Goal: Task Accomplishment & Management: Complete application form

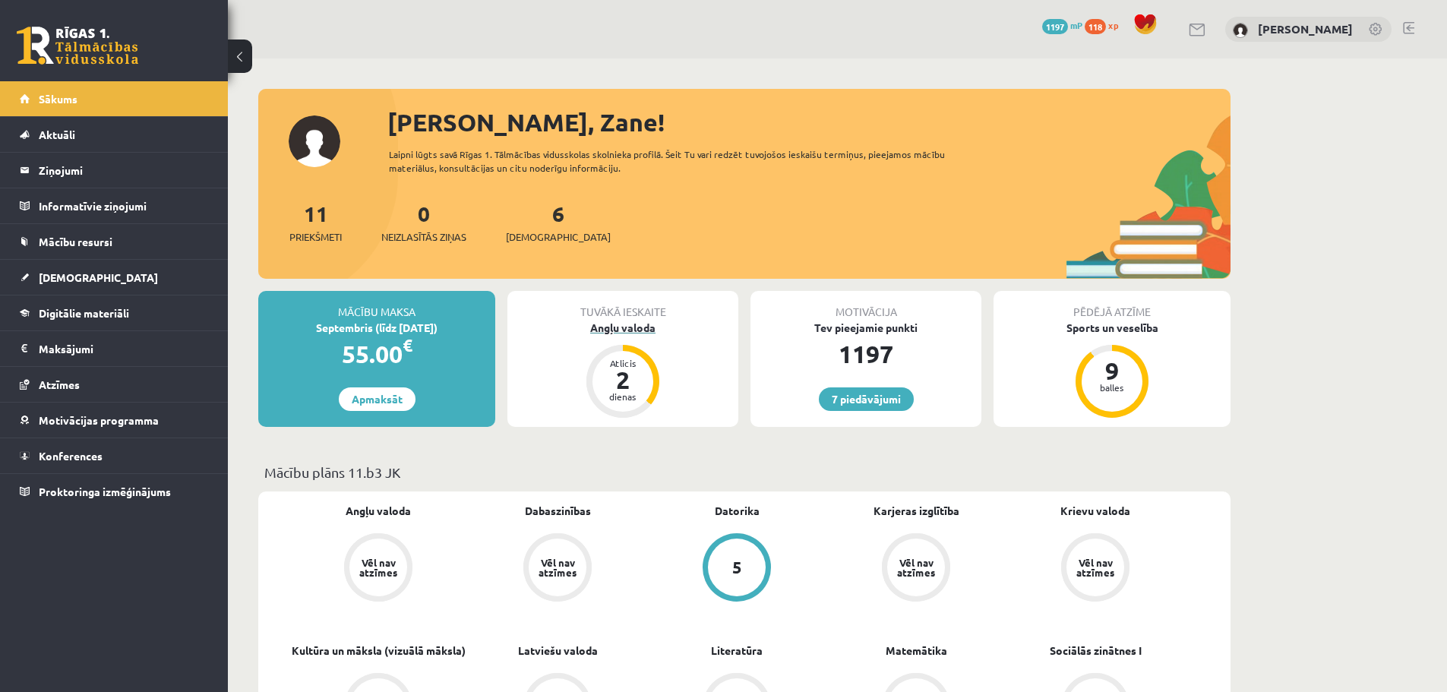
click at [629, 321] on div "Angļu valoda" at bounding box center [622, 328] width 231 height 16
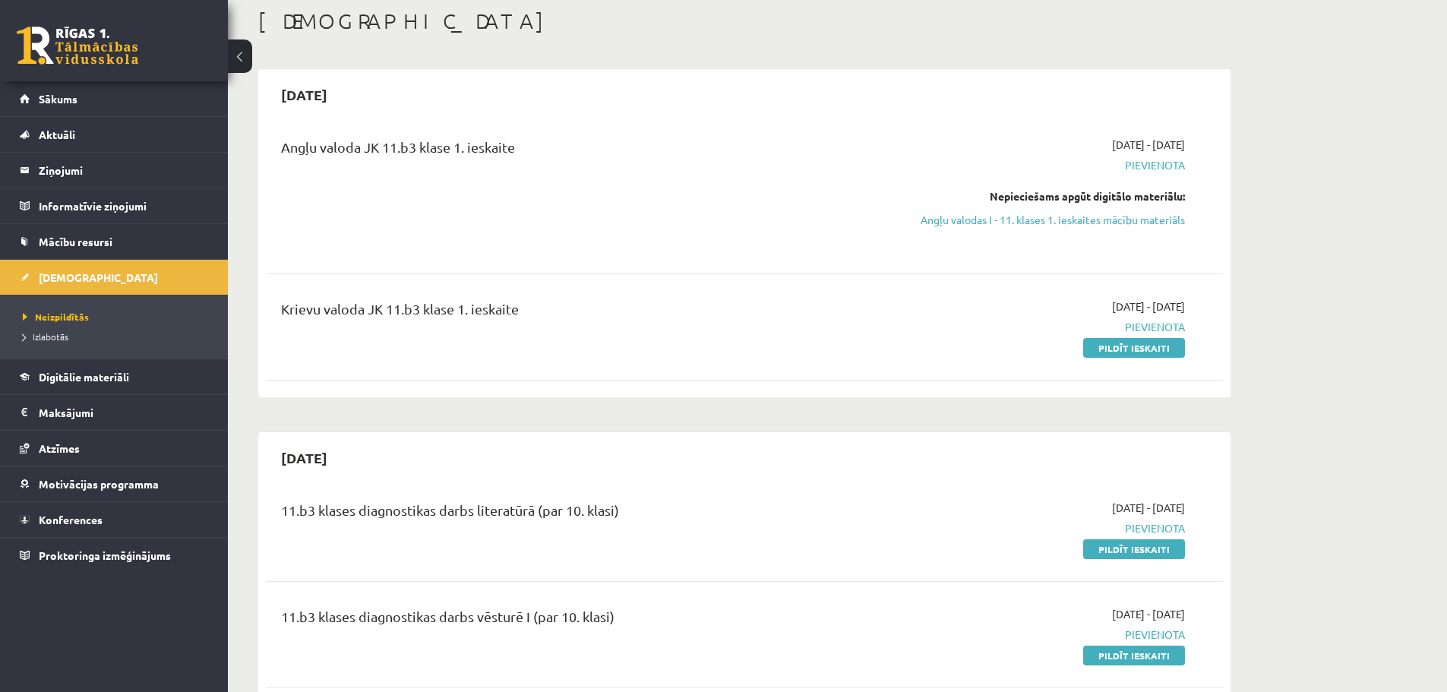
scroll to position [51, 0]
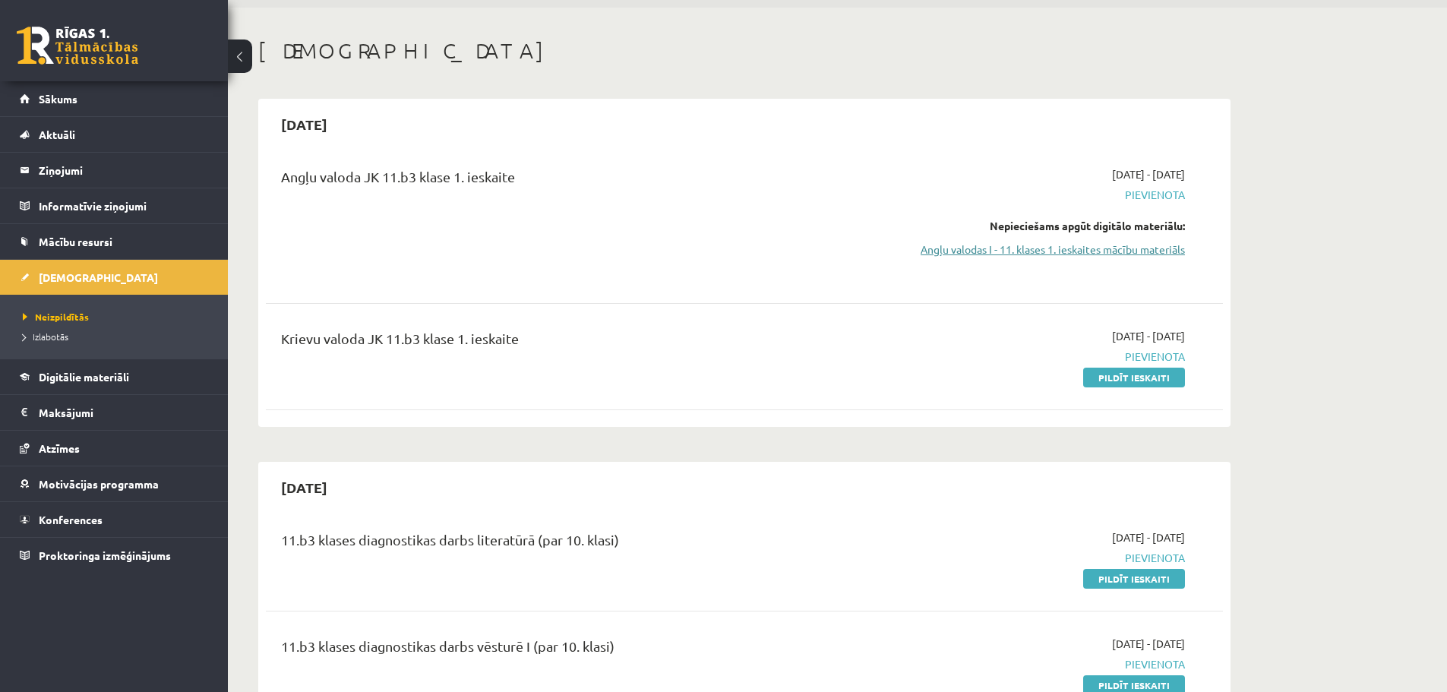
click at [1096, 248] on link "Angļu valodas I - 11. klases 1. ieskaites mācību materiāls" at bounding box center [1041, 250] width 286 height 16
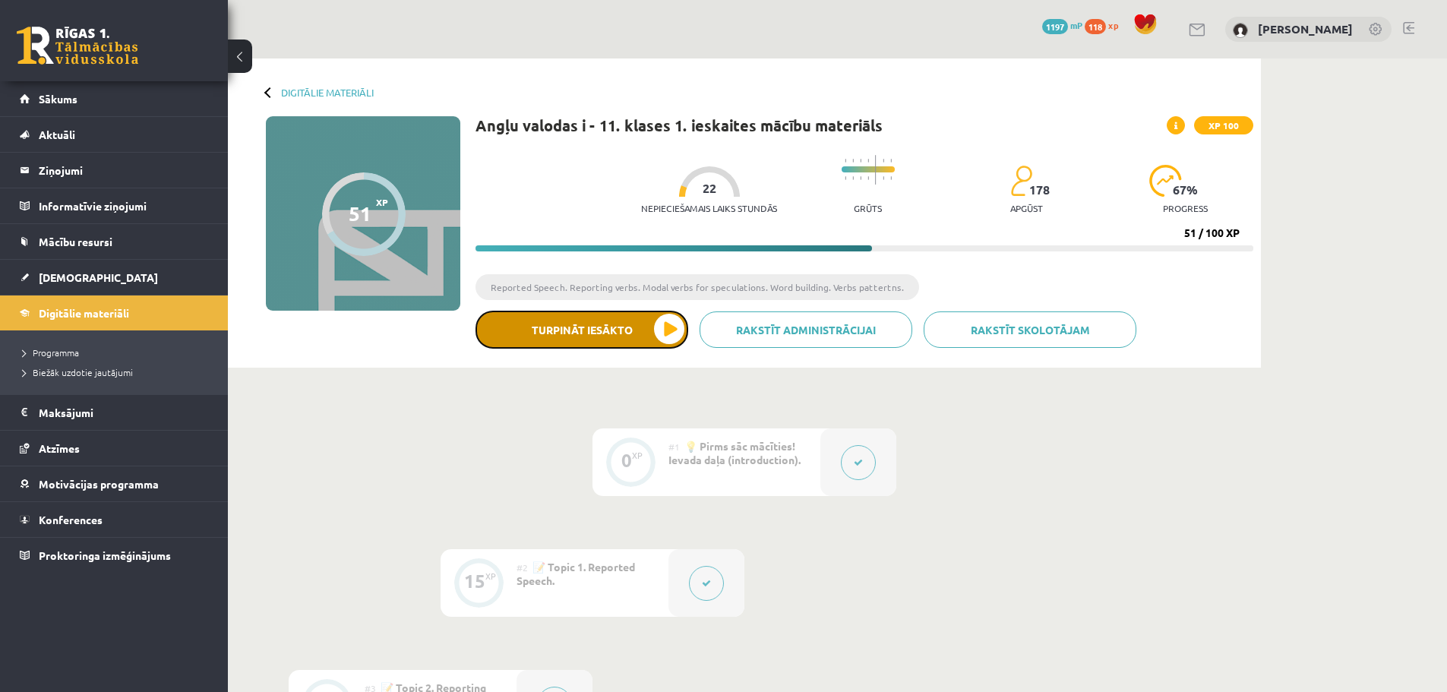
click at [576, 329] on button "Turpināt iesākto" at bounding box center [581, 330] width 213 height 38
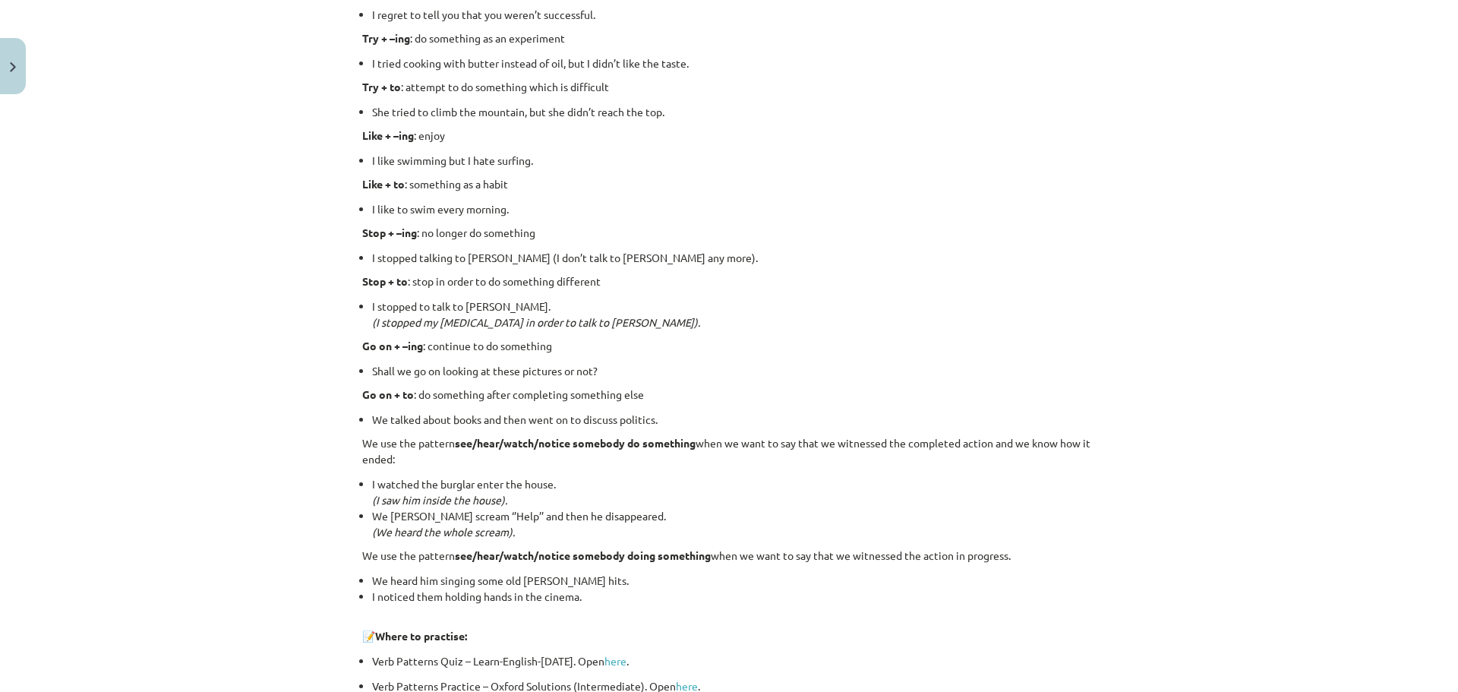
scroll to position [1671, 0]
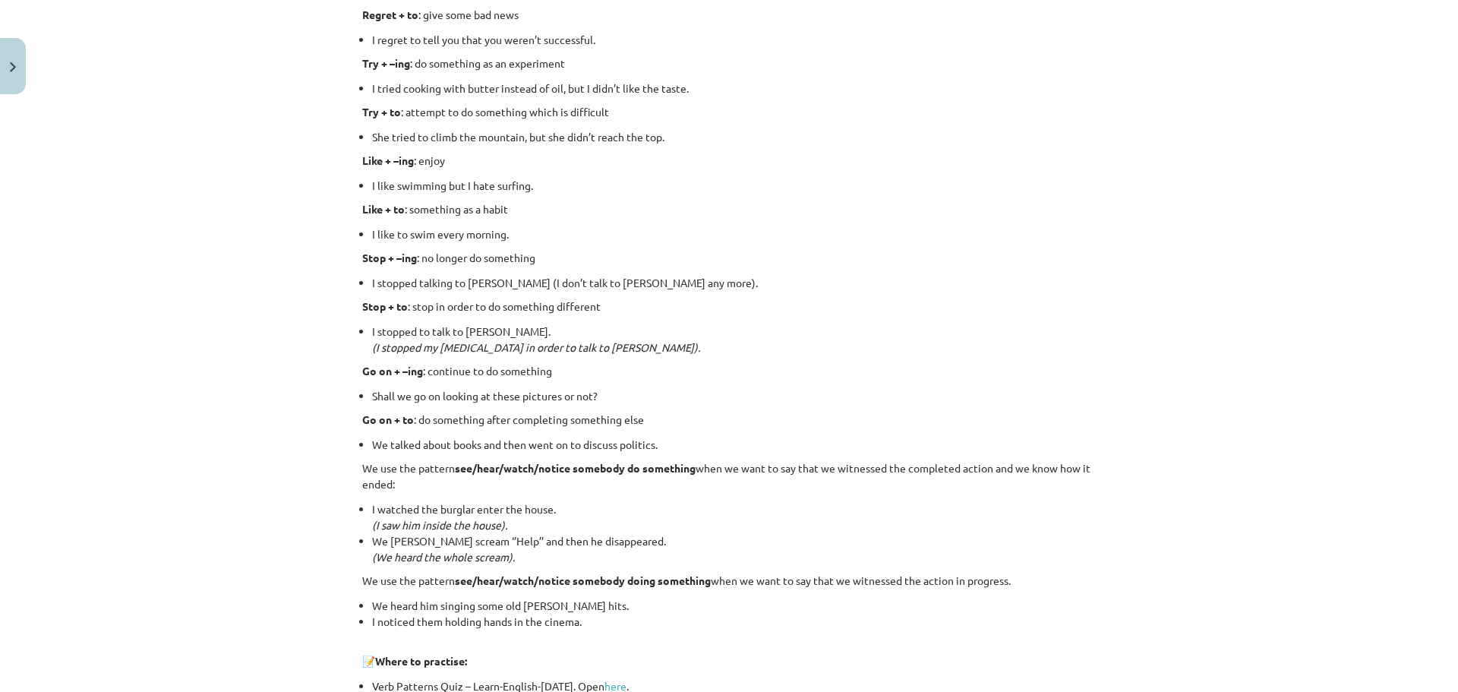
click at [475, 311] on button "Turpināt iesākto" at bounding box center [581, 330] width 213 height 38
drag, startPoint x: 895, startPoint y: 354, endPoint x: 263, endPoint y: 267, distance: 638.6
click at [263, 267] on div "Mācību tēma: Angļu valodas i - 11. klases 1. ieskaites mācību materiāls #7 📝 To…" at bounding box center [729, 346] width 1458 height 692
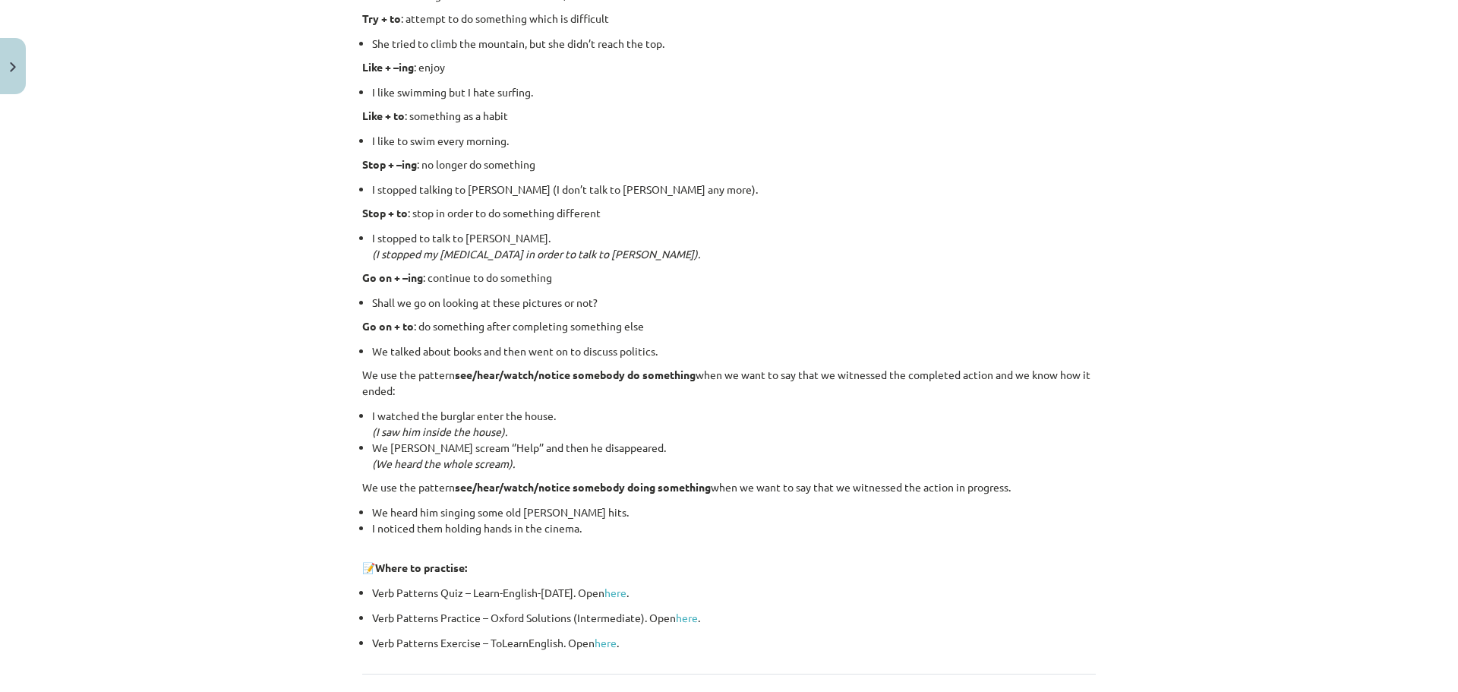
scroll to position [1798, 0]
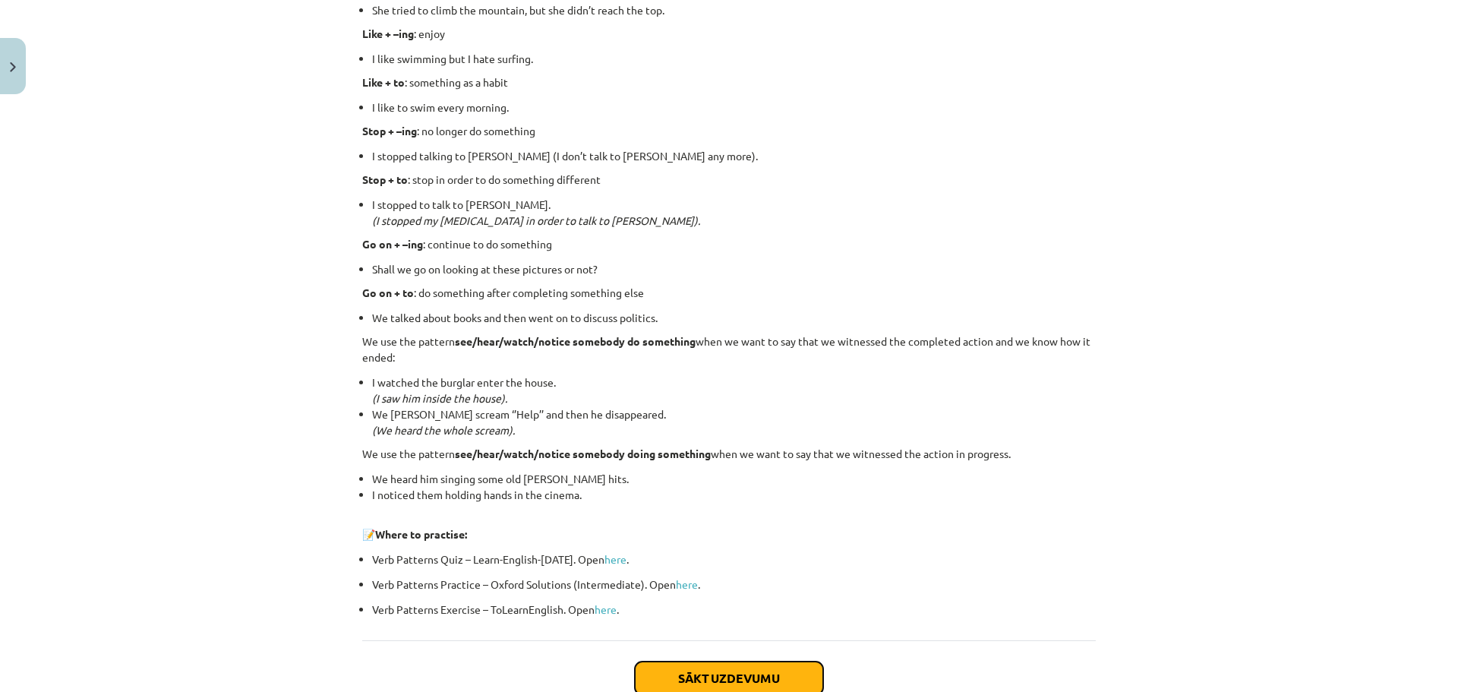
click at [723, 687] on button "Sākt uzdevumu" at bounding box center [729, 678] width 188 height 33
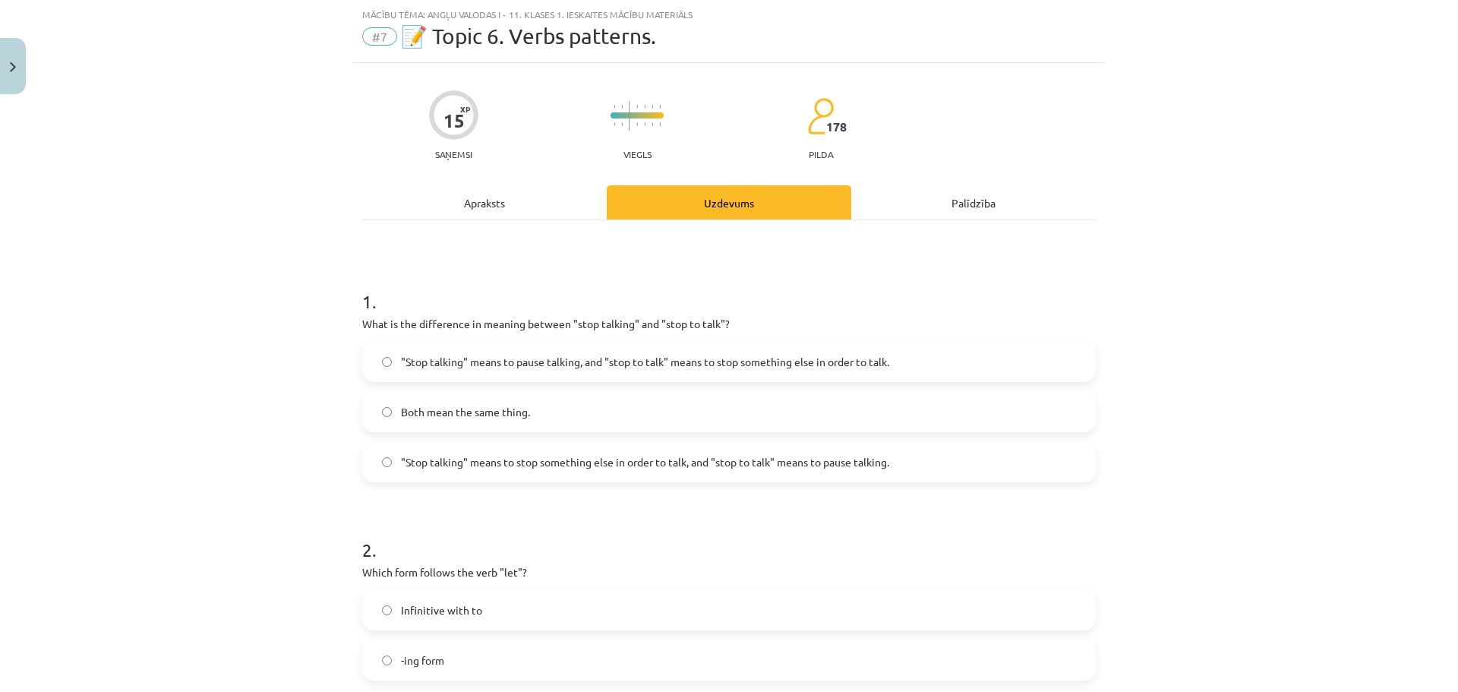
scroll to position [63, 0]
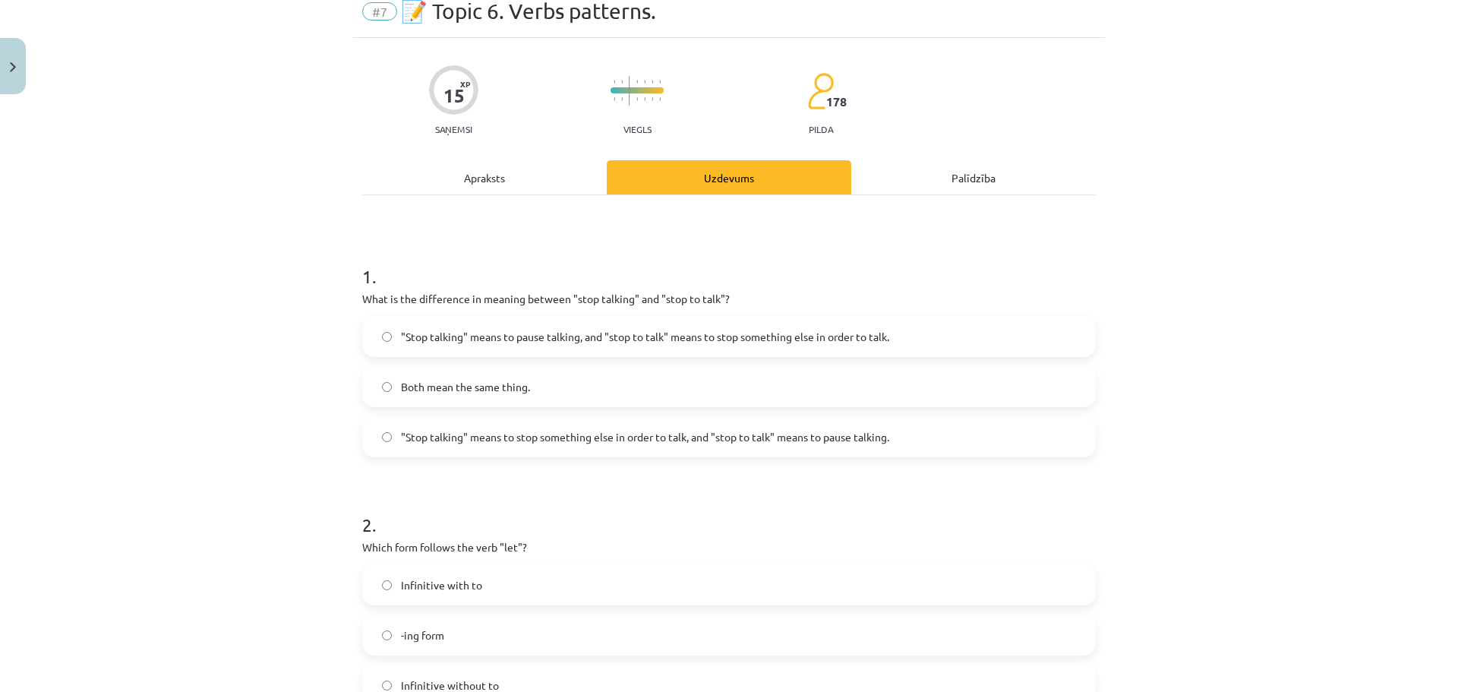
click at [712, 333] on span ""Stop talking" means to pause talking, and "stop to talk" means to stop somethi…" at bounding box center [645, 337] width 488 height 16
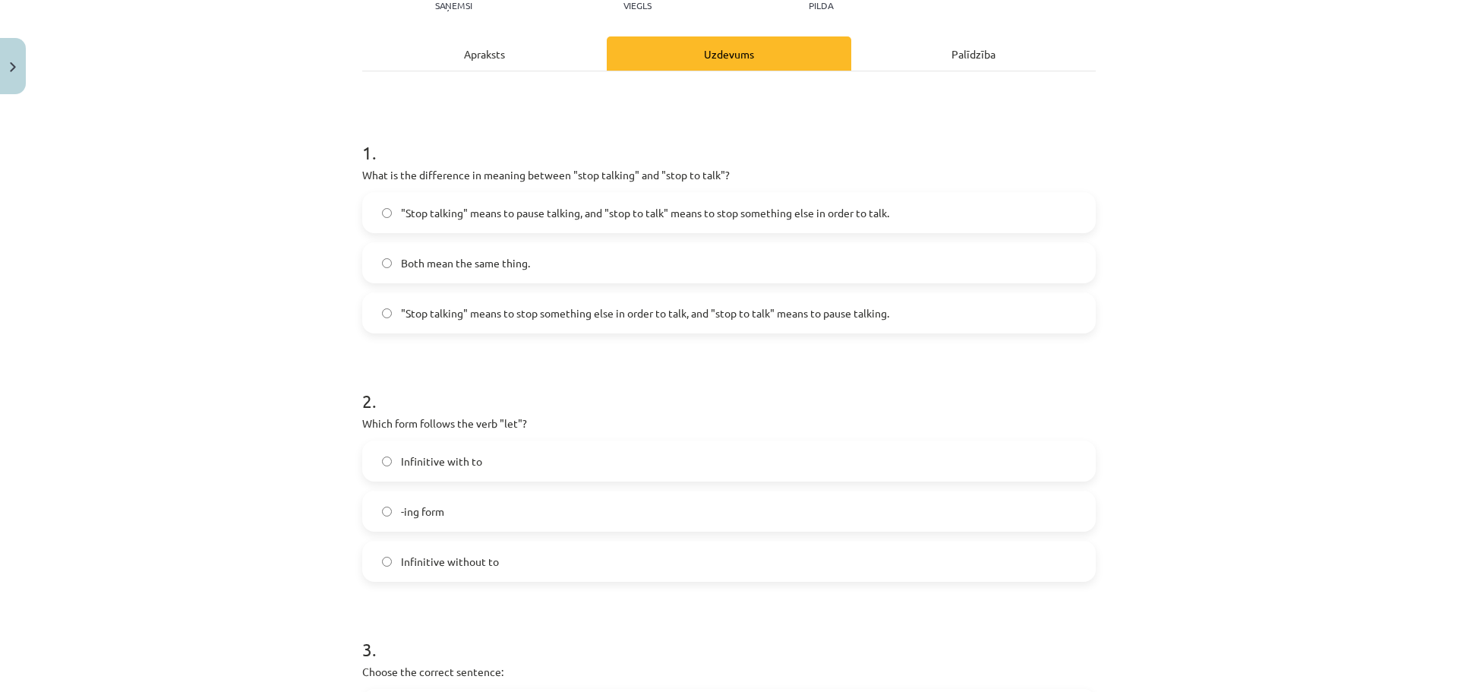
scroll to position [241, 0]
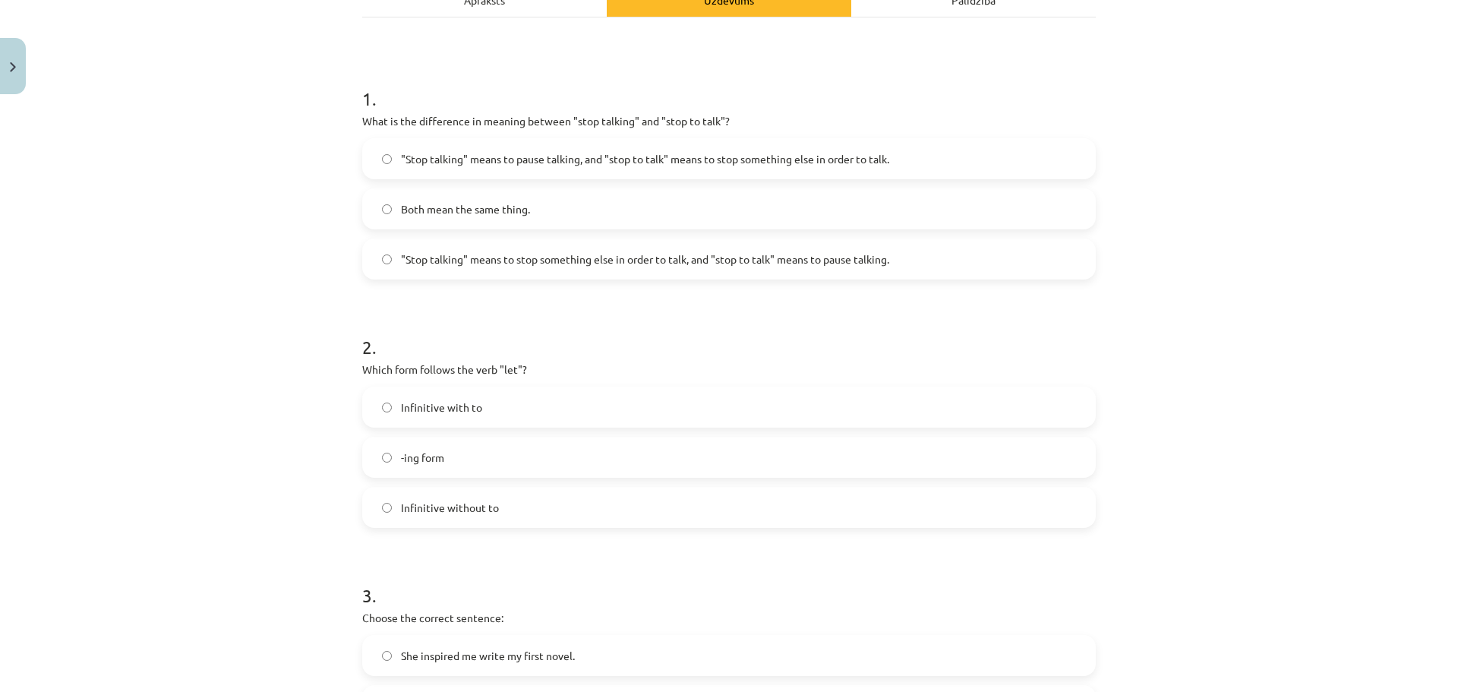
click at [430, 409] on span "Infinitive with to" at bounding box center [441, 407] width 81 height 16
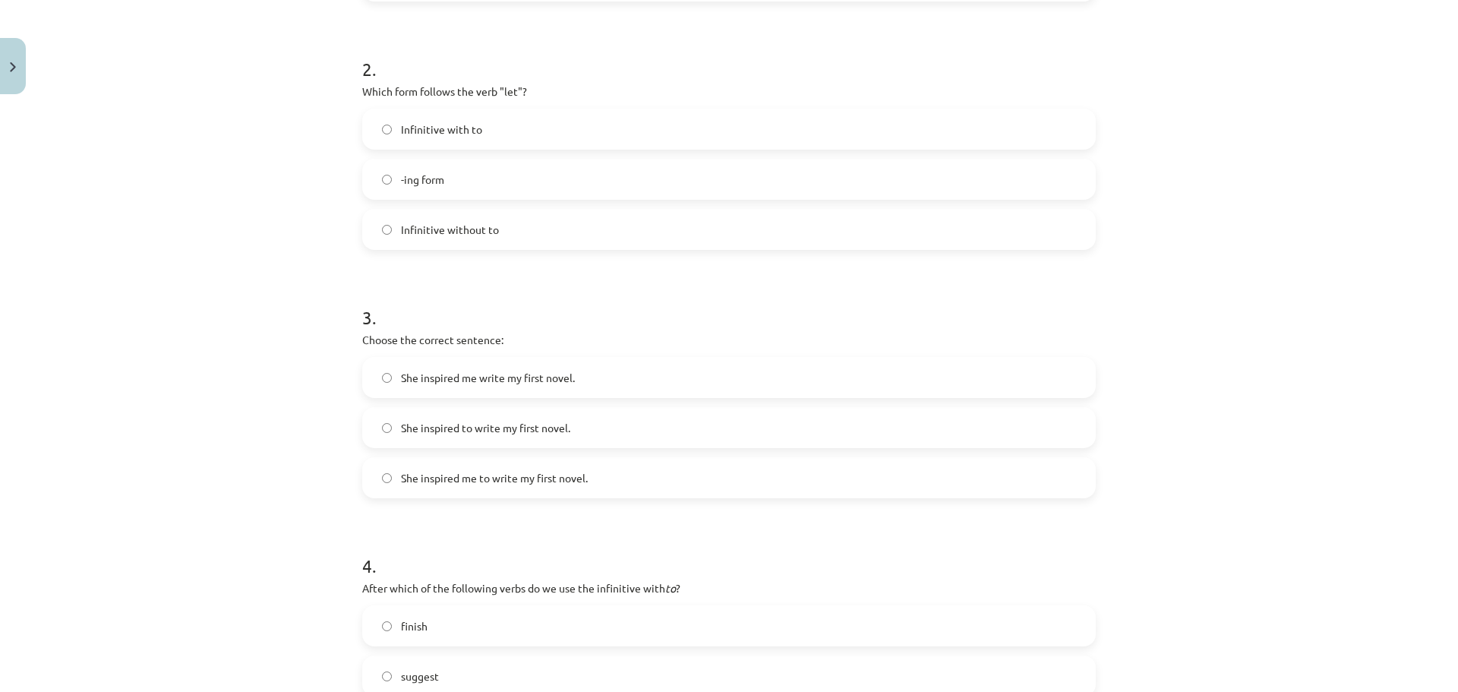
scroll to position [545, 0]
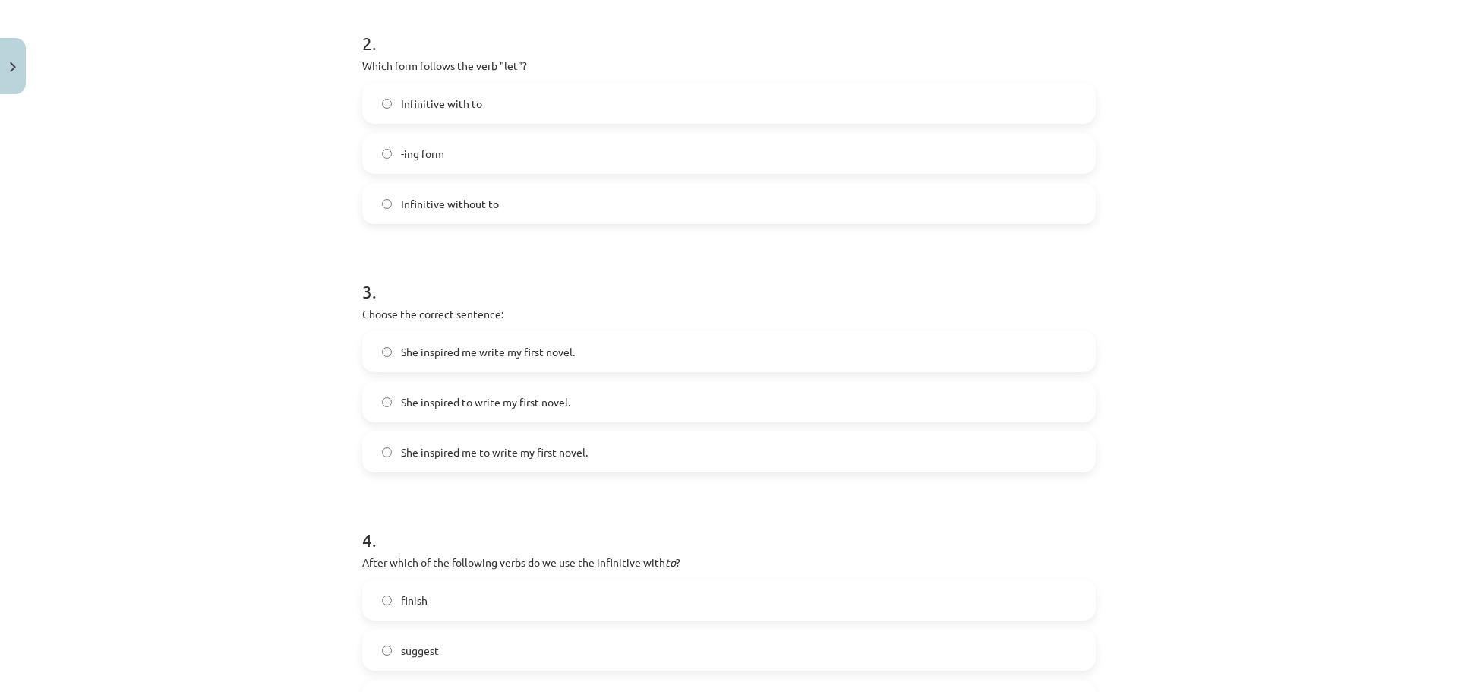
click at [500, 450] on span "She inspired me to write my first novel." at bounding box center [494, 452] width 187 height 16
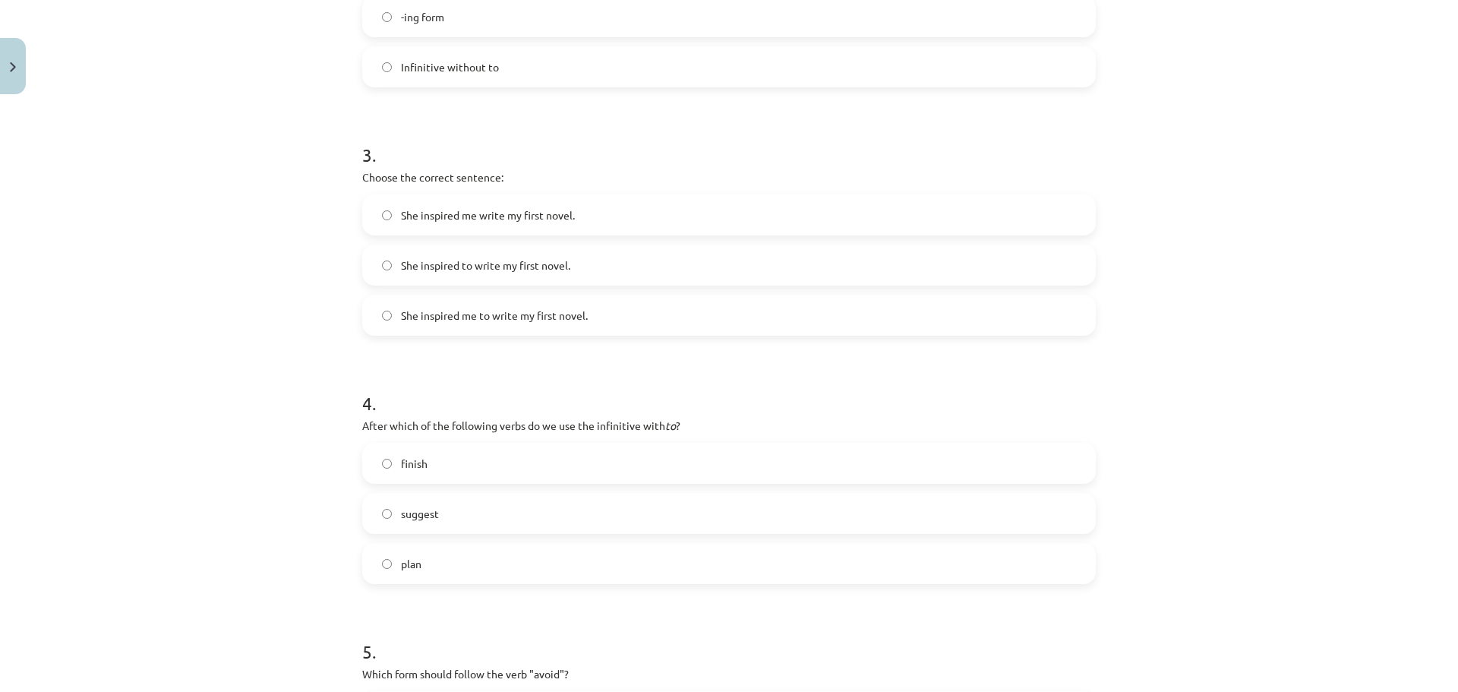
scroll to position [722, 0]
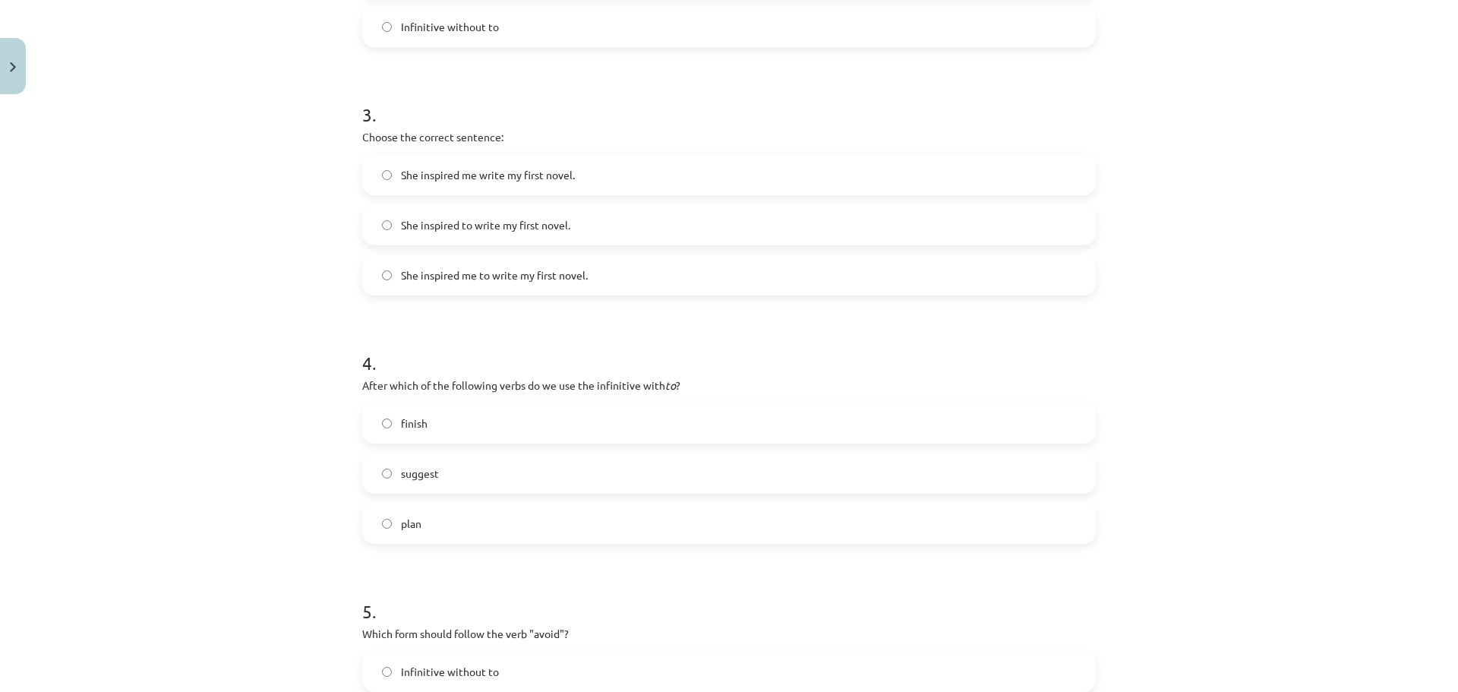
click at [426, 518] on label "plan" at bounding box center [729, 523] width 731 height 38
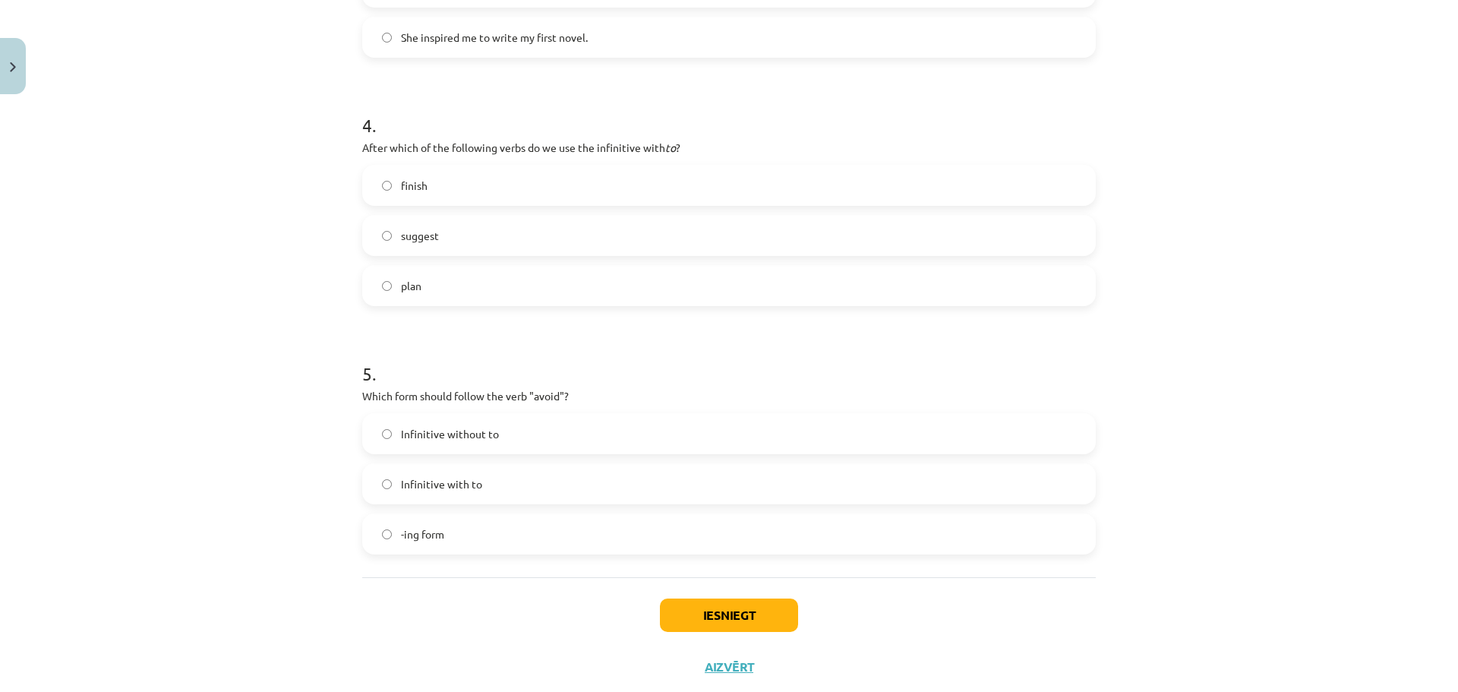
scroll to position [998, 0]
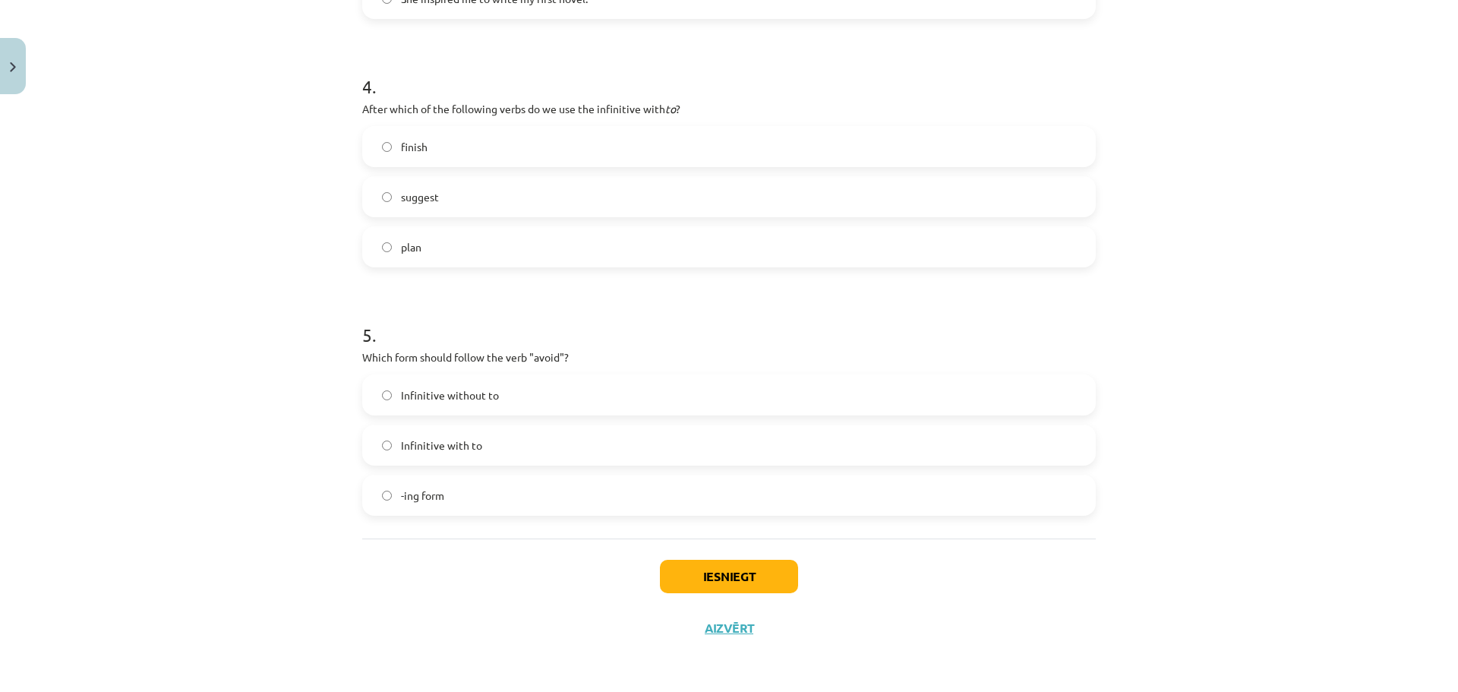
click at [453, 507] on label "-ing form" at bounding box center [729, 495] width 731 height 38
click at [709, 586] on button "Iesniegt" at bounding box center [729, 576] width 138 height 33
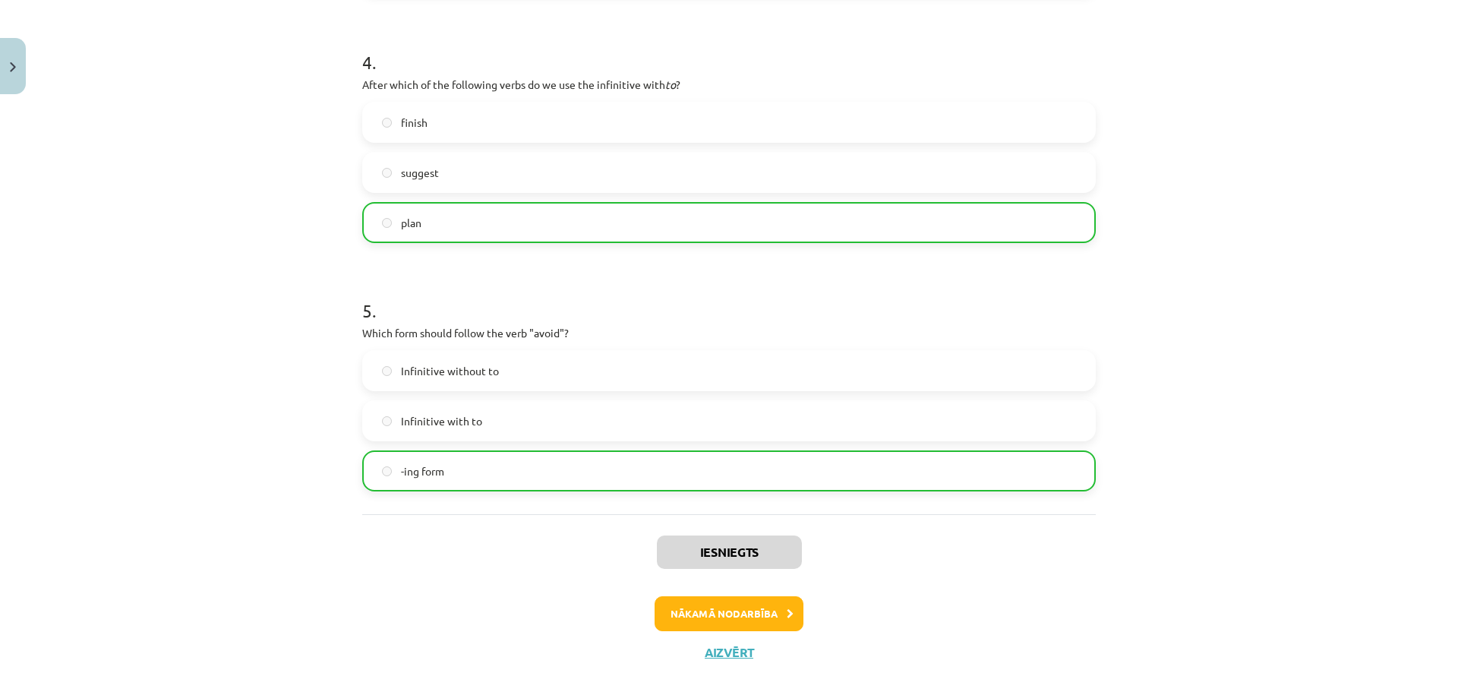
scroll to position [1047, 0]
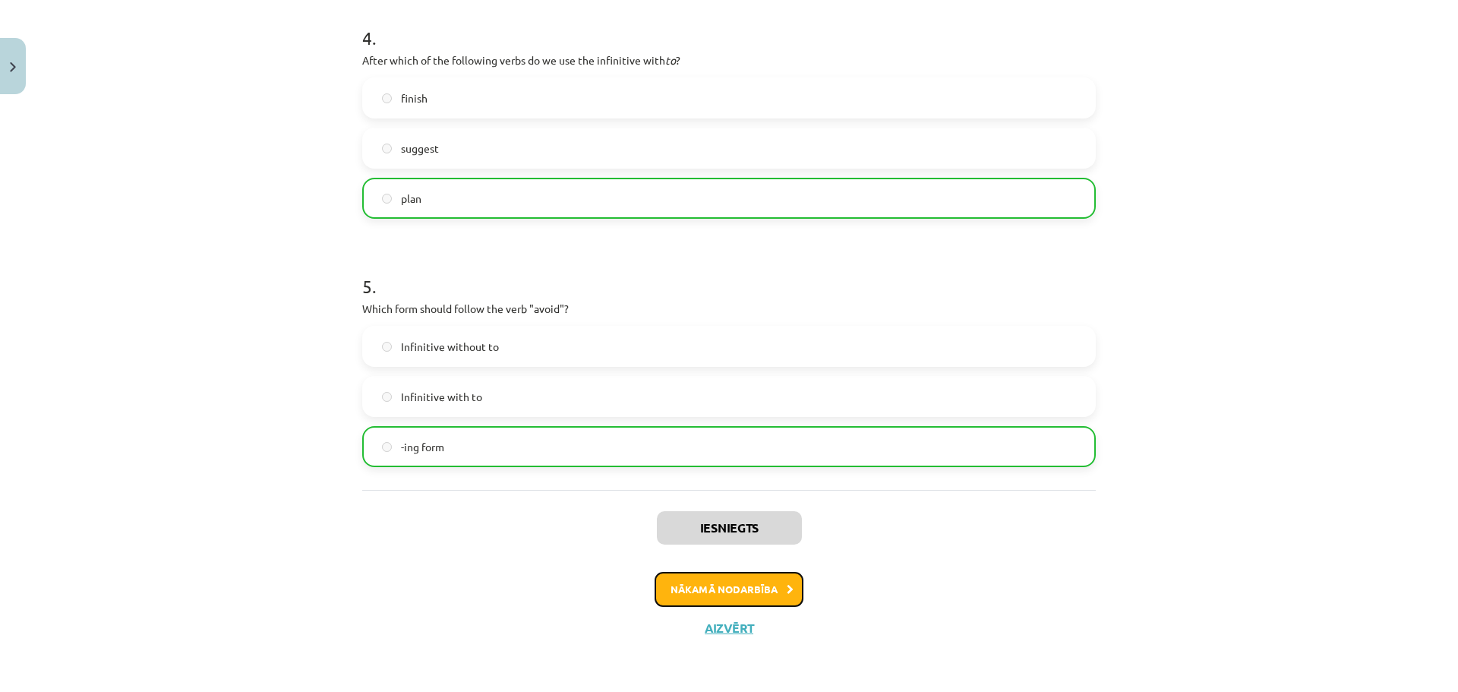
click at [774, 591] on button "Nākamā nodarbība" at bounding box center [729, 589] width 149 height 35
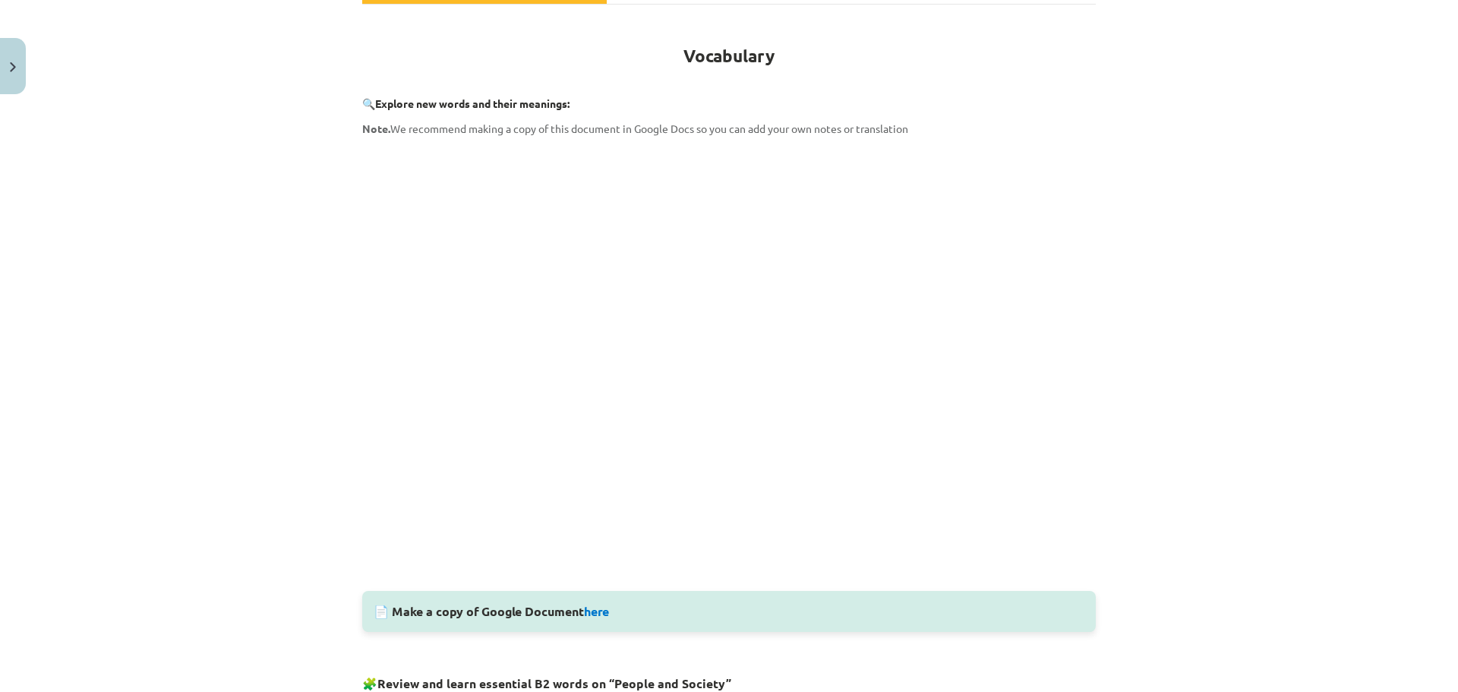
scroll to position [330, 0]
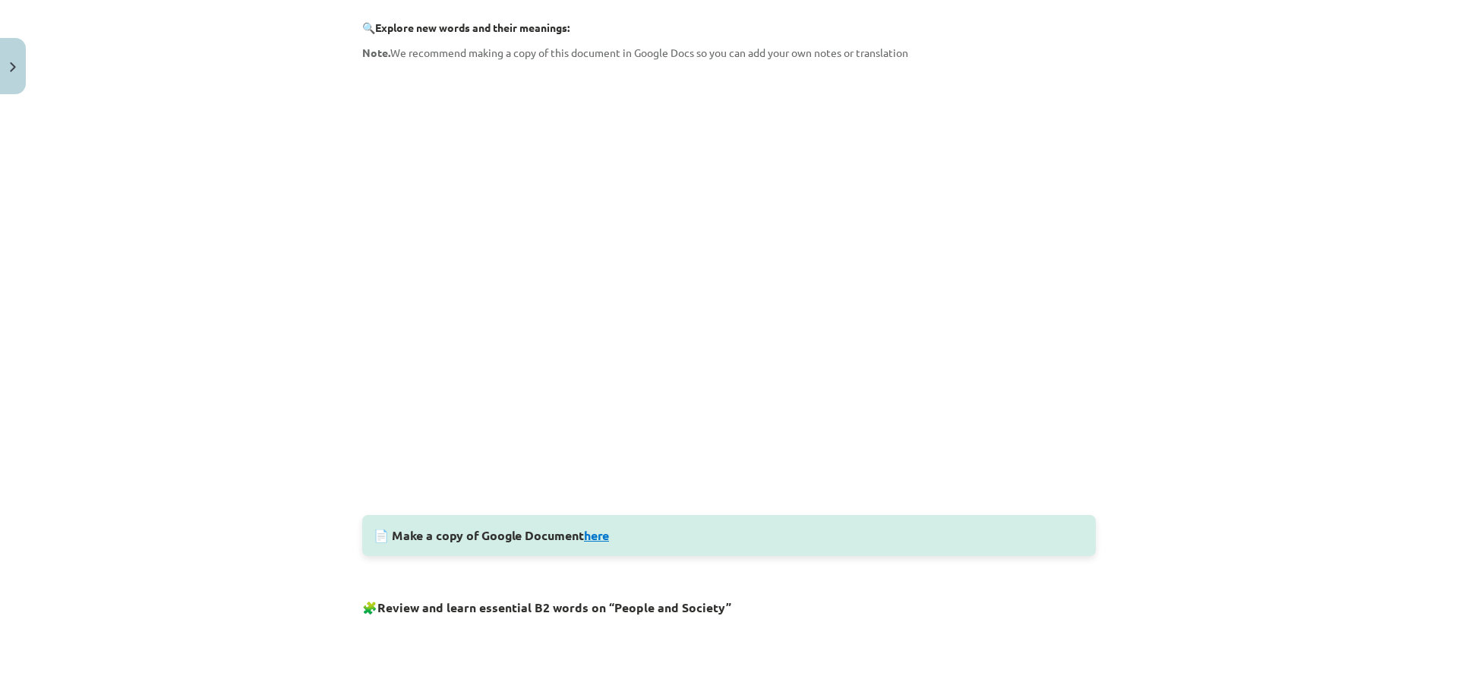
click at [592, 536] on link "here" at bounding box center [596, 535] width 25 height 16
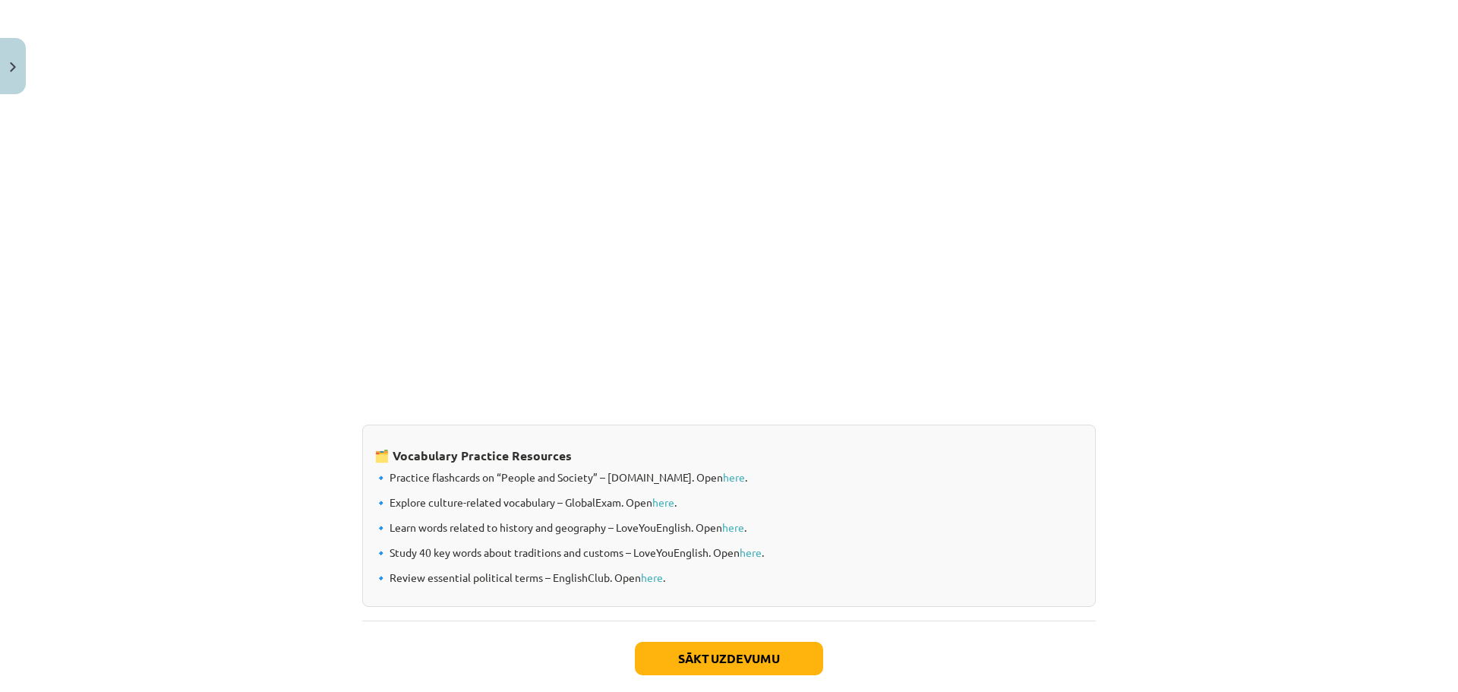
scroll to position [1101, 0]
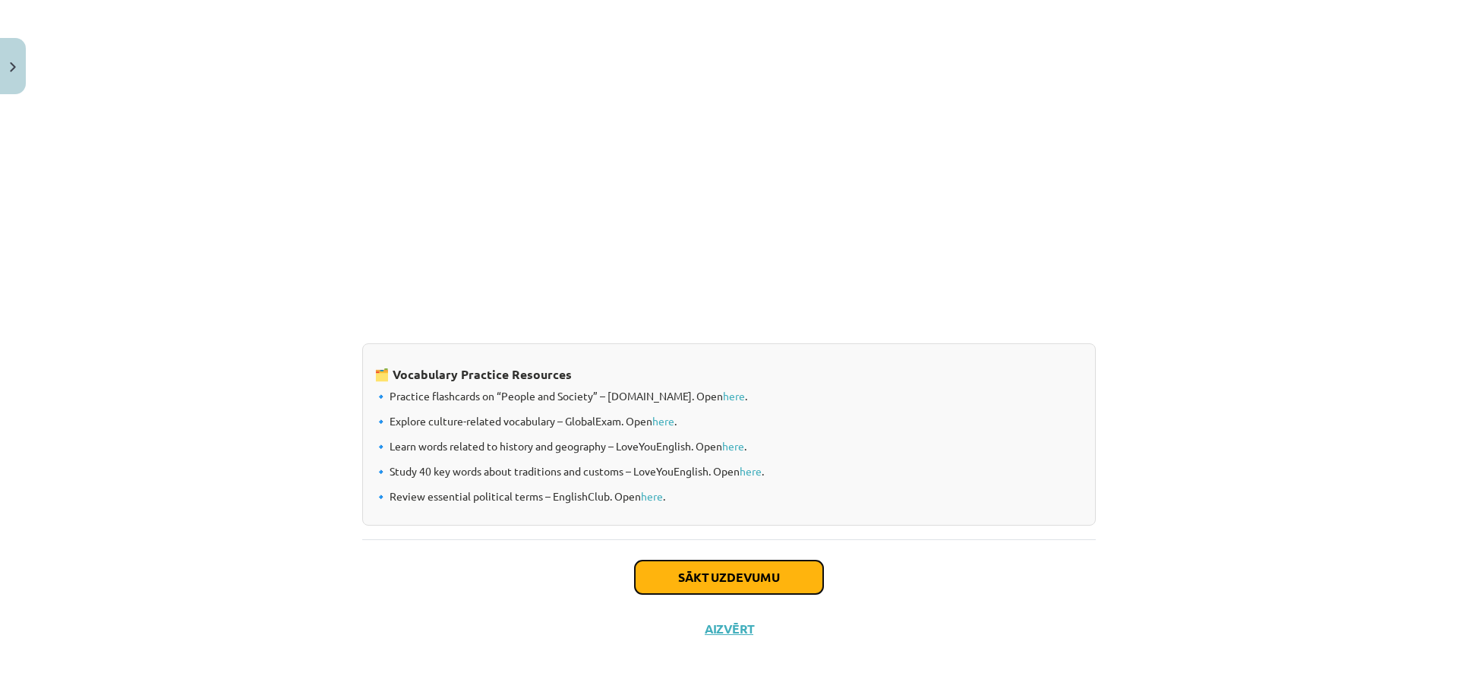
click at [750, 581] on button "Sākt uzdevumu" at bounding box center [729, 577] width 188 height 33
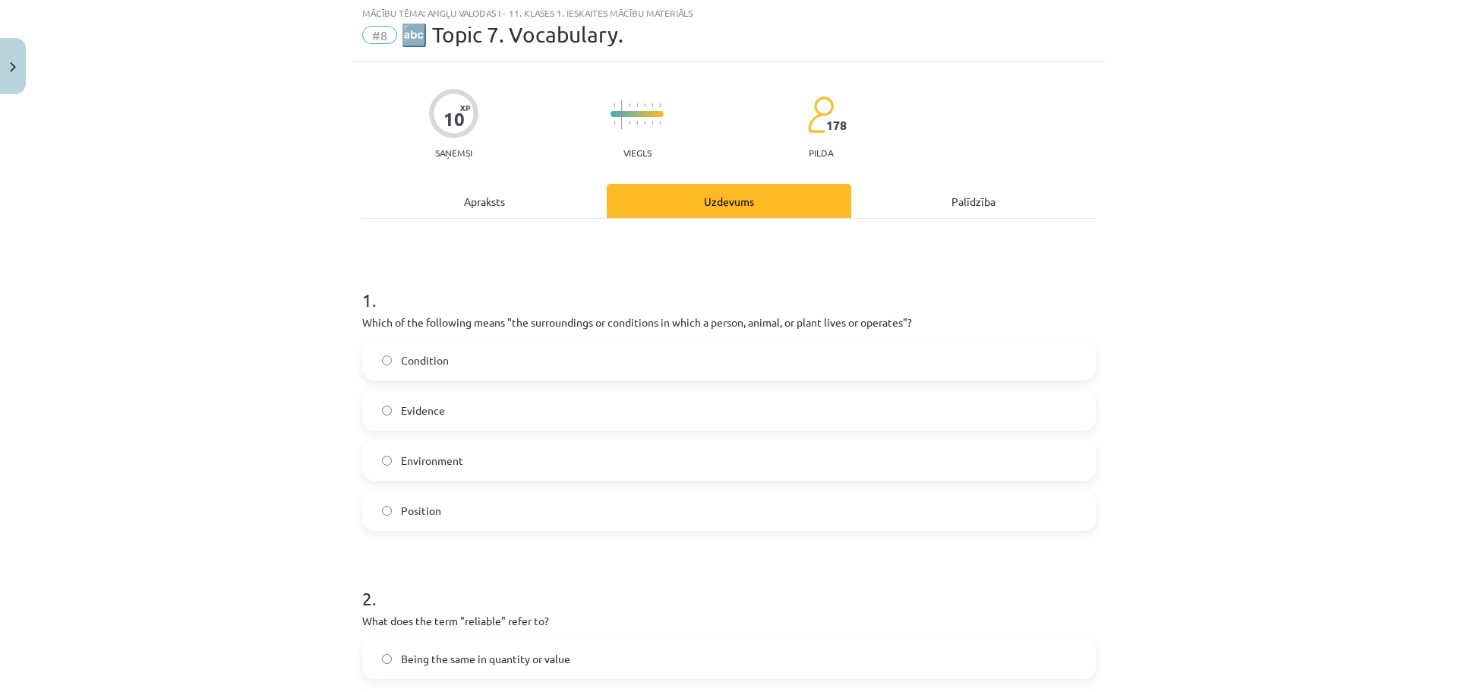
scroll to position [38, 0]
click at [420, 459] on span "Environment" at bounding box center [432, 462] width 62 height 16
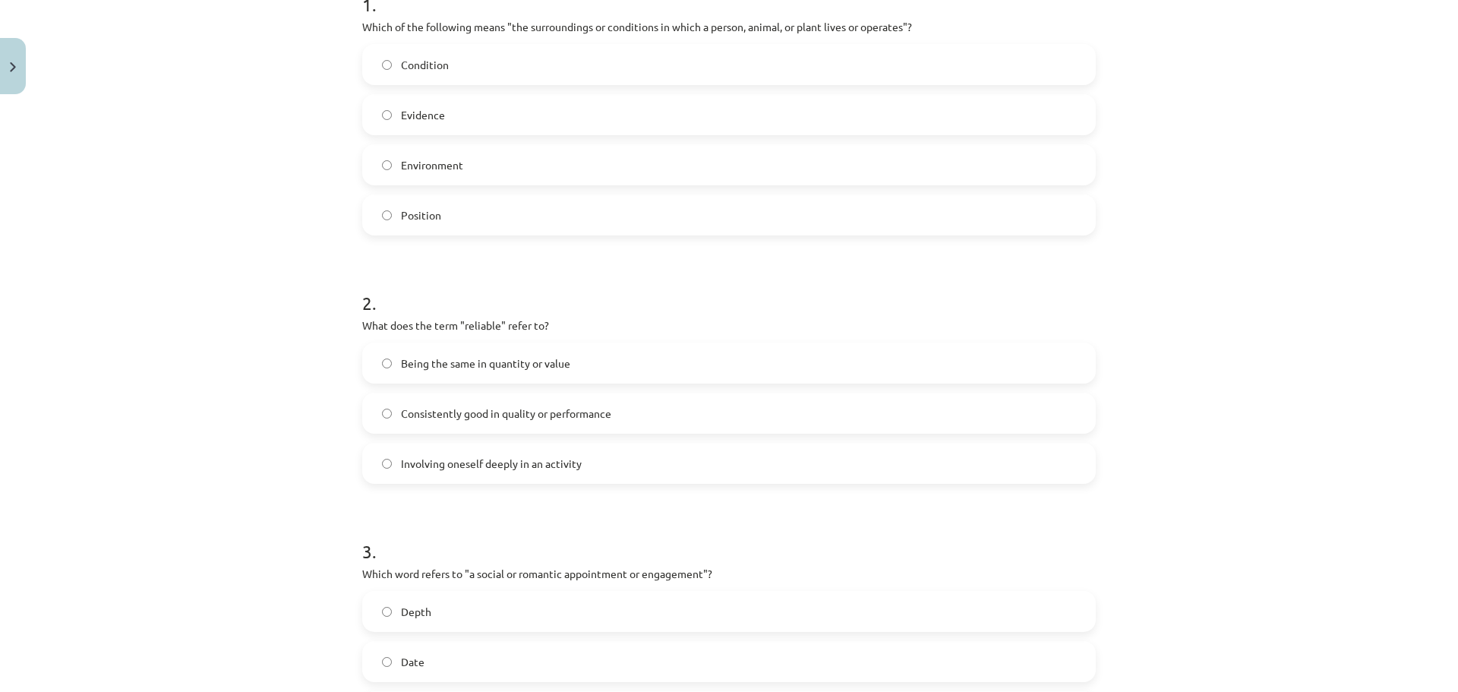
scroll to position [342, 0]
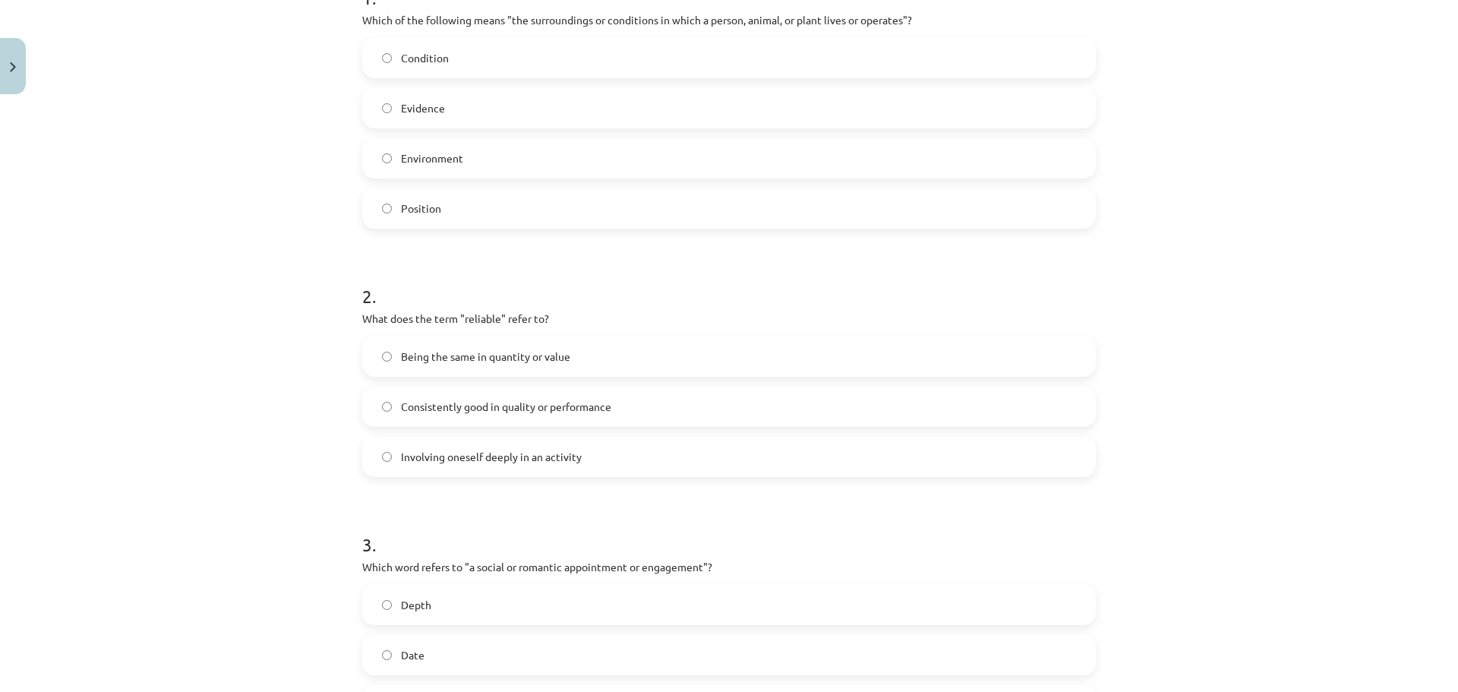
click at [554, 407] on span "Consistently good in quality or performance" at bounding box center [506, 407] width 210 height 16
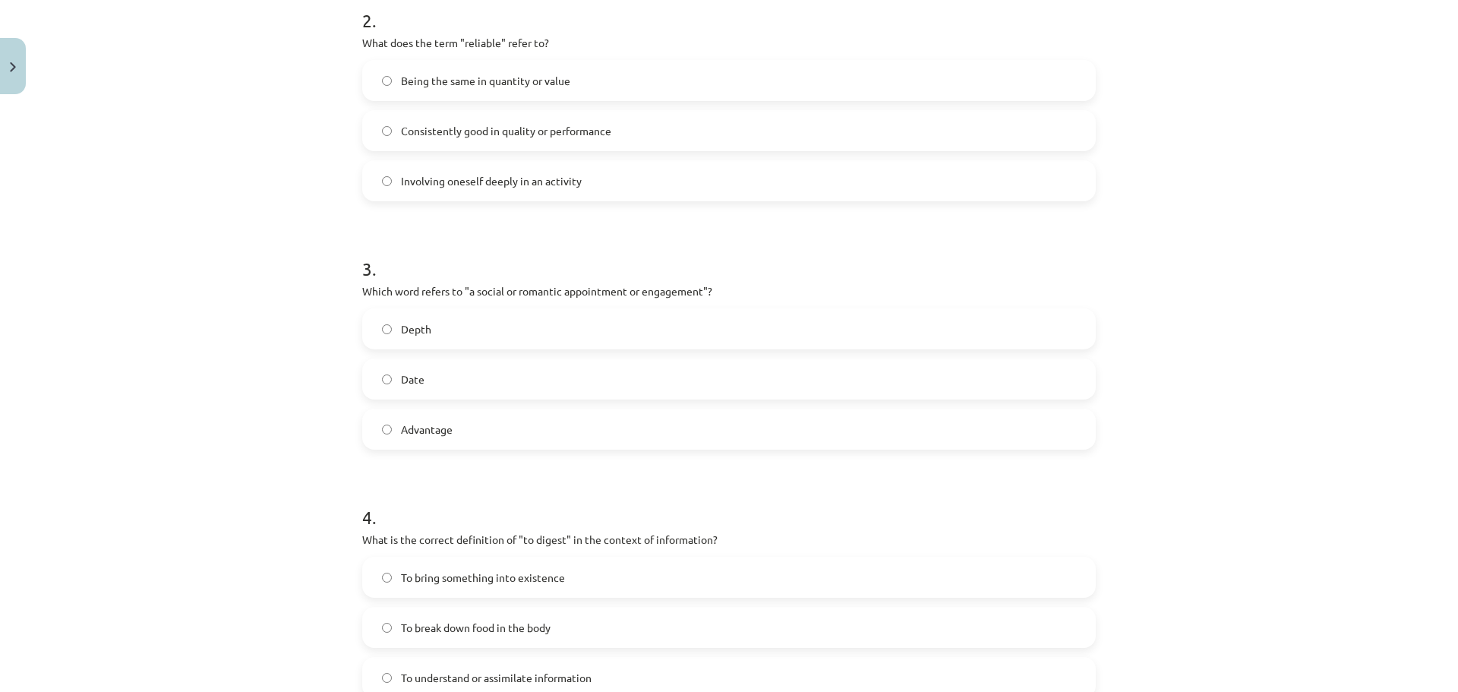
scroll to position [646, 0]
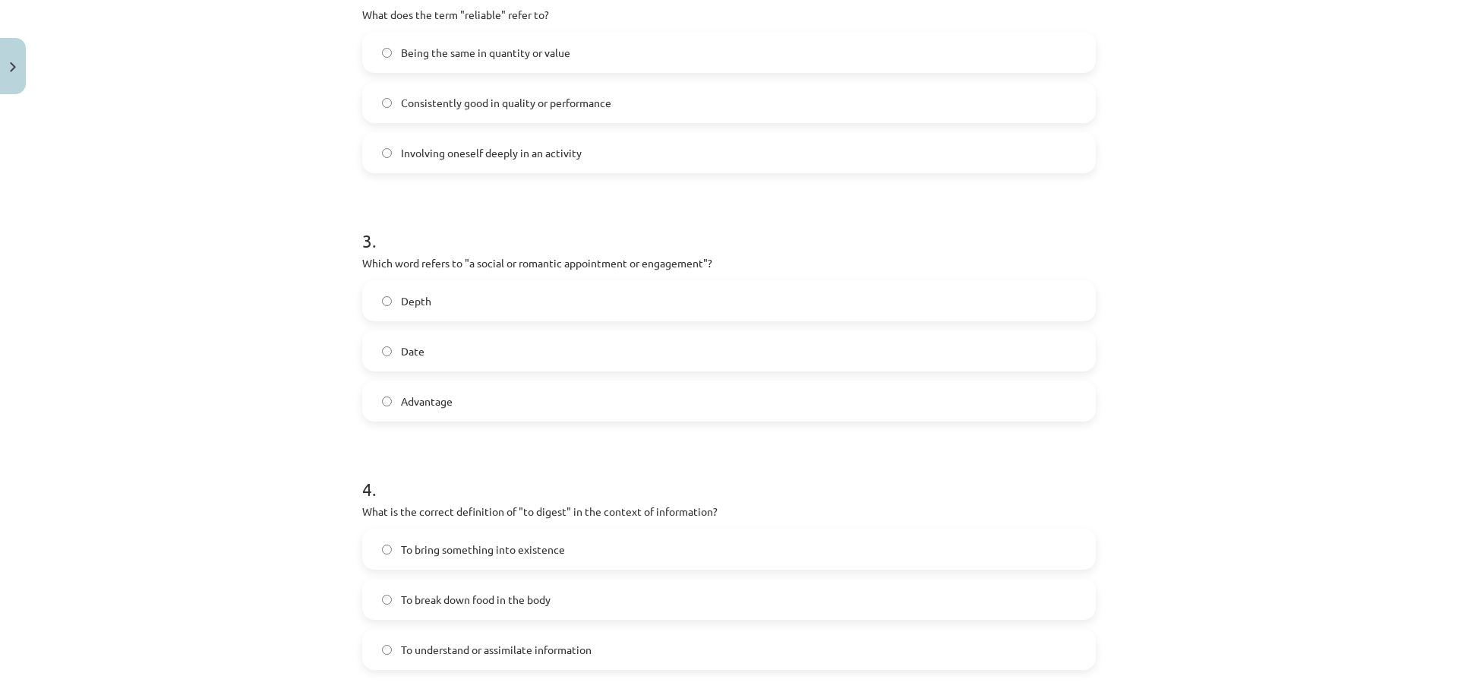
click at [473, 359] on label "Date" at bounding box center [729, 351] width 731 height 38
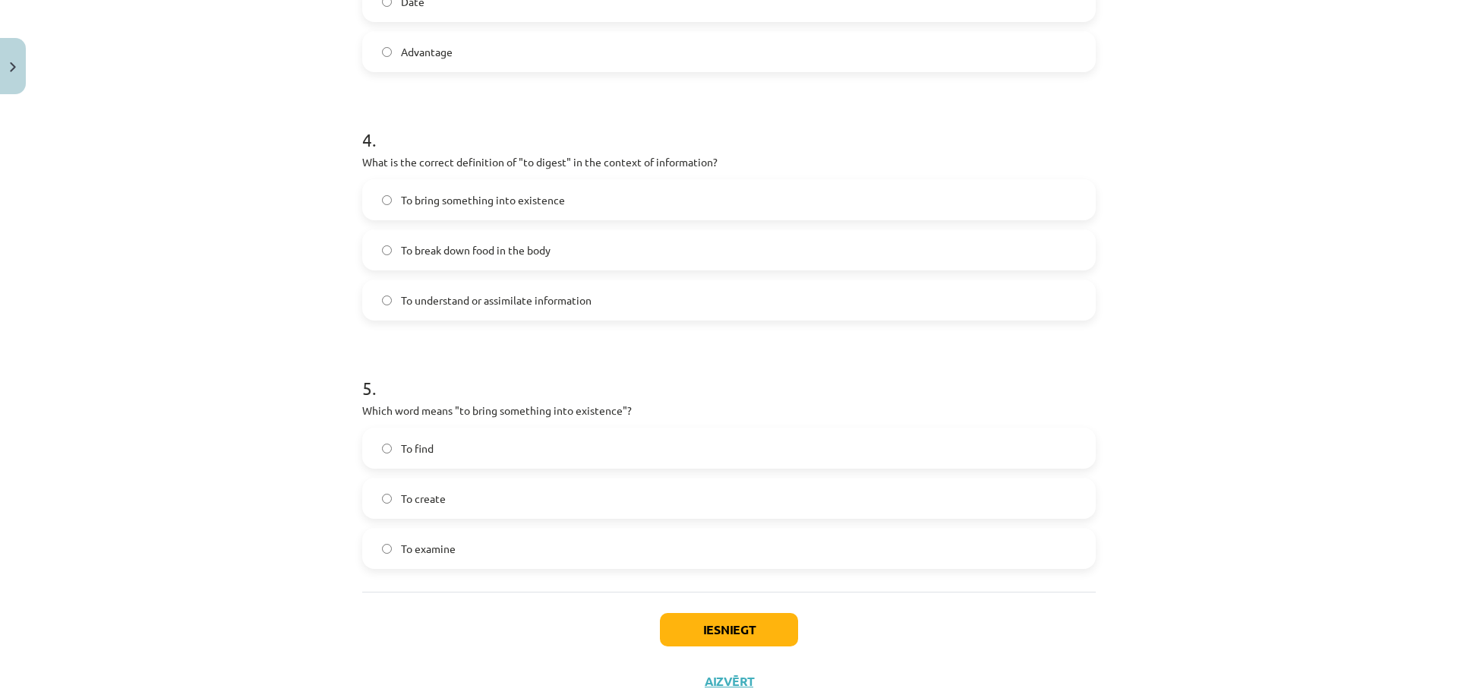
scroll to position [1000, 0]
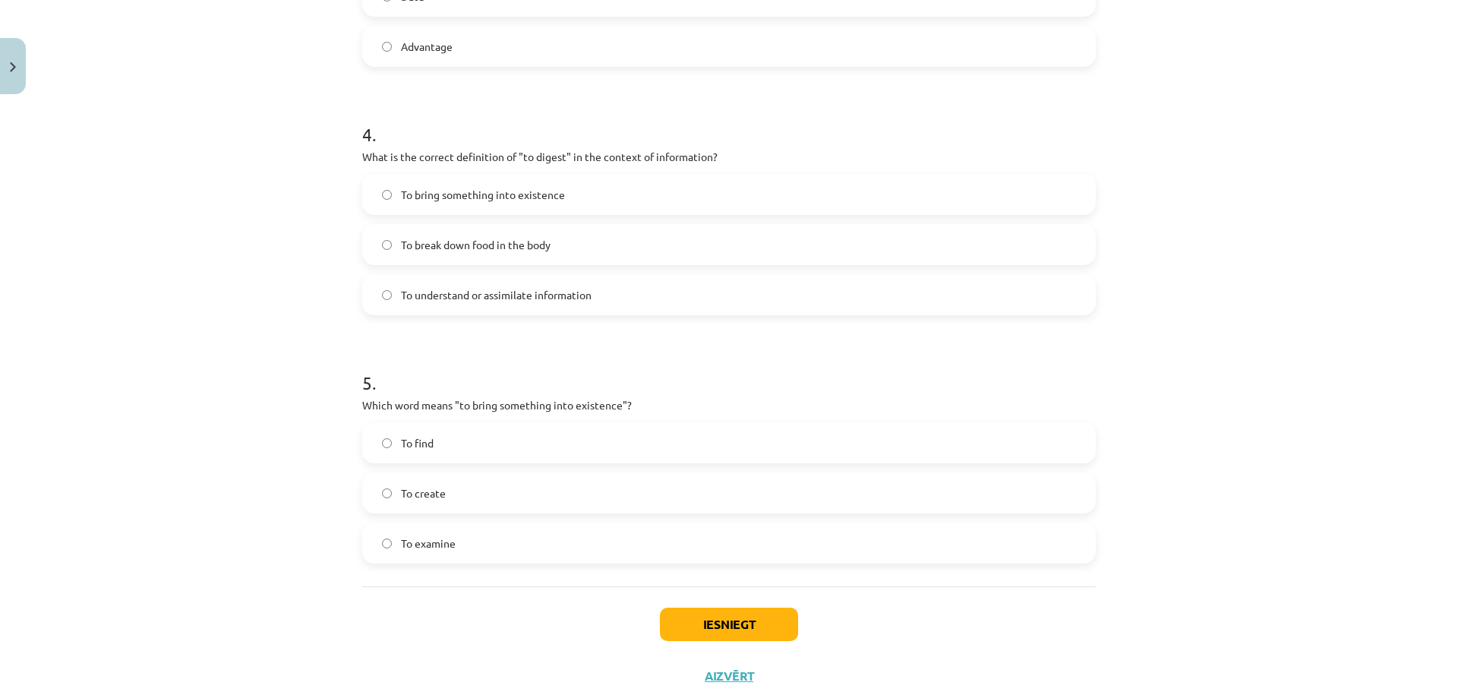
click at [447, 238] on span "To break down food in the body" at bounding box center [476, 245] width 150 height 16
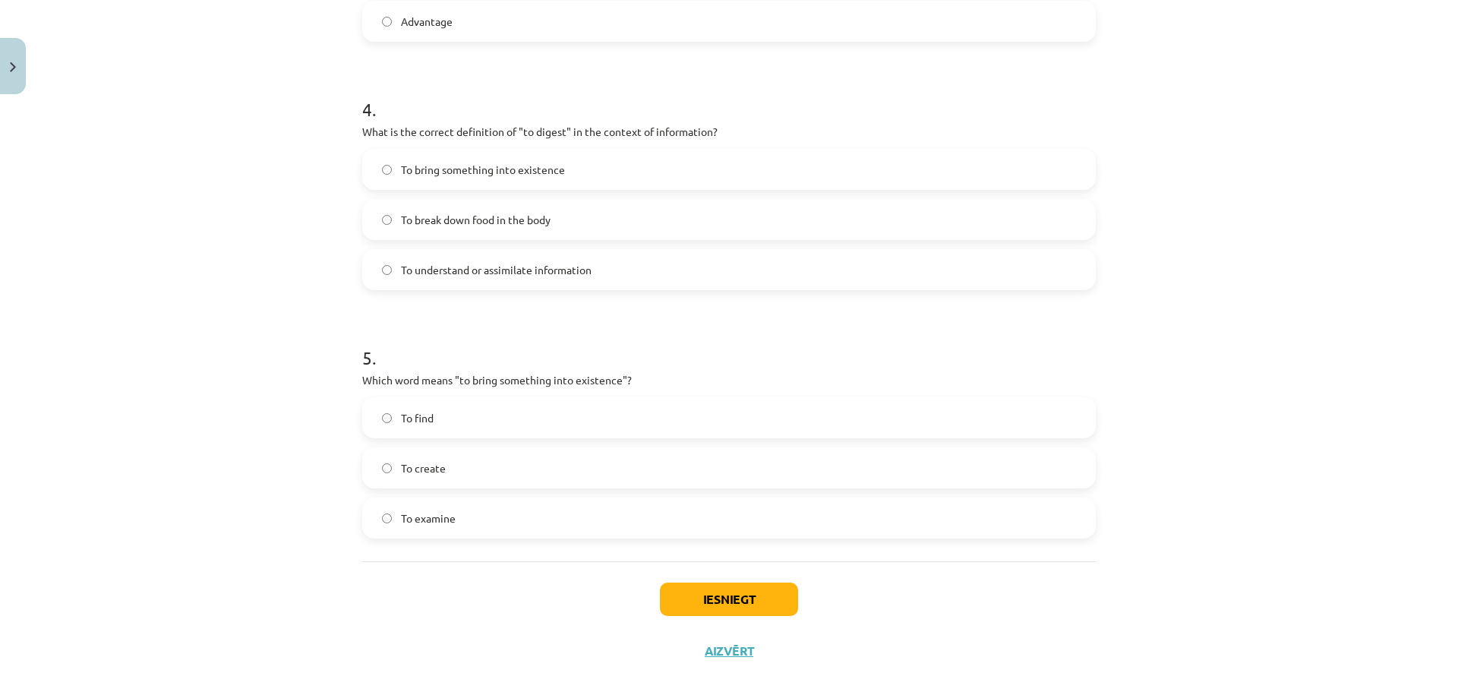
click at [527, 459] on label "To create" at bounding box center [729, 468] width 731 height 38
click at [726, 595] on button "Iesniegt" at bounding box center [729, 599] width 138 height 33
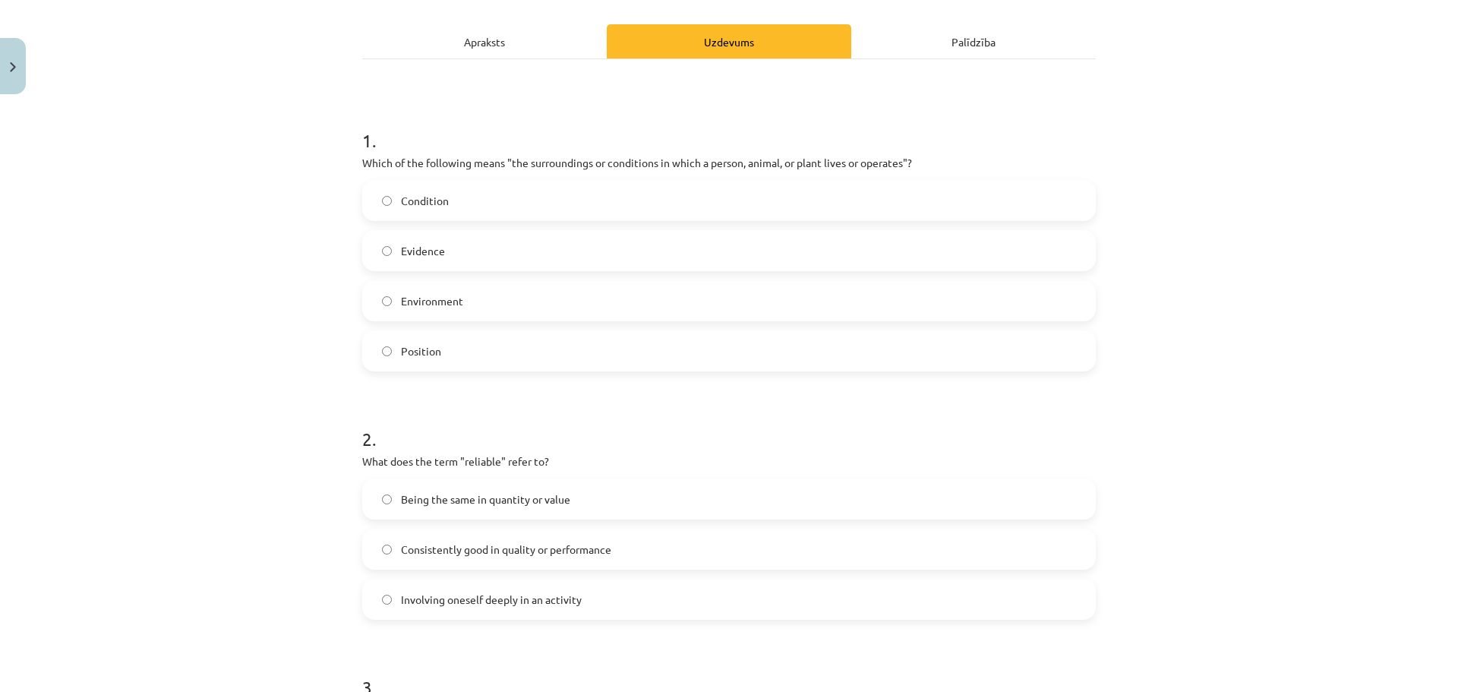
scroll to position [0, 0]
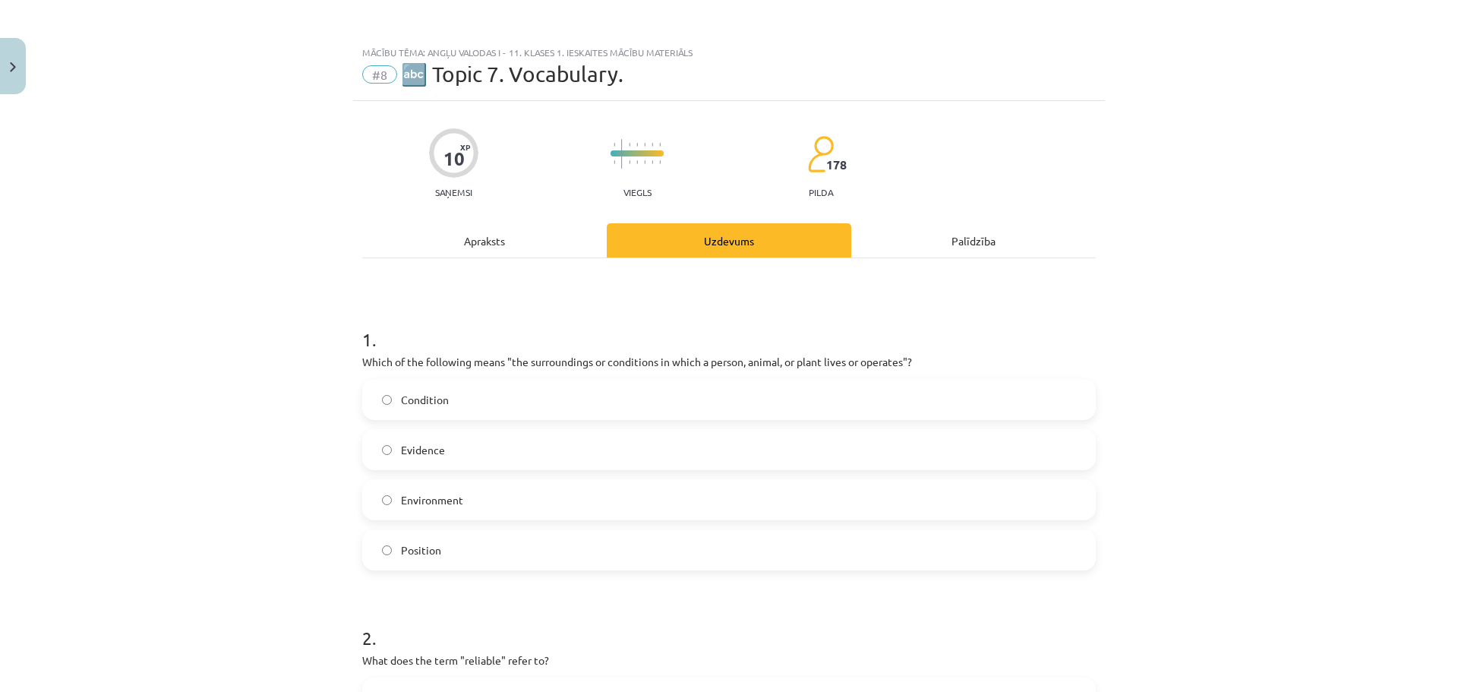
drag, startPoint x: 1129, startPoint y: 399, endPoint x: 1123, endPoint y: 274, distance: 124.7
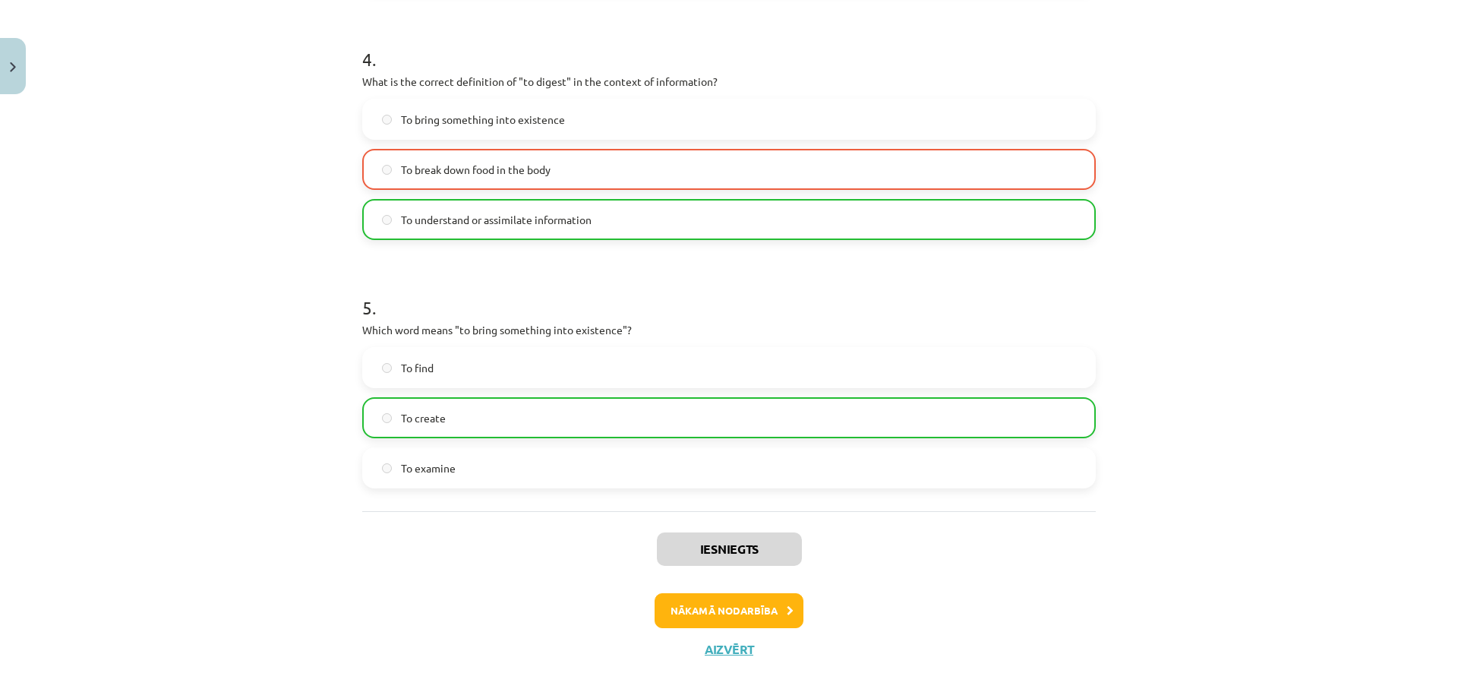
scroll to position [1097, 0]
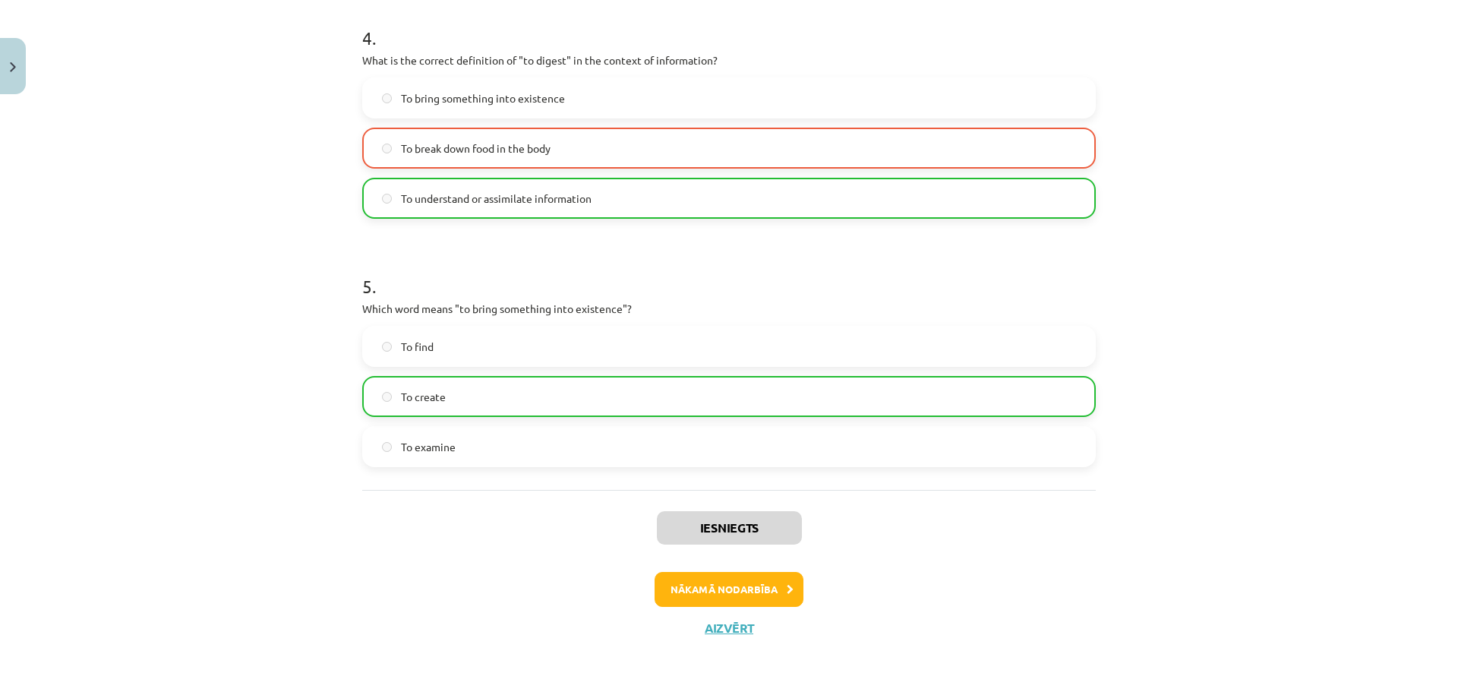
drag, startPoint x: 1128, startPoint y: 260, endPoint x: 1107, endPoint y: 422, distance: 163.8
click at [755, 586] on button "Nākamā nodarbība" at bounding box center [729, 589] width 149 height 35
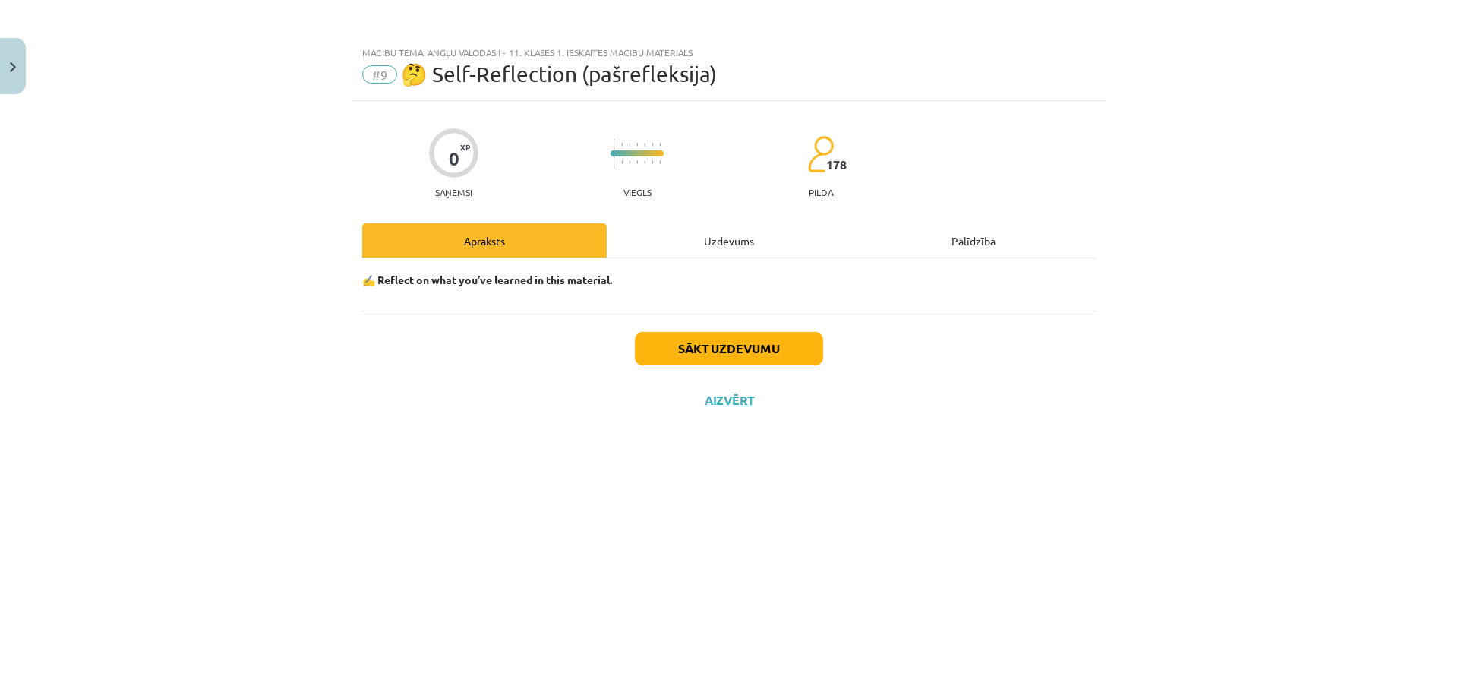
scroll to position [0, 0]
click at [775, 353] on button "Sākt uzdevumu" at bounding box center [729, 348] width 188 height 33
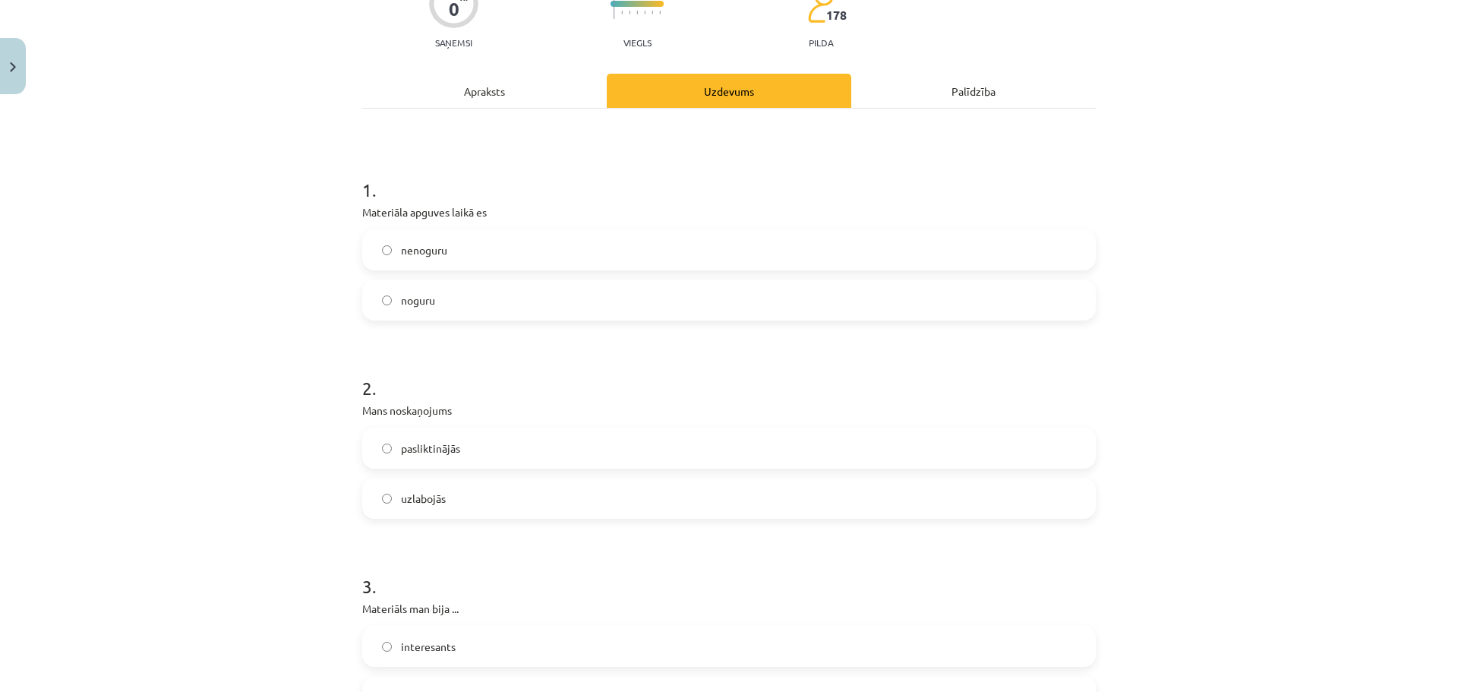
scroll to position [152, 0]
click at [381, 321] on form "1 . Materiāla apguves laikā es nenoguru noguru 2 . Mans noskaņojums pasliktināj…" at bounding box center [729, 655] width 734 height 1011
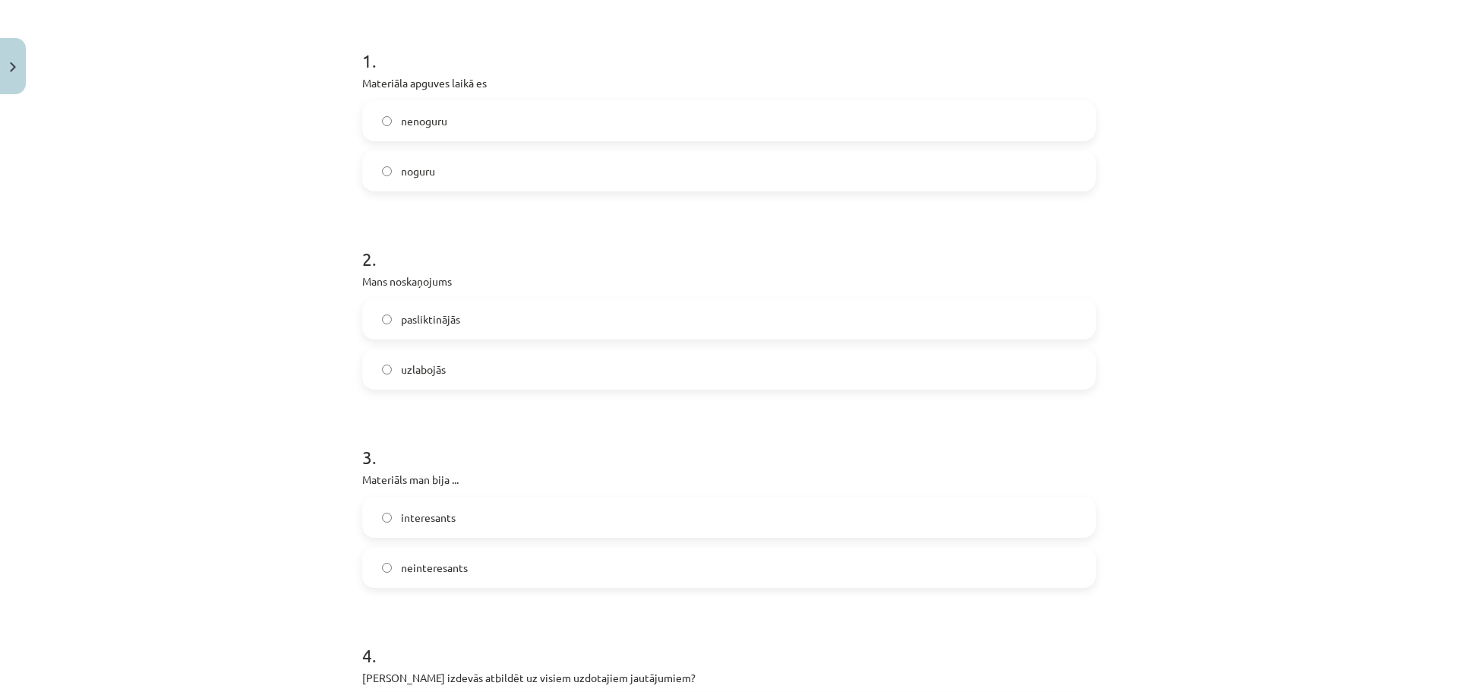
scroll to position [304, 0]
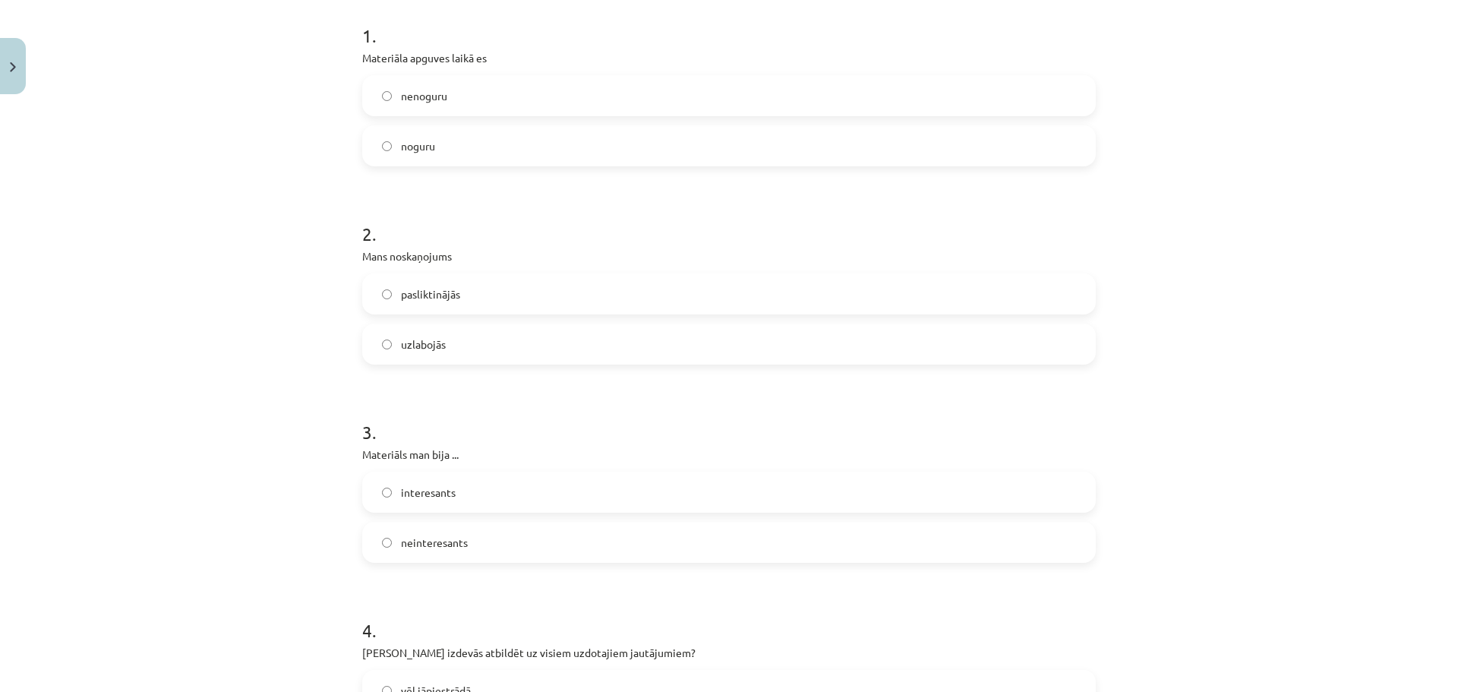
click at [515, 332] on label "uzlabojās" at bounding box center [729, 344] width 731 height 38
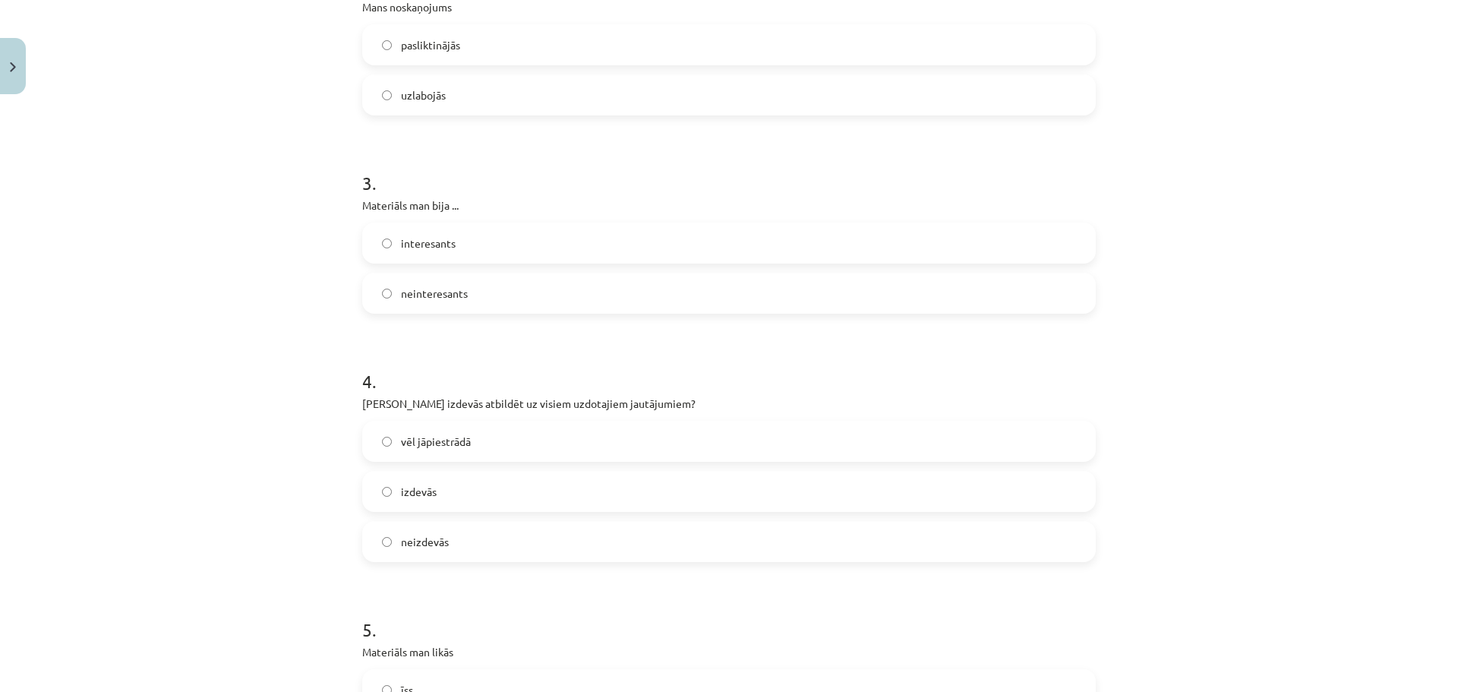
scroll to position [557, 0]
click at [521, 249] on label "interesants" at bounding box center [729, 239] width 731 height 38
click at [470, 440] on label "vēl jāpiestrādā" at bounding box center [729, 437] width 731 height 38
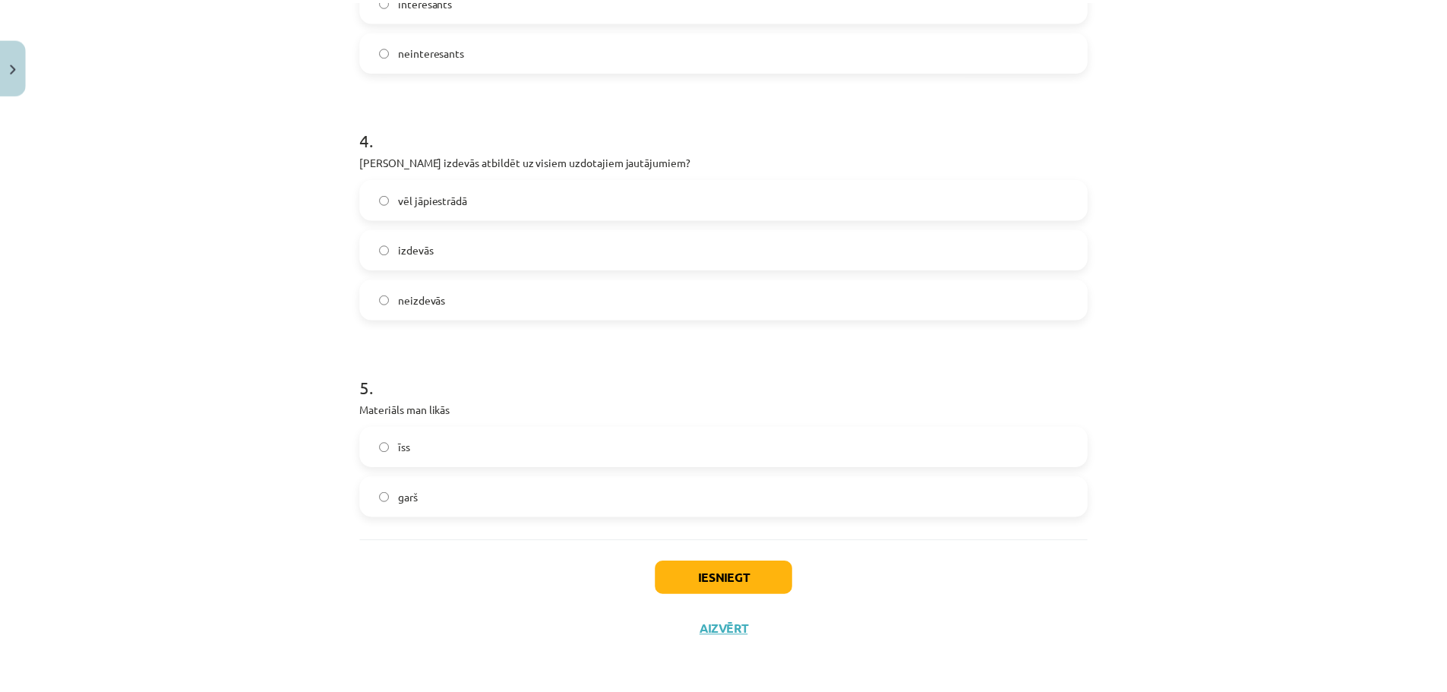
scroll to position [797, 0]
click at [492, 490] on label "garš" at bounding box center [729, 495] width 731 height 38
click at [734, 564] on button "Iesniegt" at bounding box center [729, 576] width 138 height 33
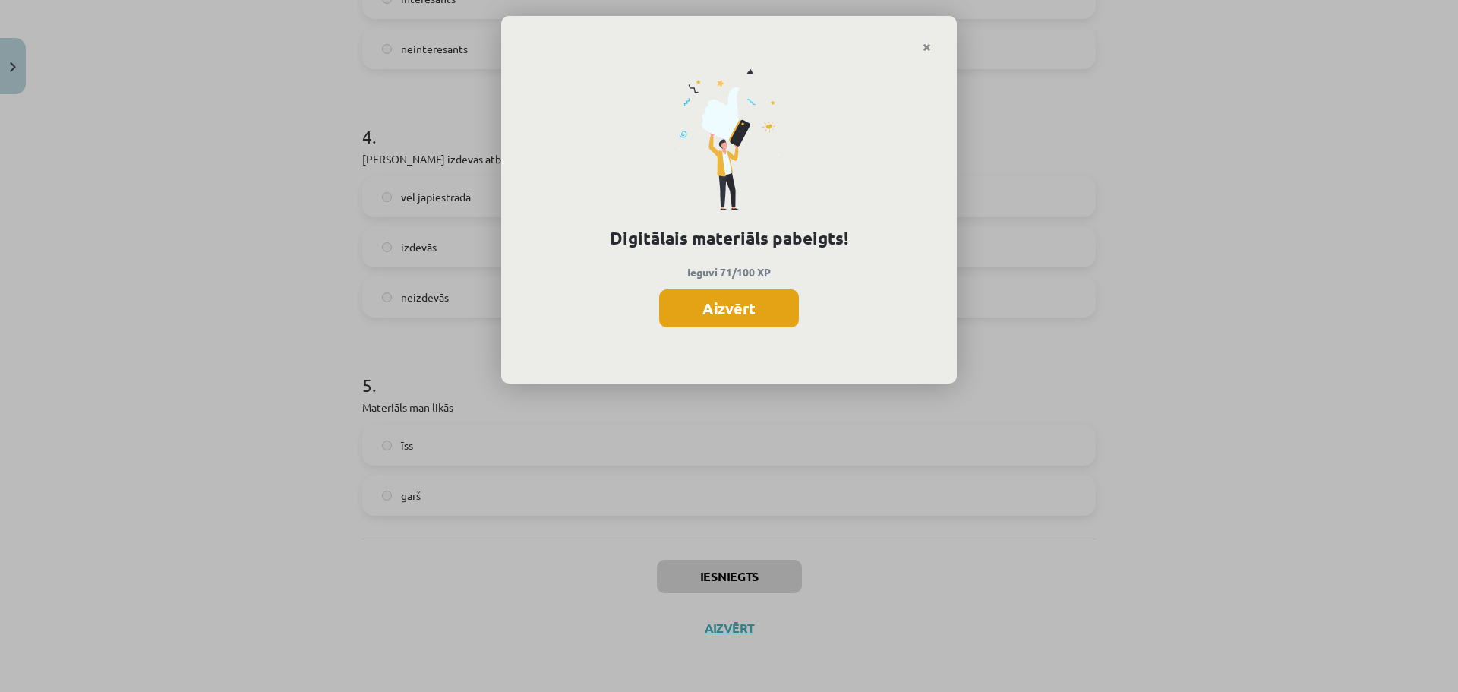
click at [737, 327] on button "Aizvērt" at bounding box center [729, 308] width 140 height 38
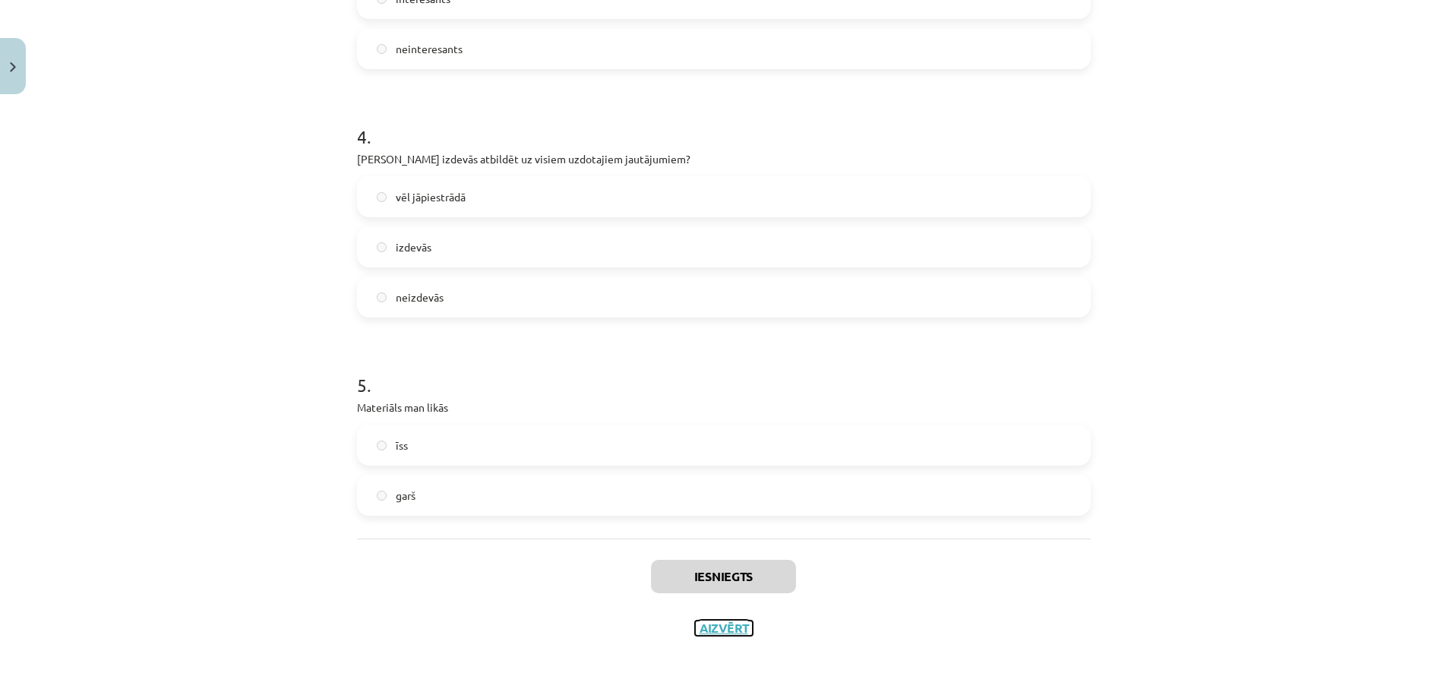
click at [729, 624] on button "Aizvērt" at bounding box center [724, 628] width 58 height 15
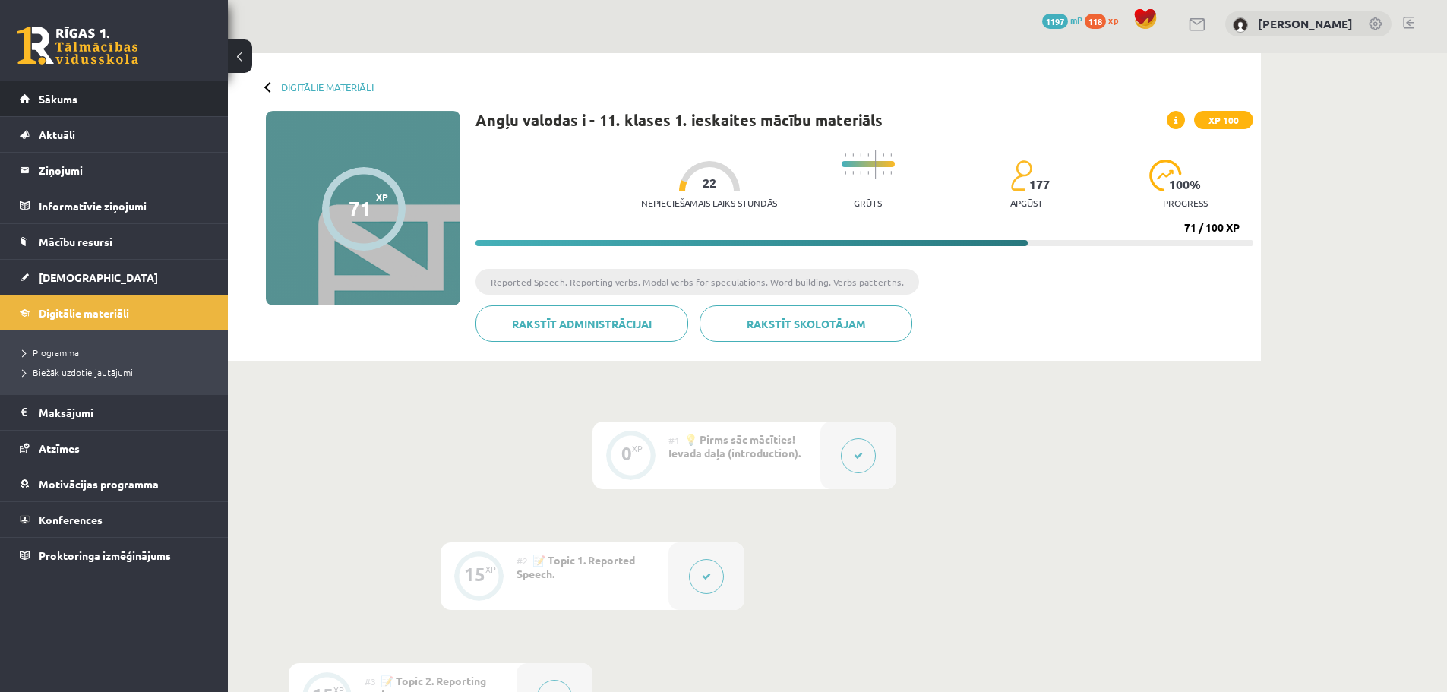
scroll to position [0, 0]
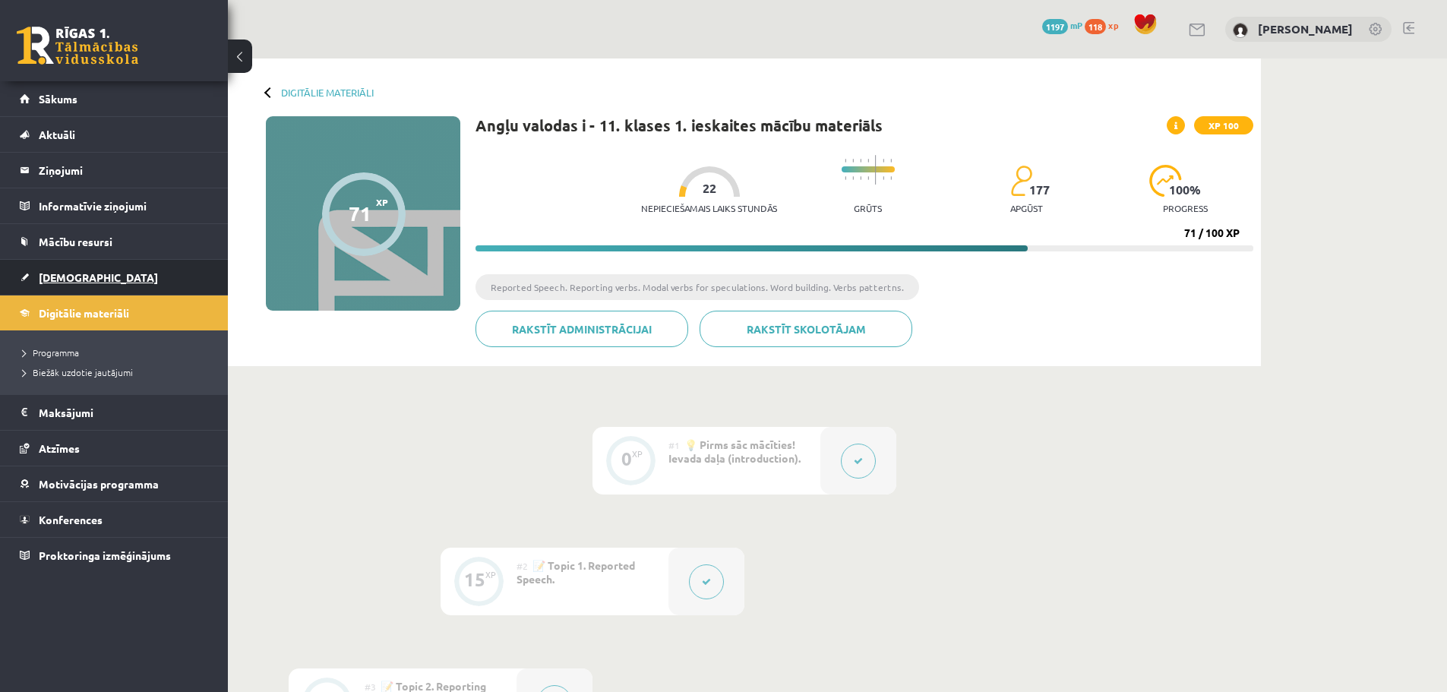
click at [66, 280] on span "[DEMOGRAPHIC_DATA]" at bounding box center [98, 277] width 119 height 14
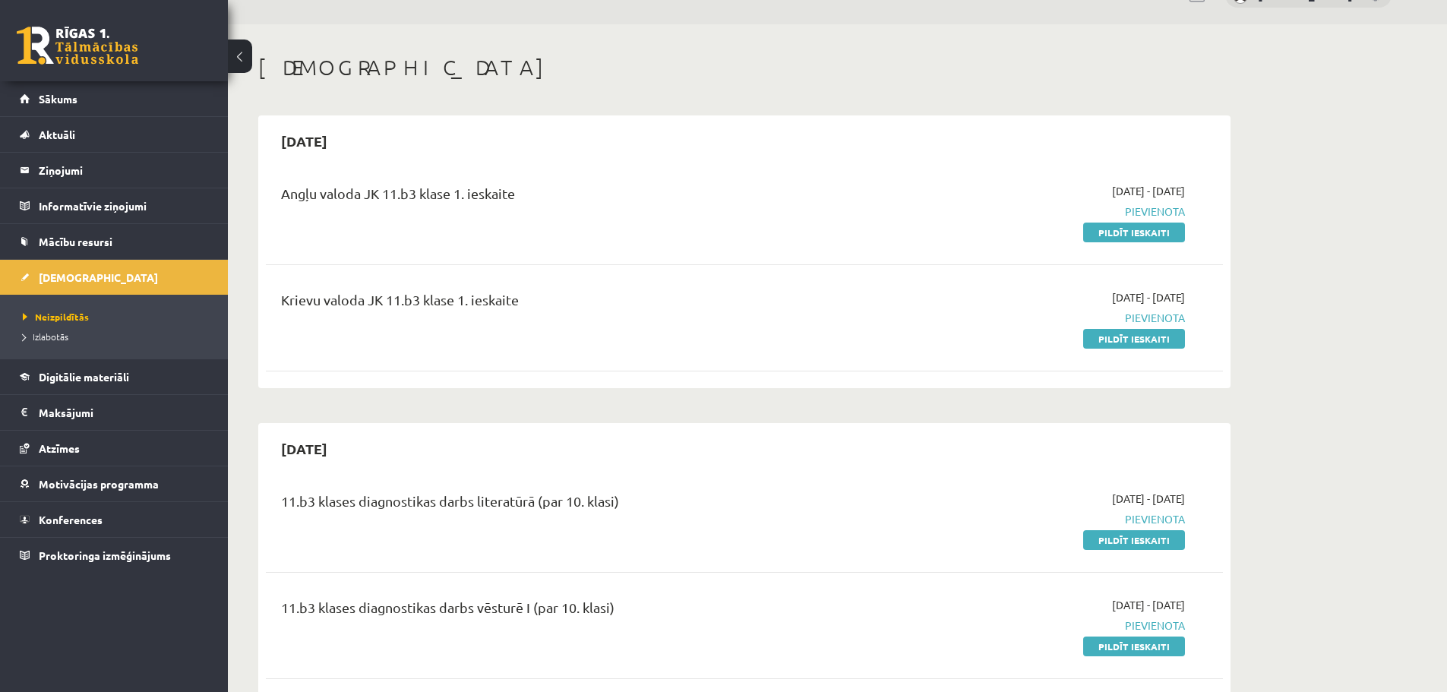
scroll to position [25, 0]
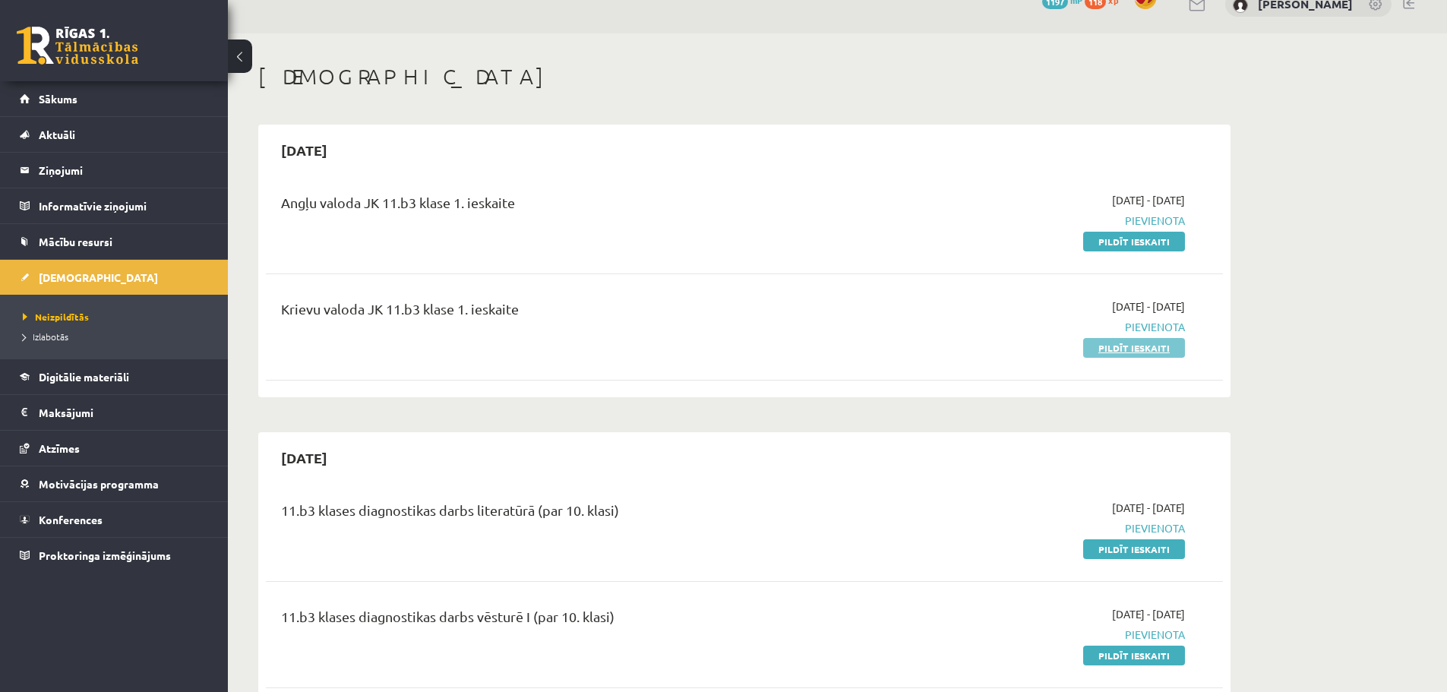
click at [1126, 339] on link "Pildīt ieskaiti" at bounding box center [1134, 348] width 102 height 20
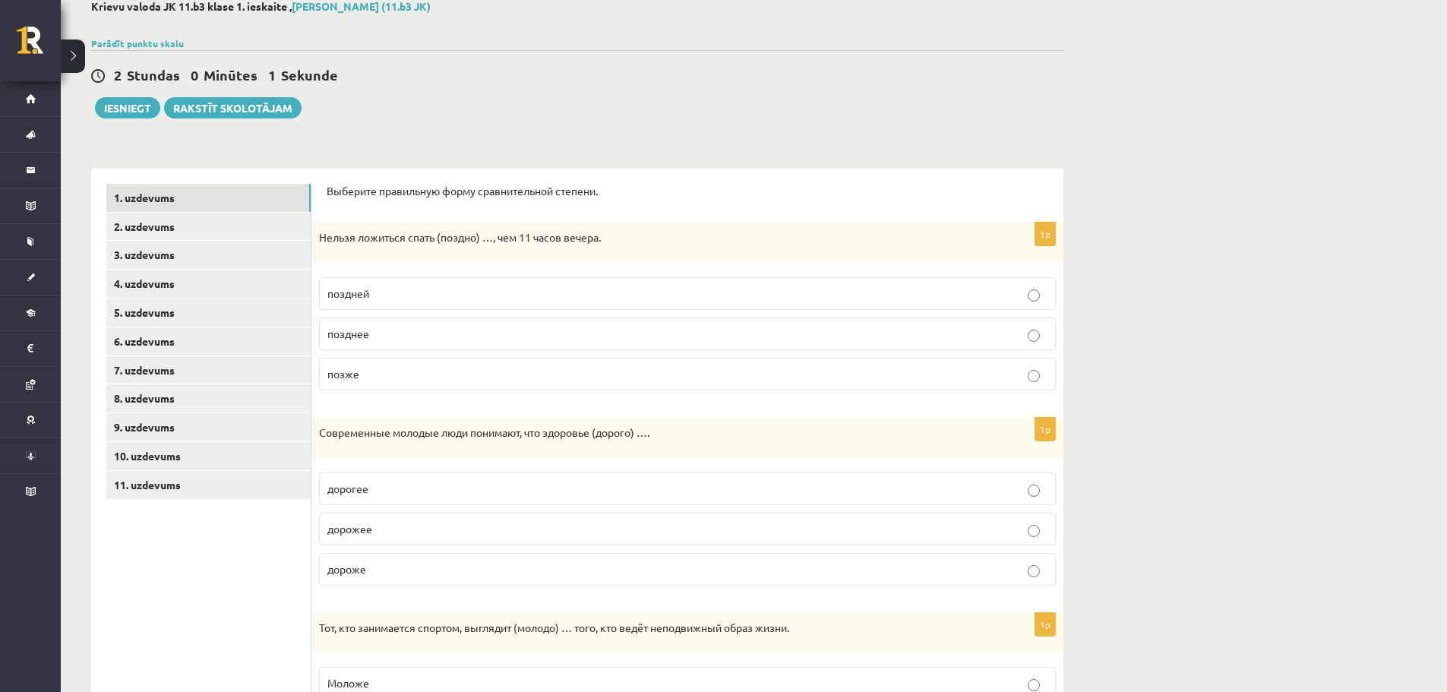
scroll to position [101, 0]
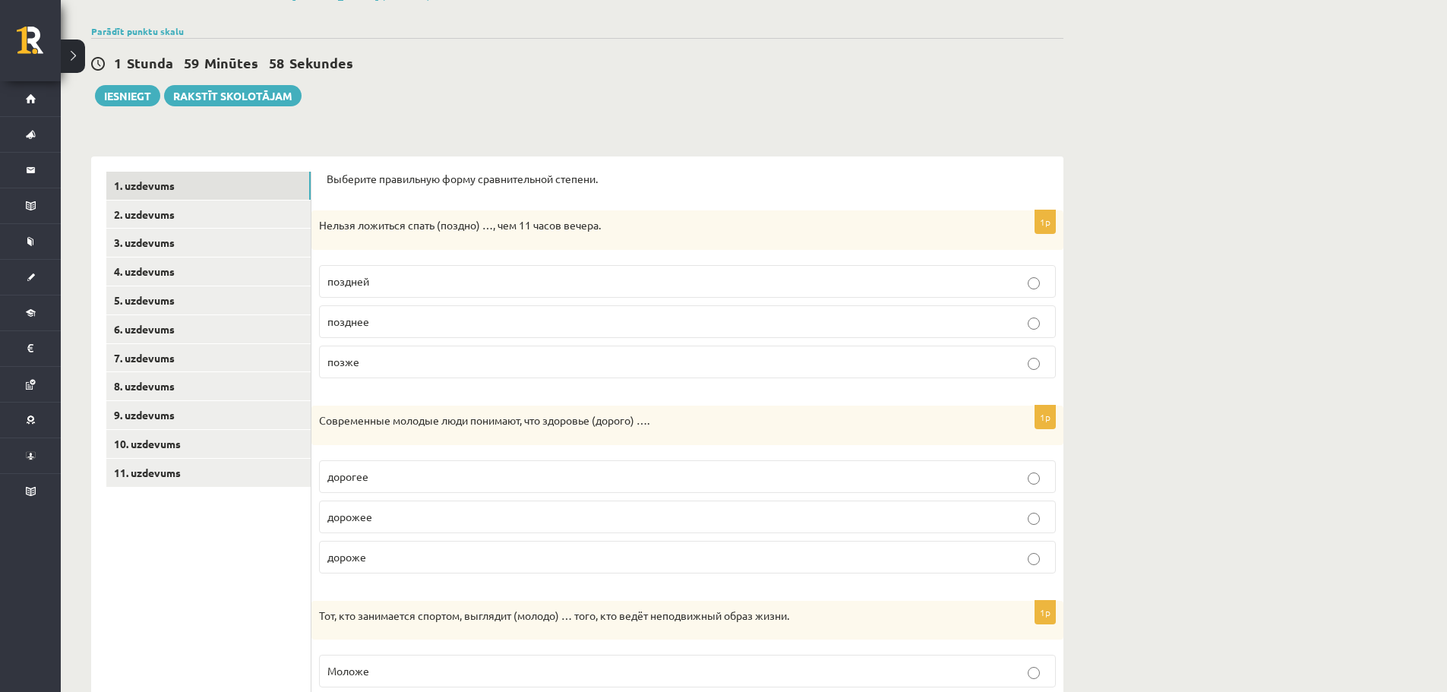
click at [444, 365] on p "позже" at bounding box center [687, 362] width 720 height 16
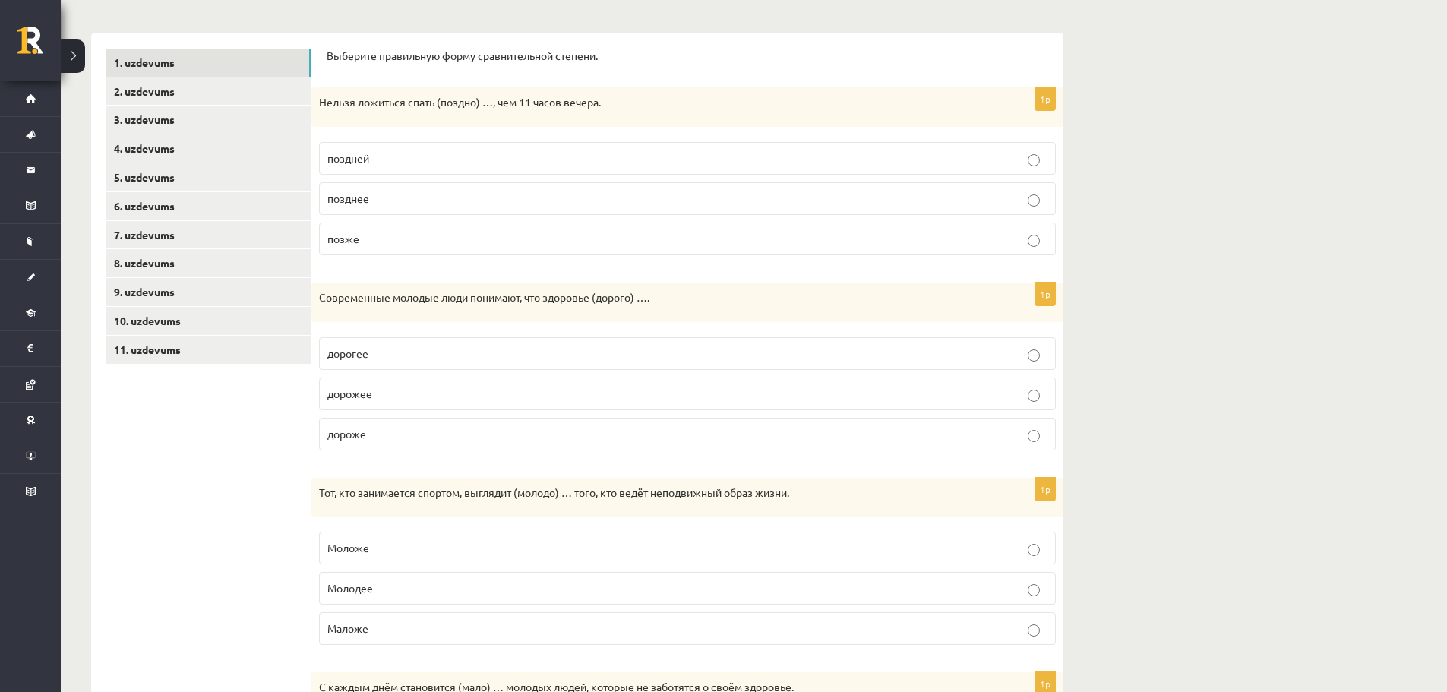
scroll to position [228, 0]
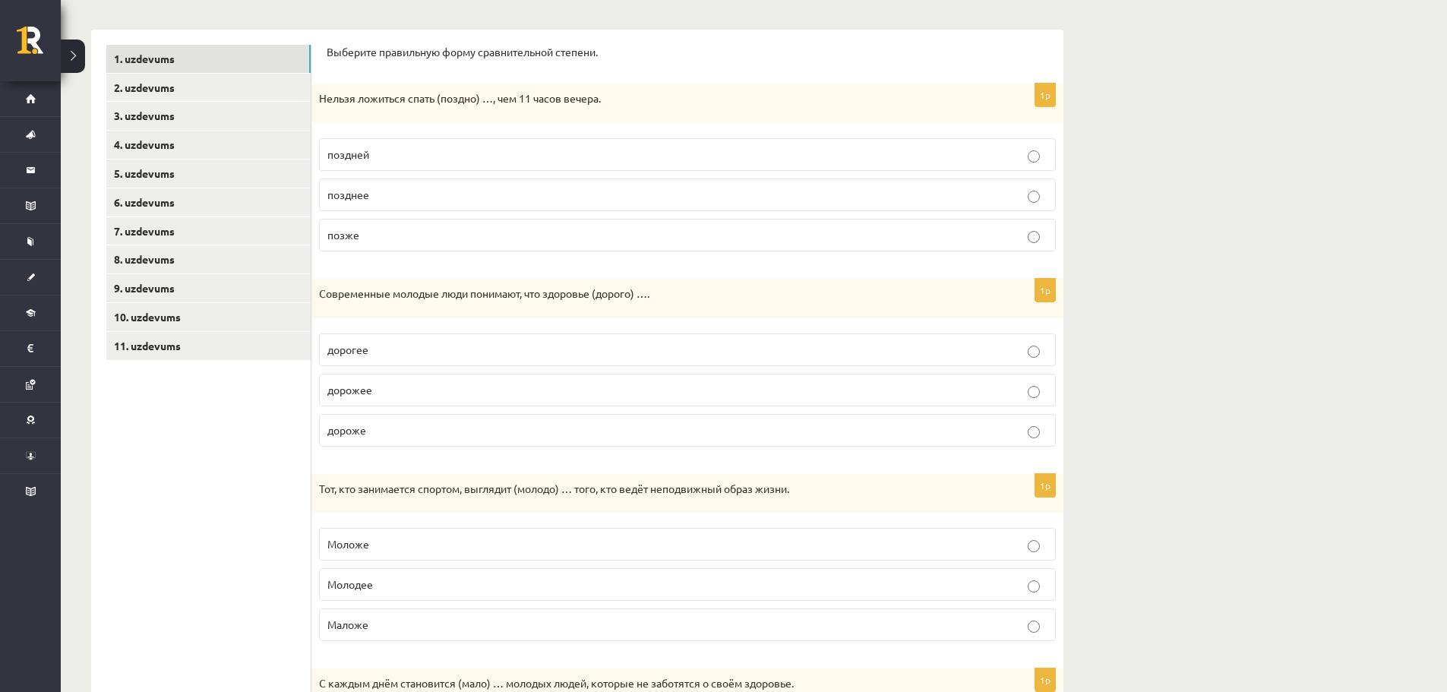
click at [407, 428] on p "дороже" at bounding box center [687, 430] width 720 height 16
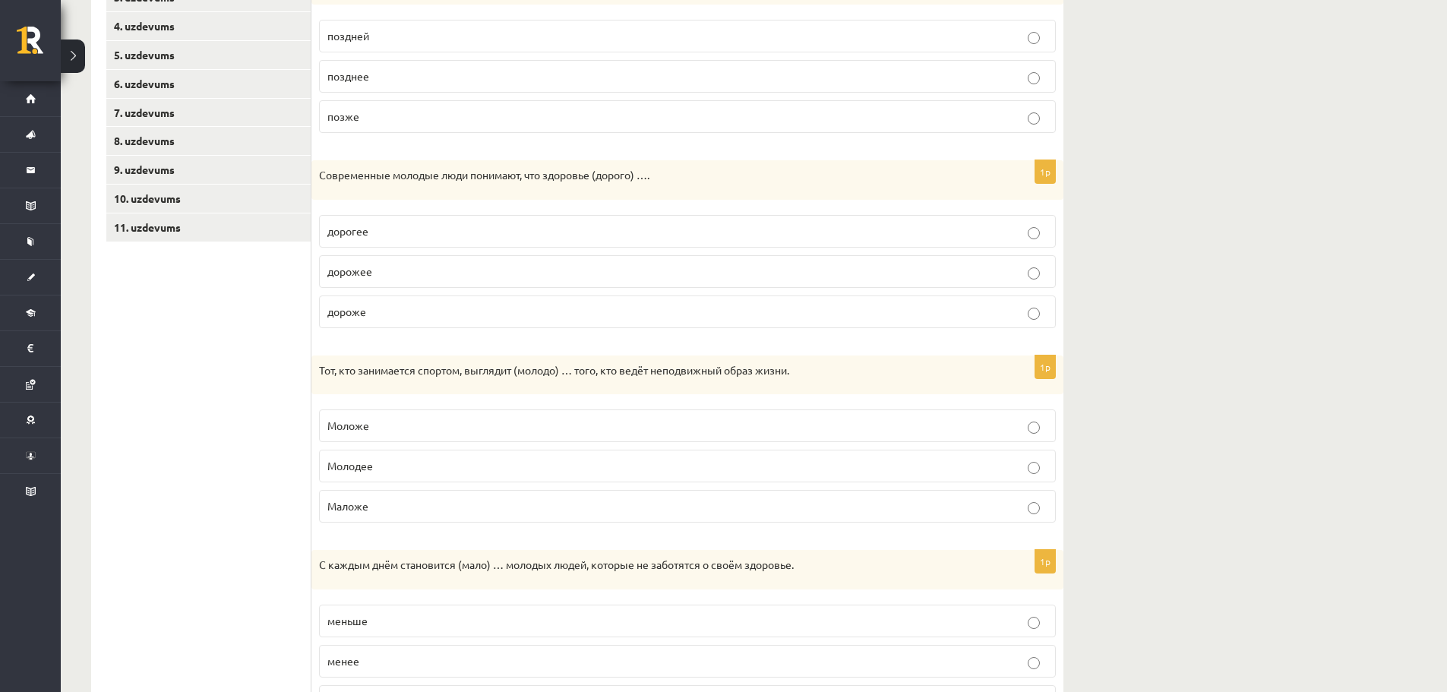
scroll to position [380, 0]
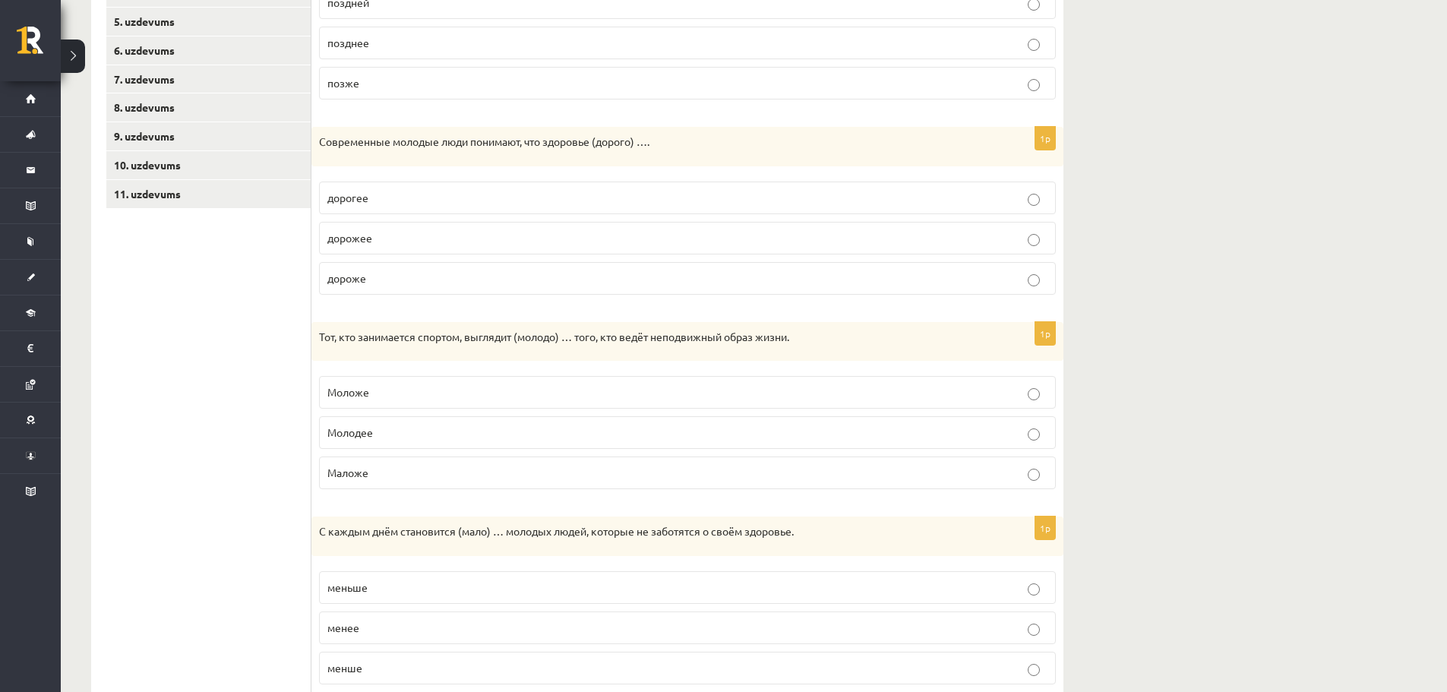
click at [437, 390] on p "Моложе" at bounding box center [687, 392] width 720 height 16
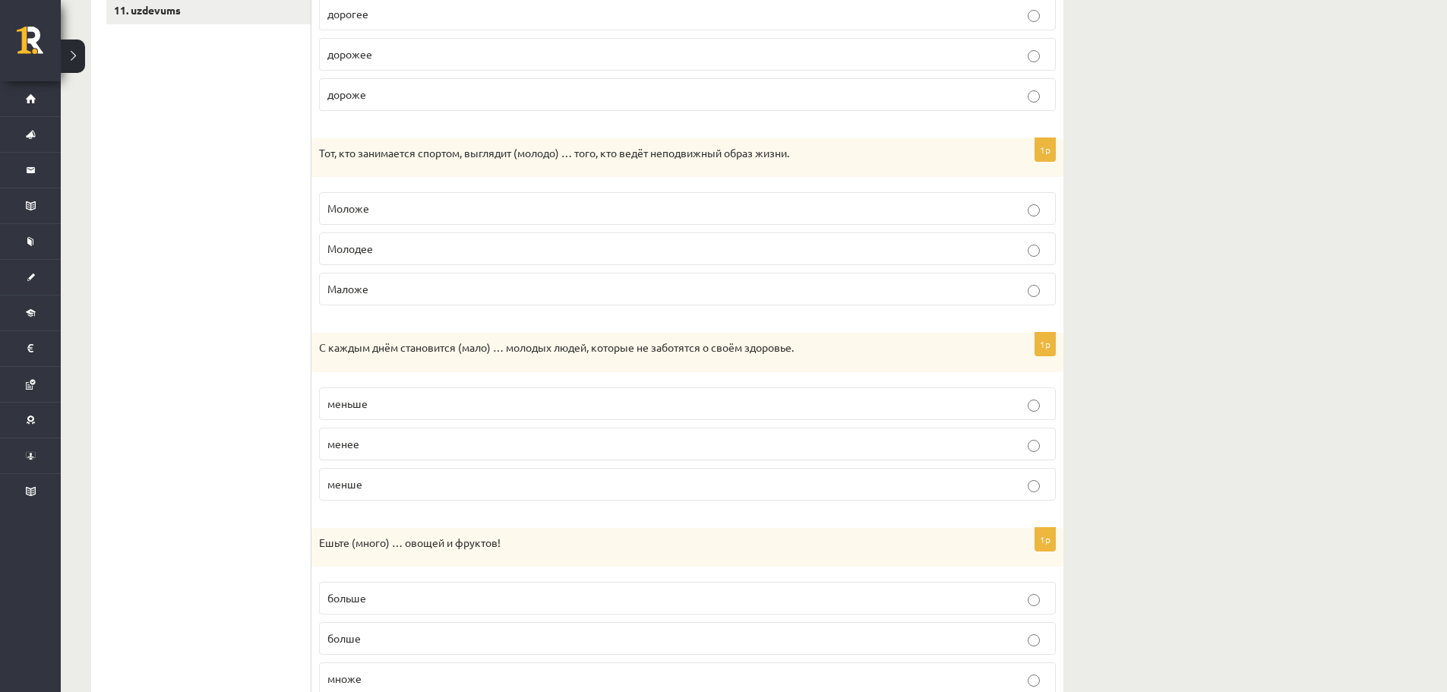
scroll to position [583, 0]
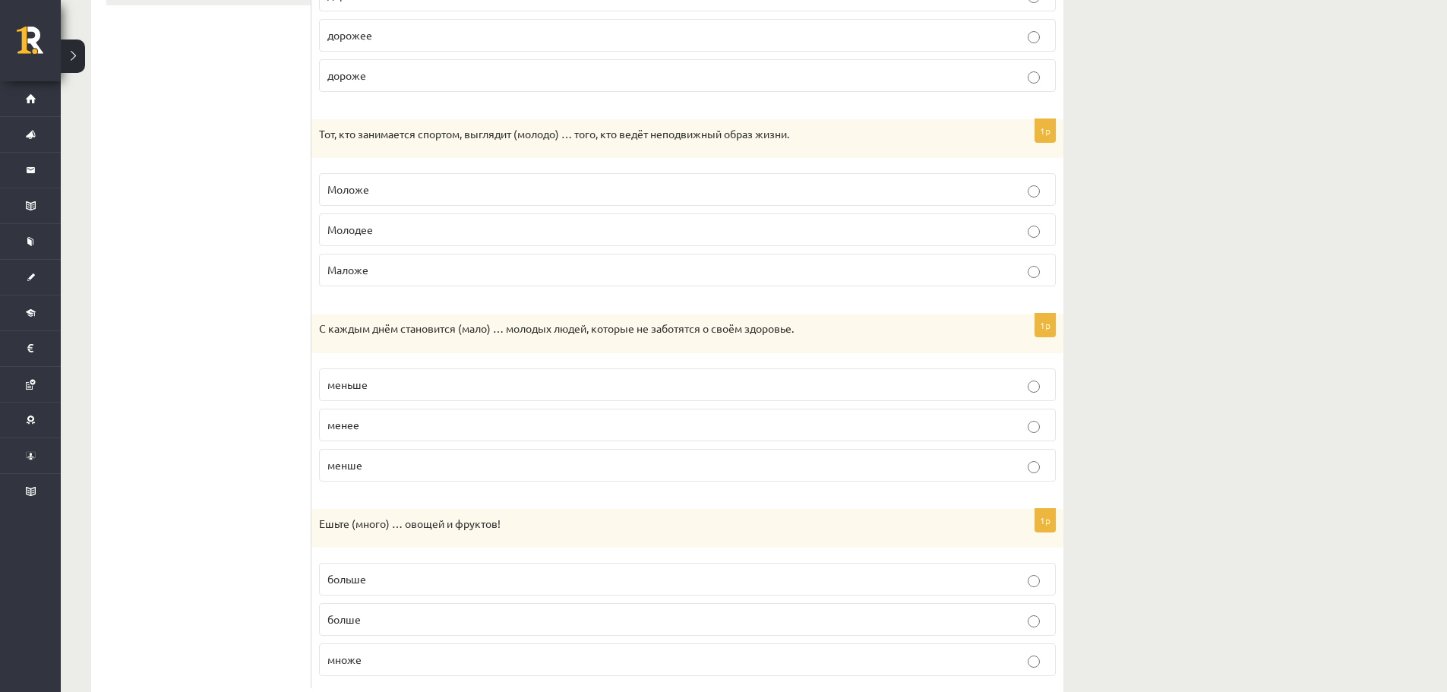
click at [485, 399] on label "меньше" at bounding box center [687, 384] width 737 height 33
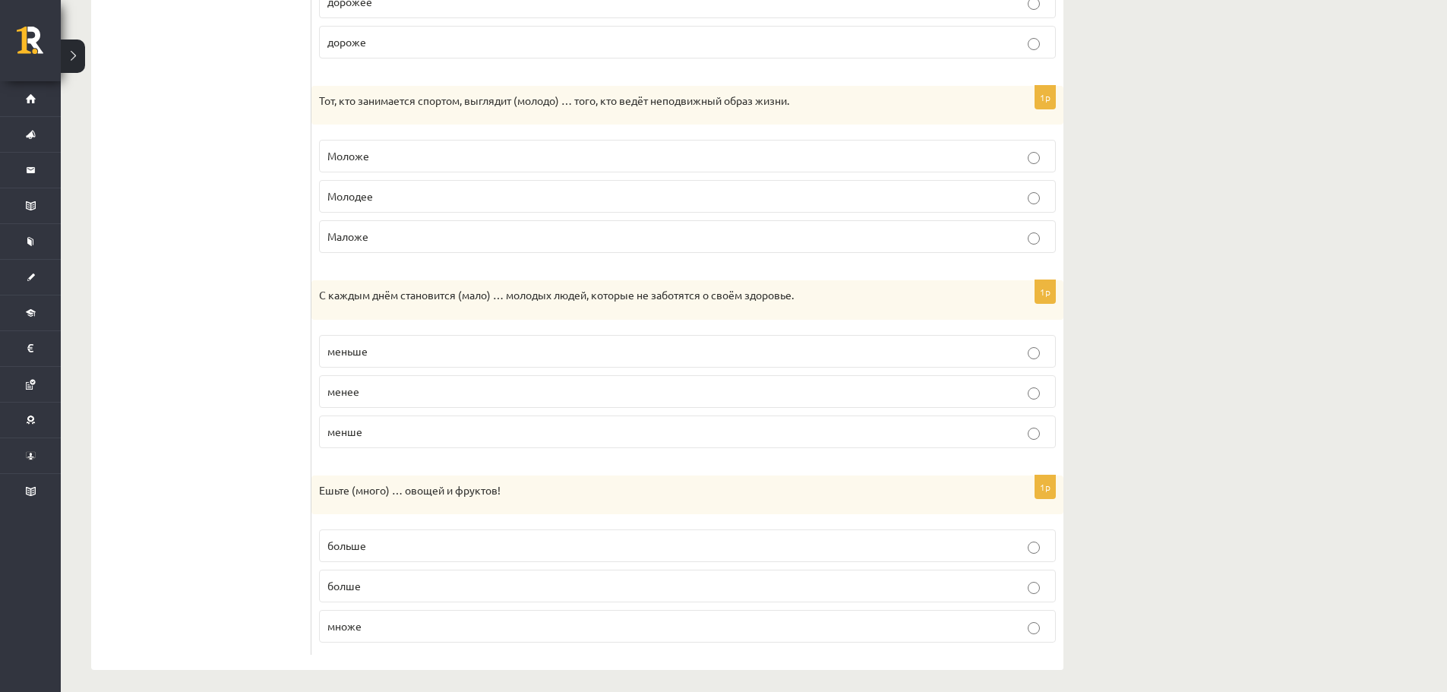
scroll to position [625, 0]
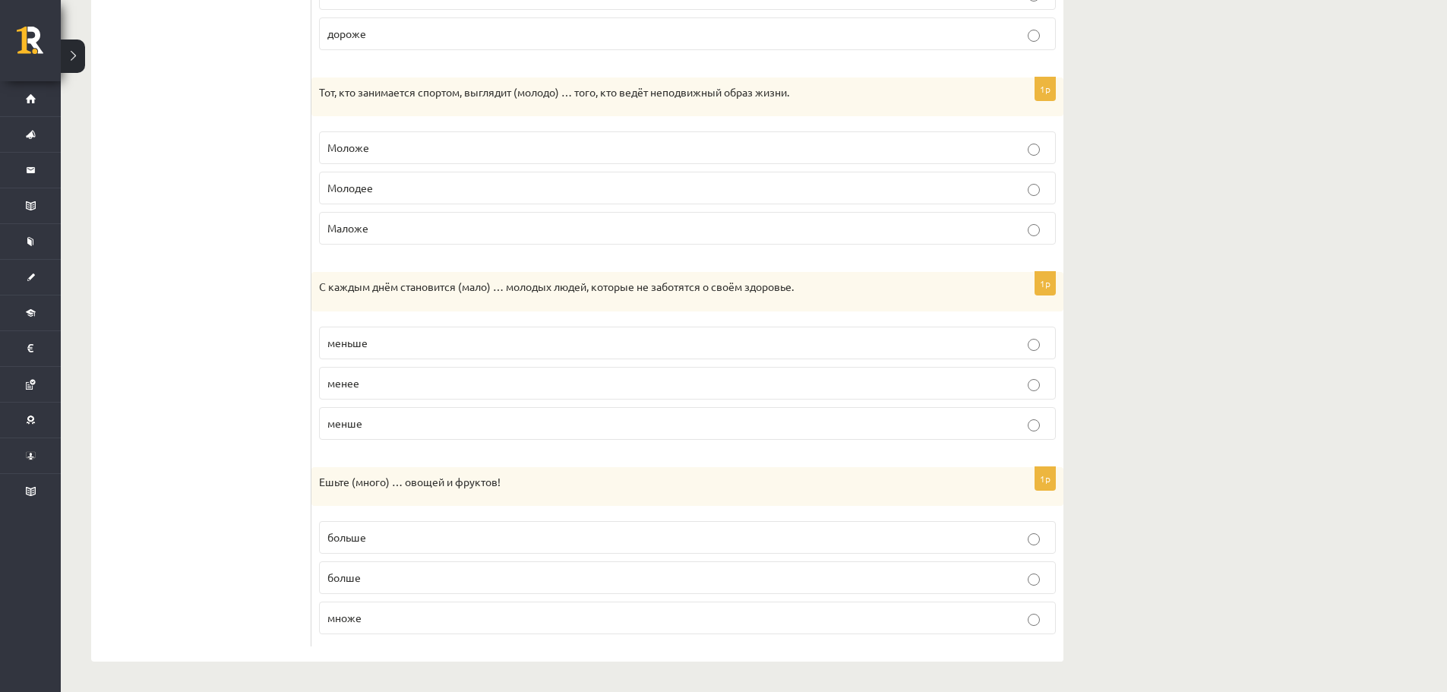
click at [384, 538] on p "больше" at bounding box center [687, 537] width 720 height 16
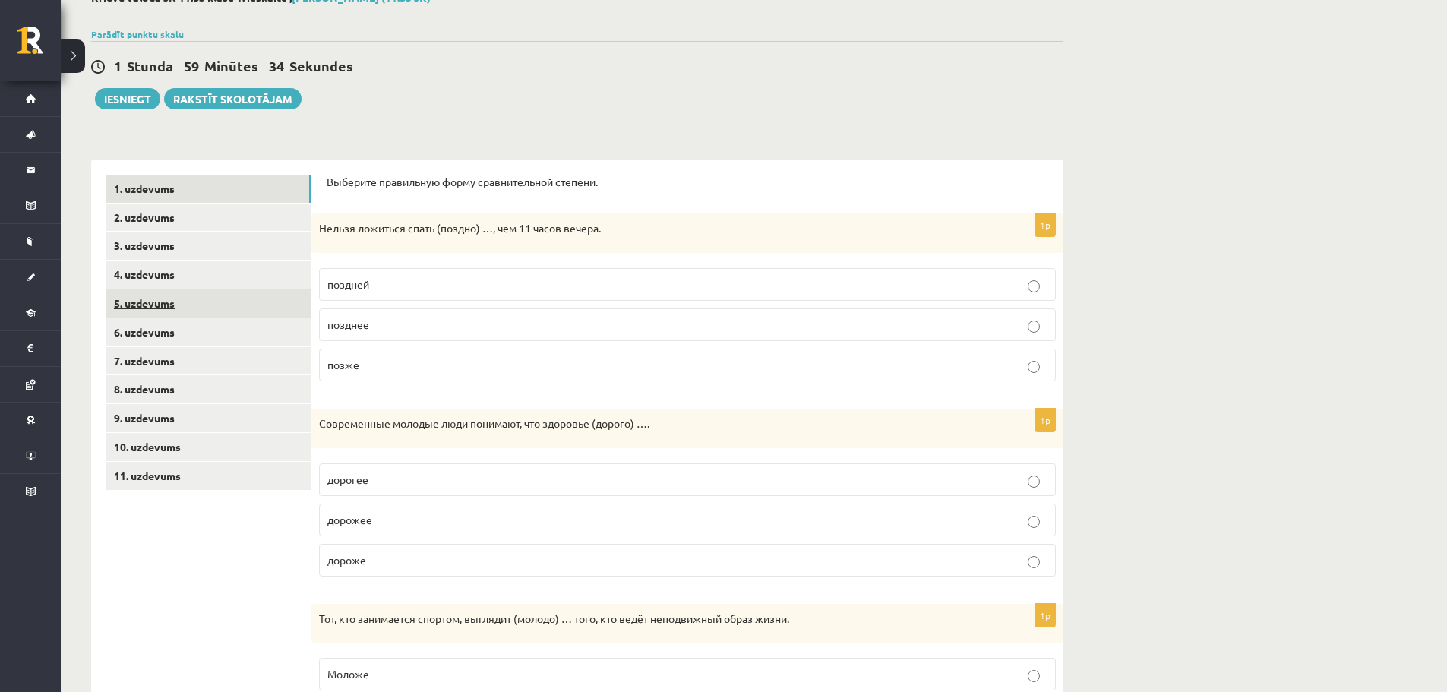
scroll to position [93, 0]
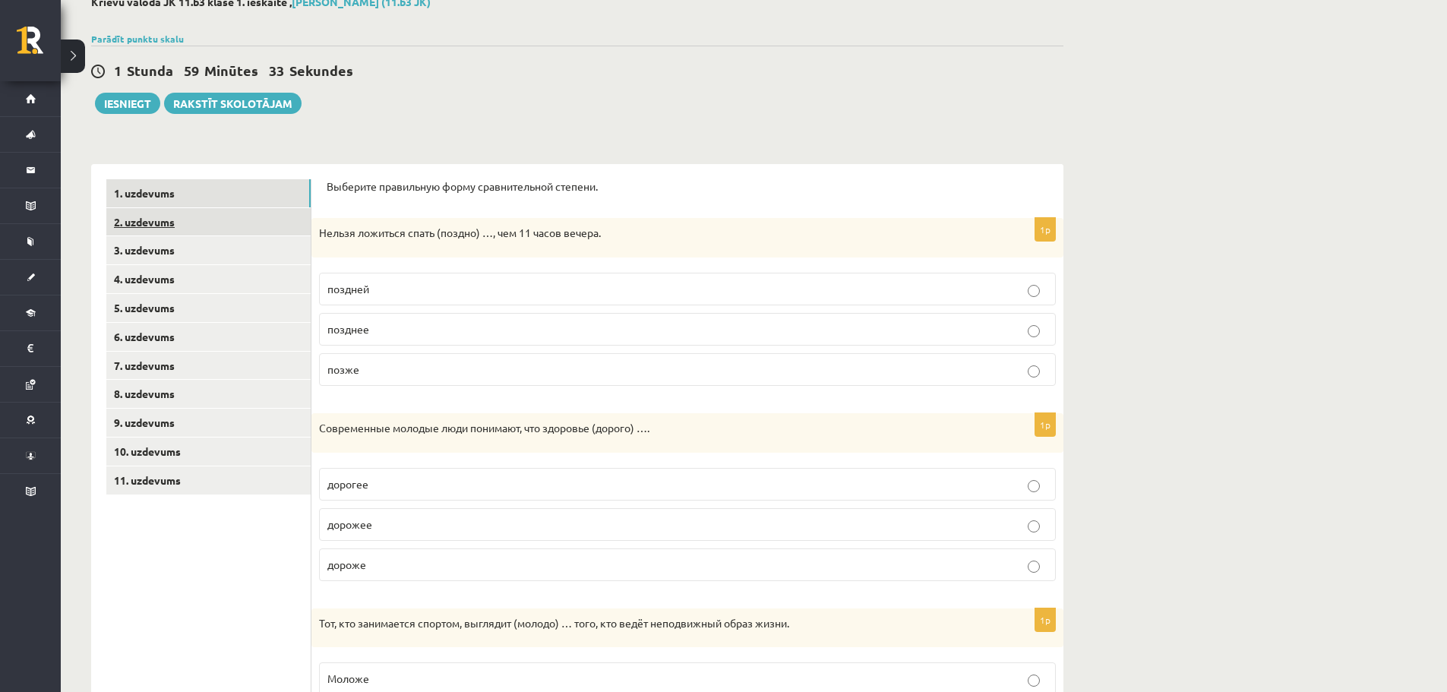
click at [175, 225] on link "2. uzdevums" at bounding box center [208, 222] width 204 height 28
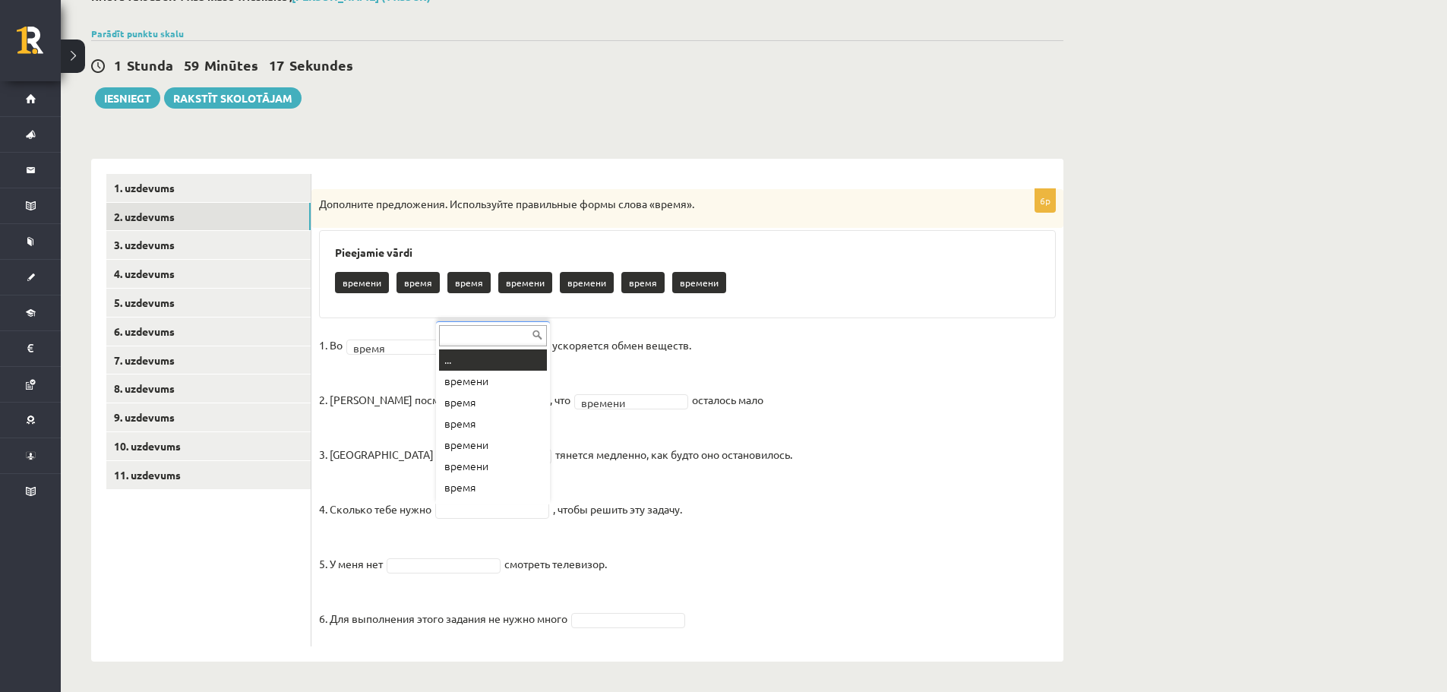
scroll to position [18, 0]
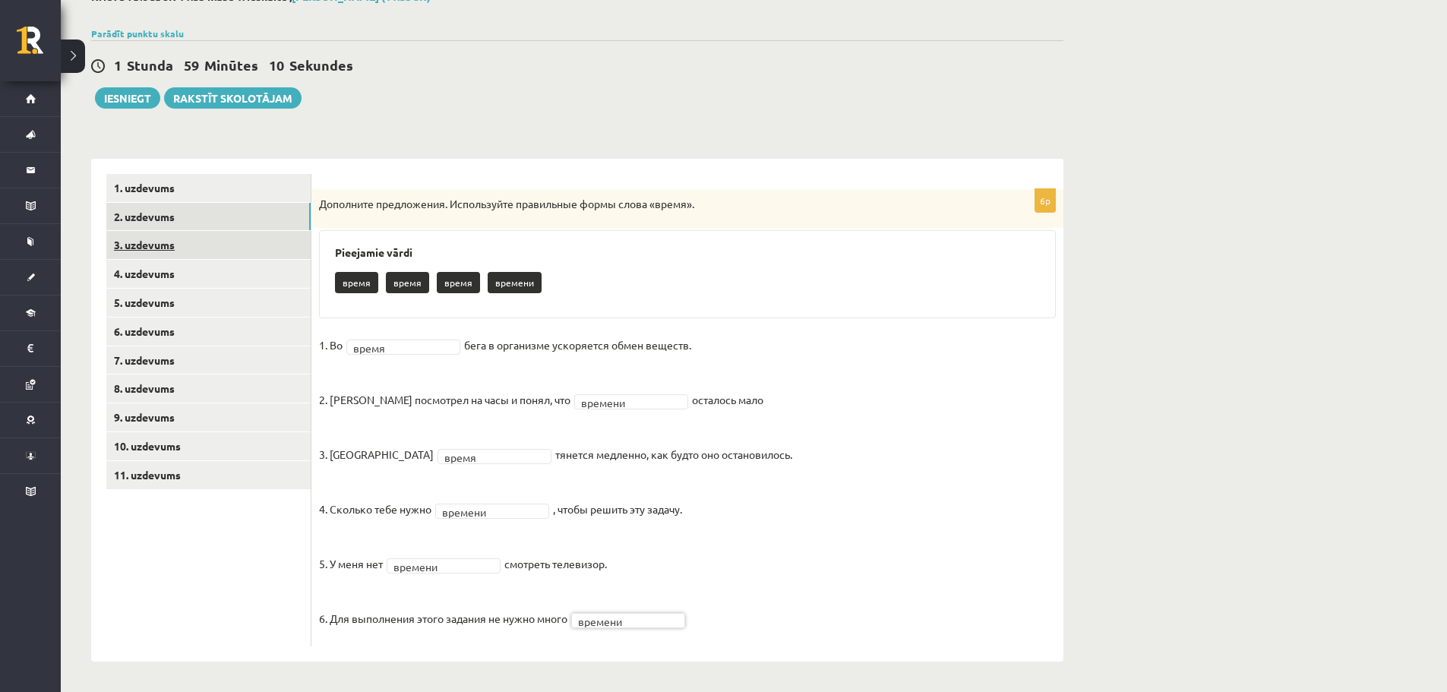
click at [166, 249] on link "3. uzdevums" at bounding box center [208, 245] width 204 height 28
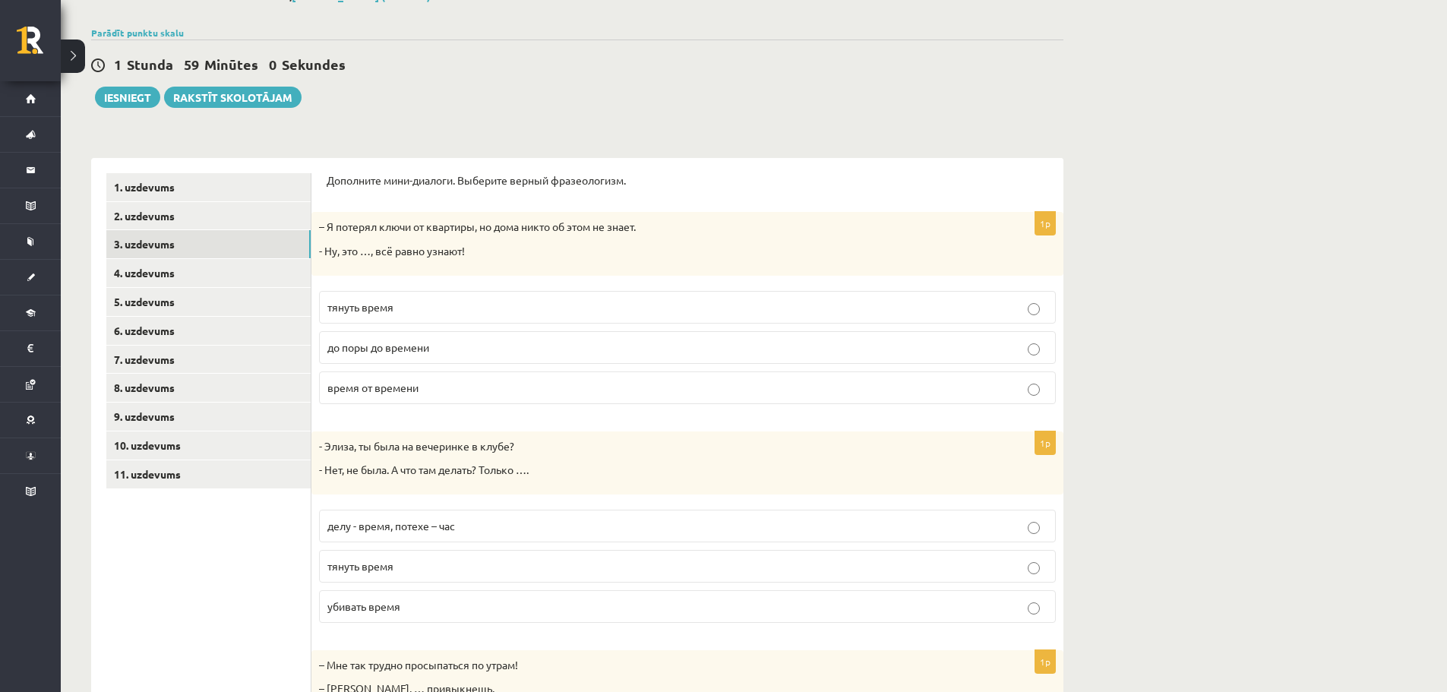
click at [425, 348] on span "до поры до времени" at bounding box center [378, 347] width 102 height 14
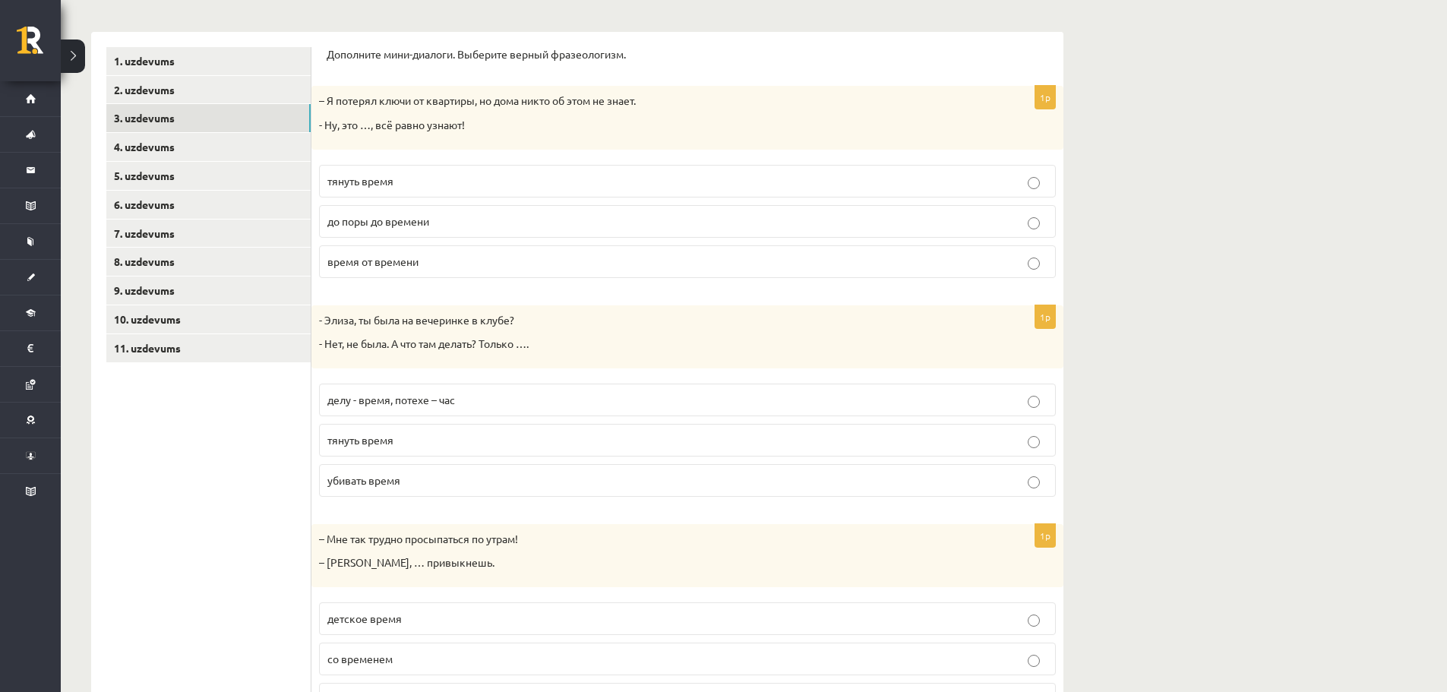
scroll to position [226, 0]
click at [418, 482] on p "убивать время" at bounding box center [687, 480] width 720 height 16
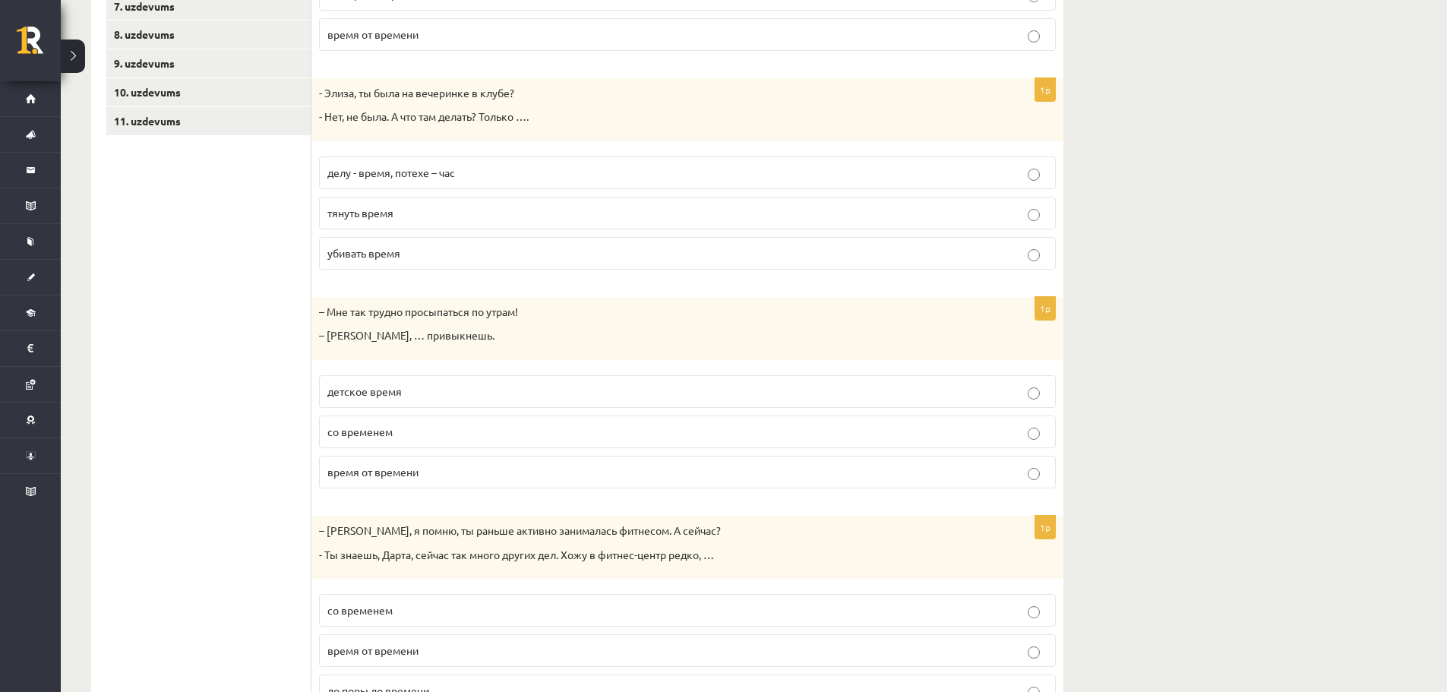
scroll to position [479, 0]
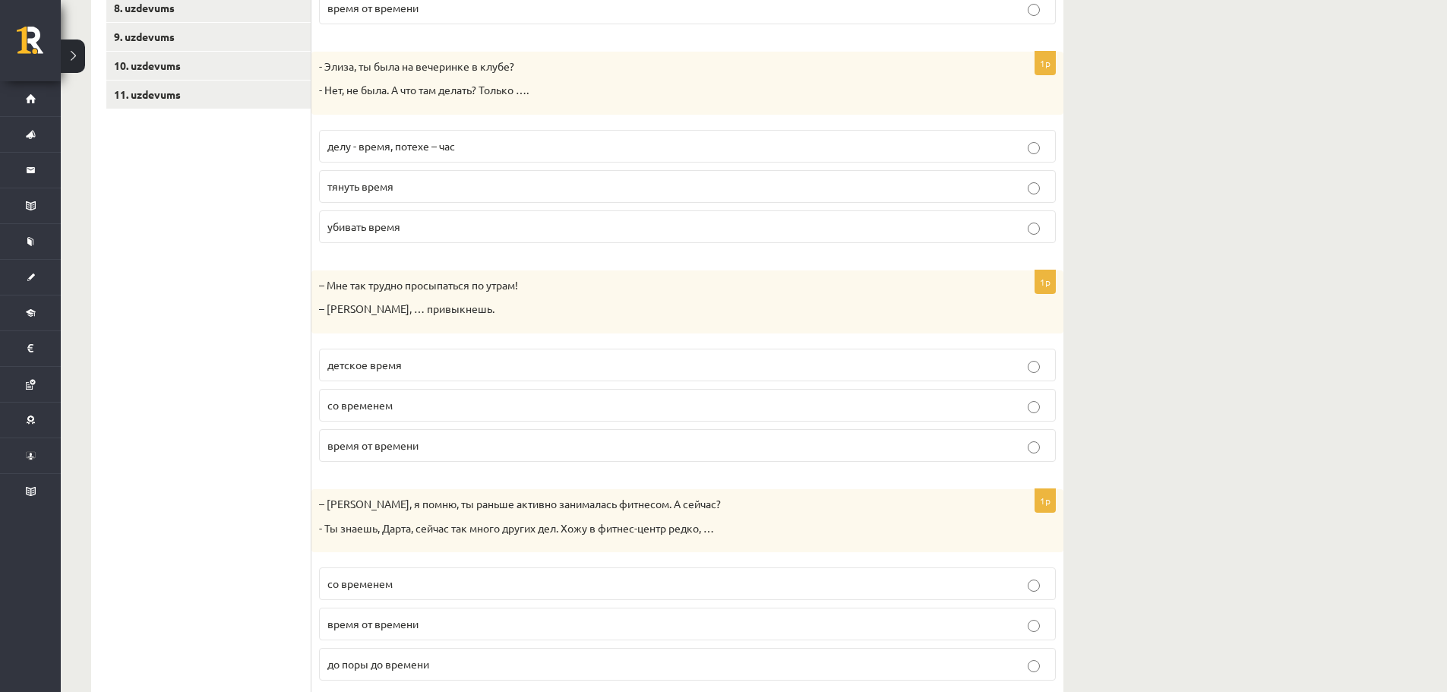
click at [396, 409] on p "со временем" at bounding box center [687, 405] width 720 height 16
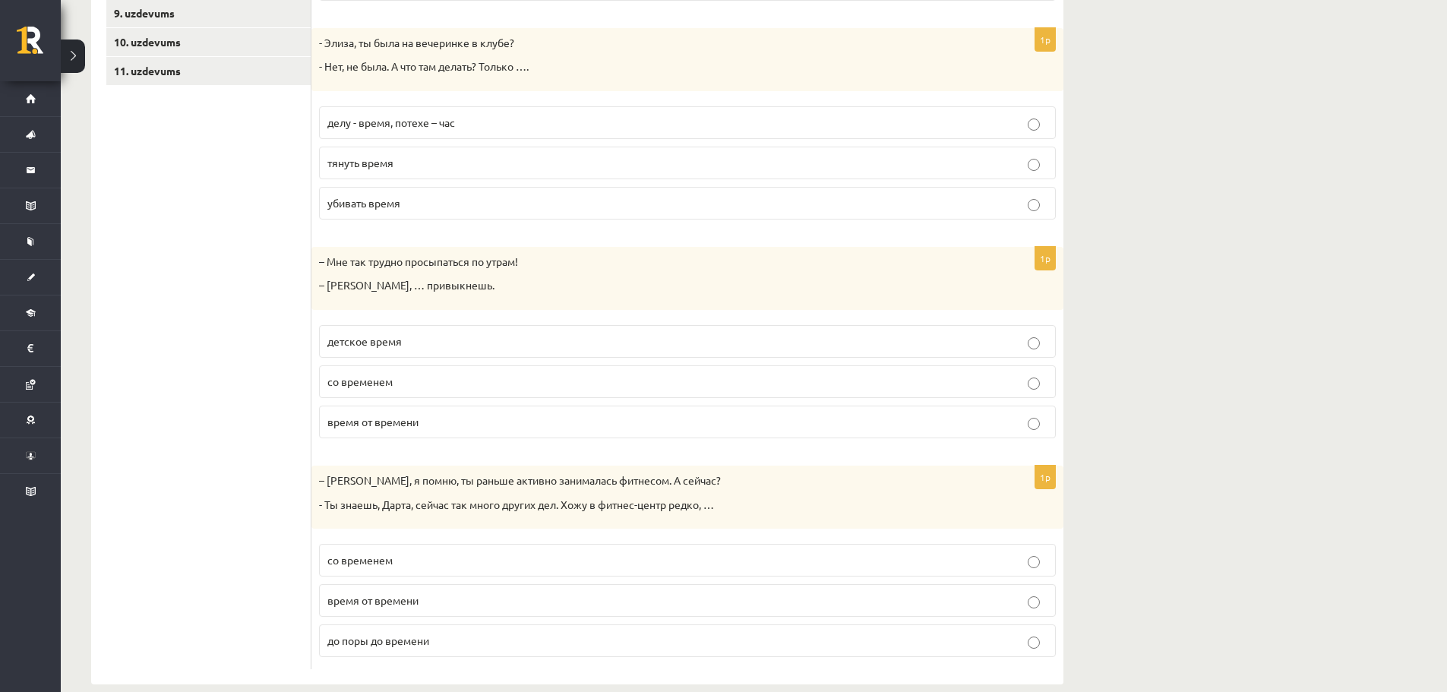
scroll to position [526, 0]
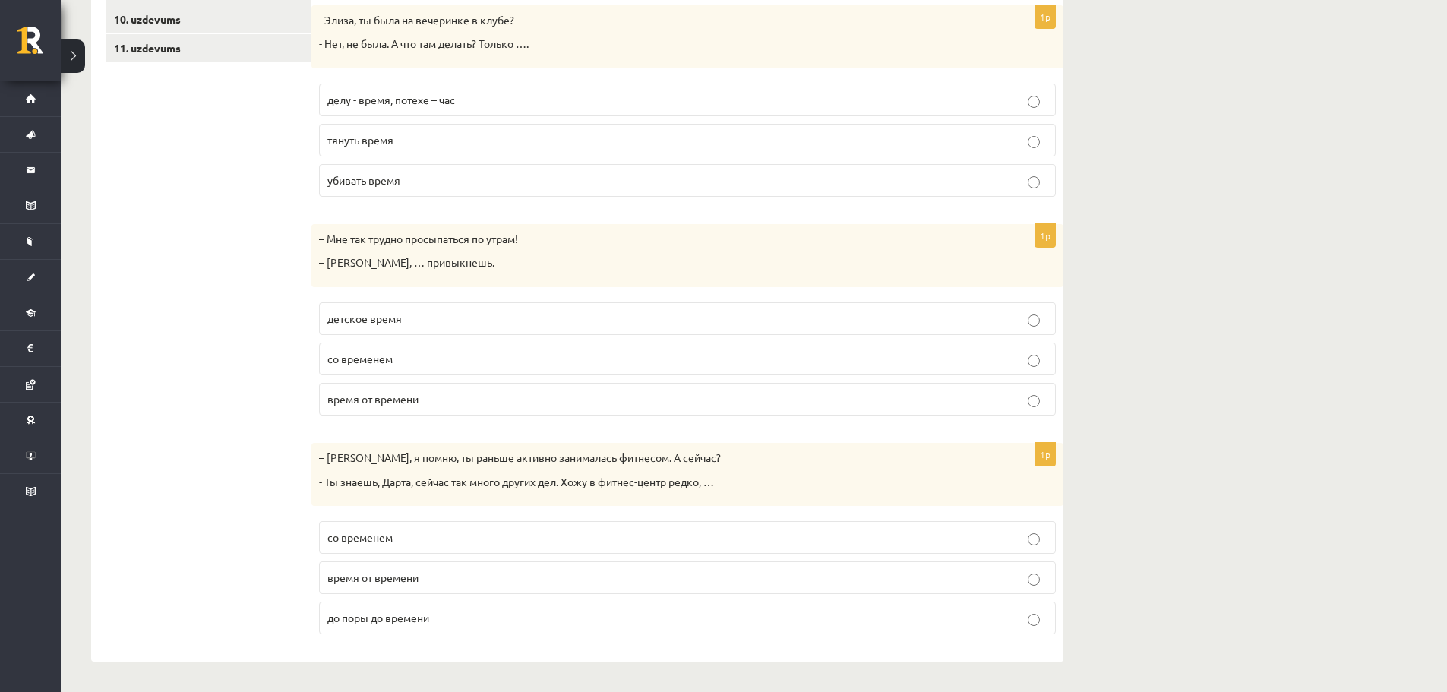
click at [431, 584] on p "время от времени" at bounding box center [687, 578] width 720 height 16
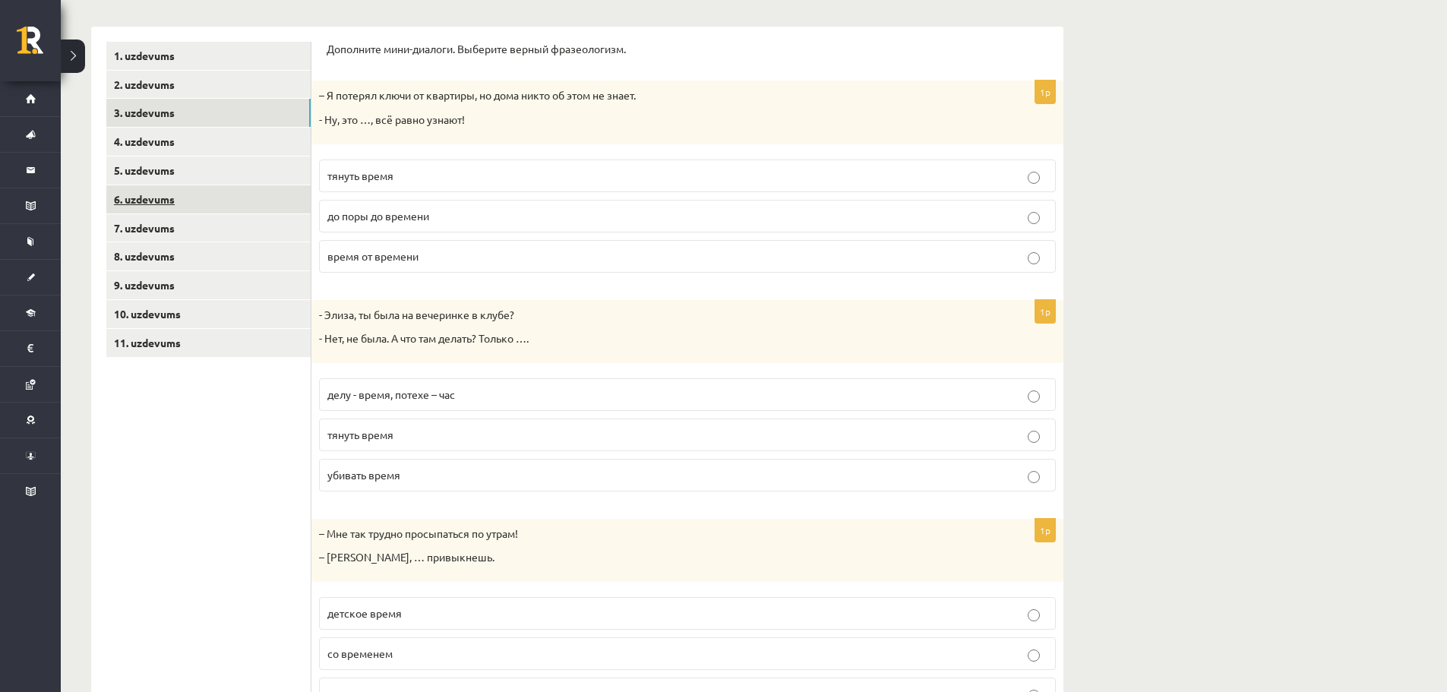
scroll to position [223, 0]
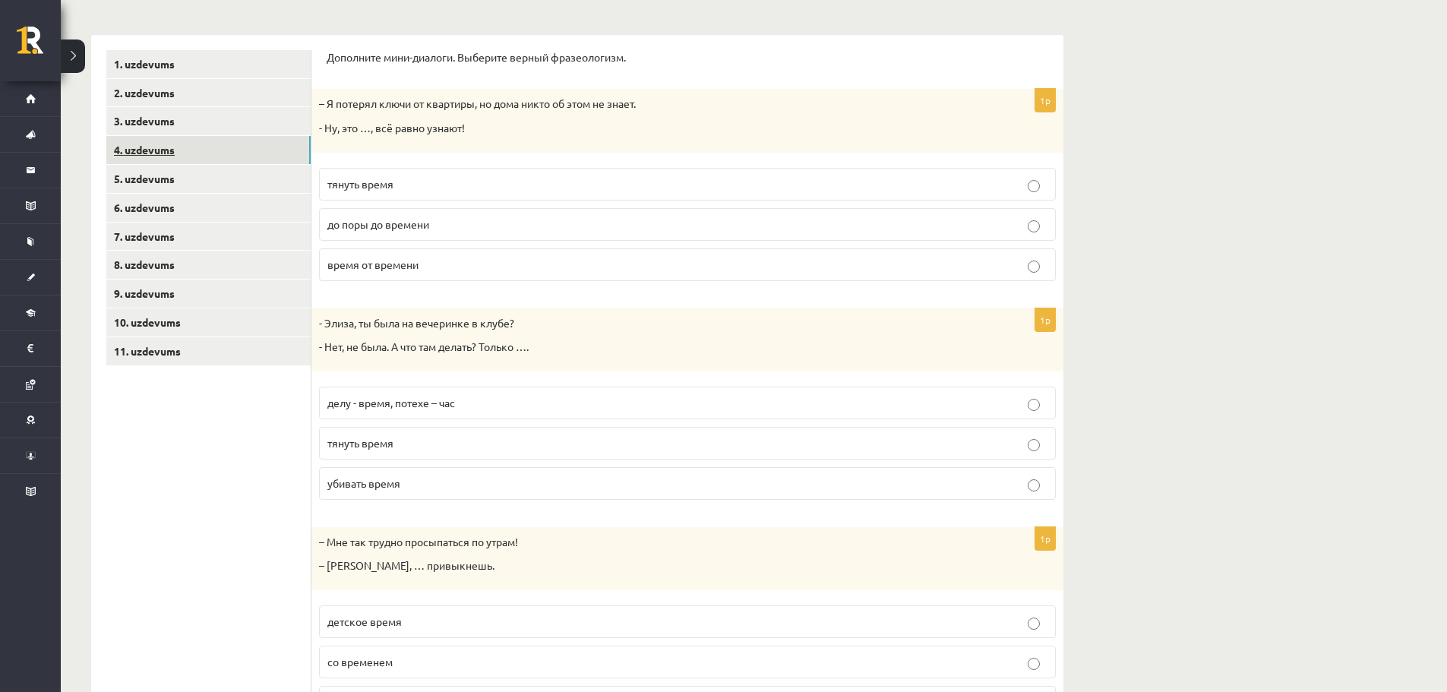
click at [157, 139] on link "4. uzdevums" at bounding box center [208, 150] width 204 height 28
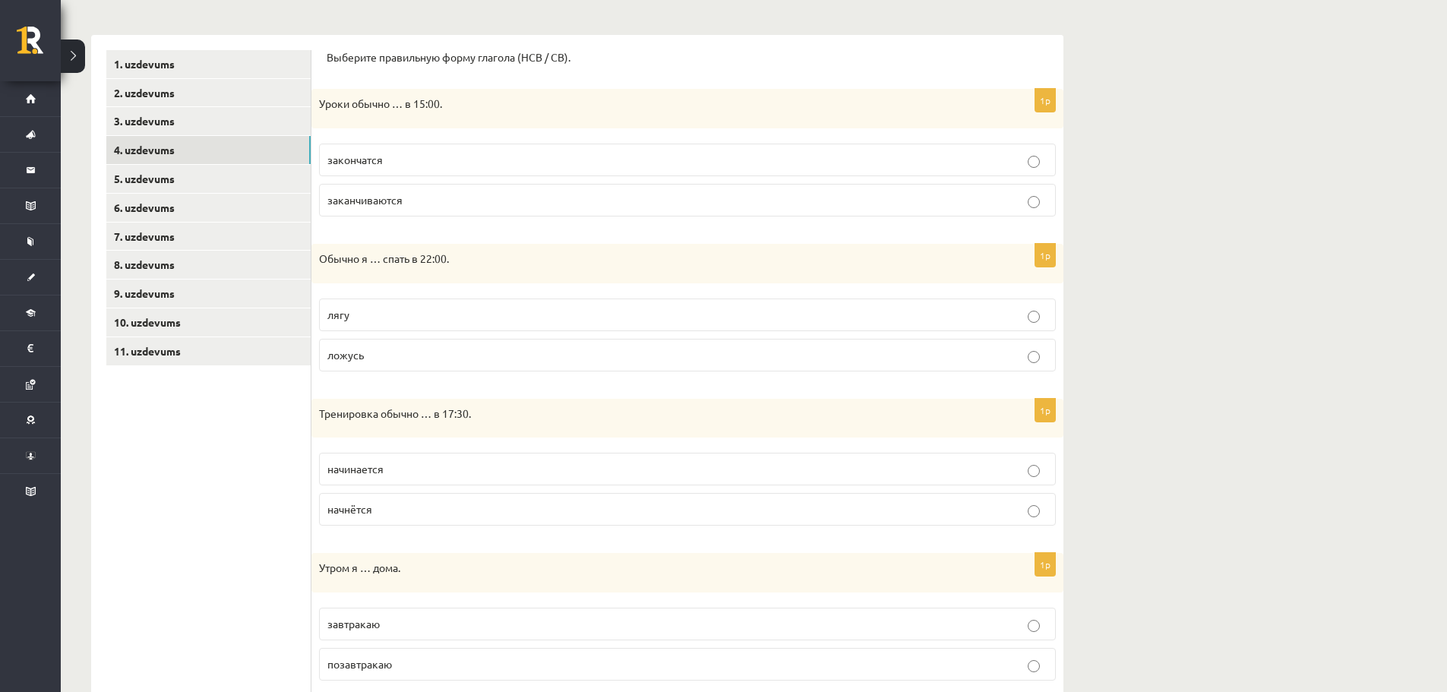
click at [396, 201] on span "заканчиваются" at bounding box center [364, 200] width 75 height 14
click at [384, 346] on label "ложусь" at bounding box center [687, 355] width 737 height 33
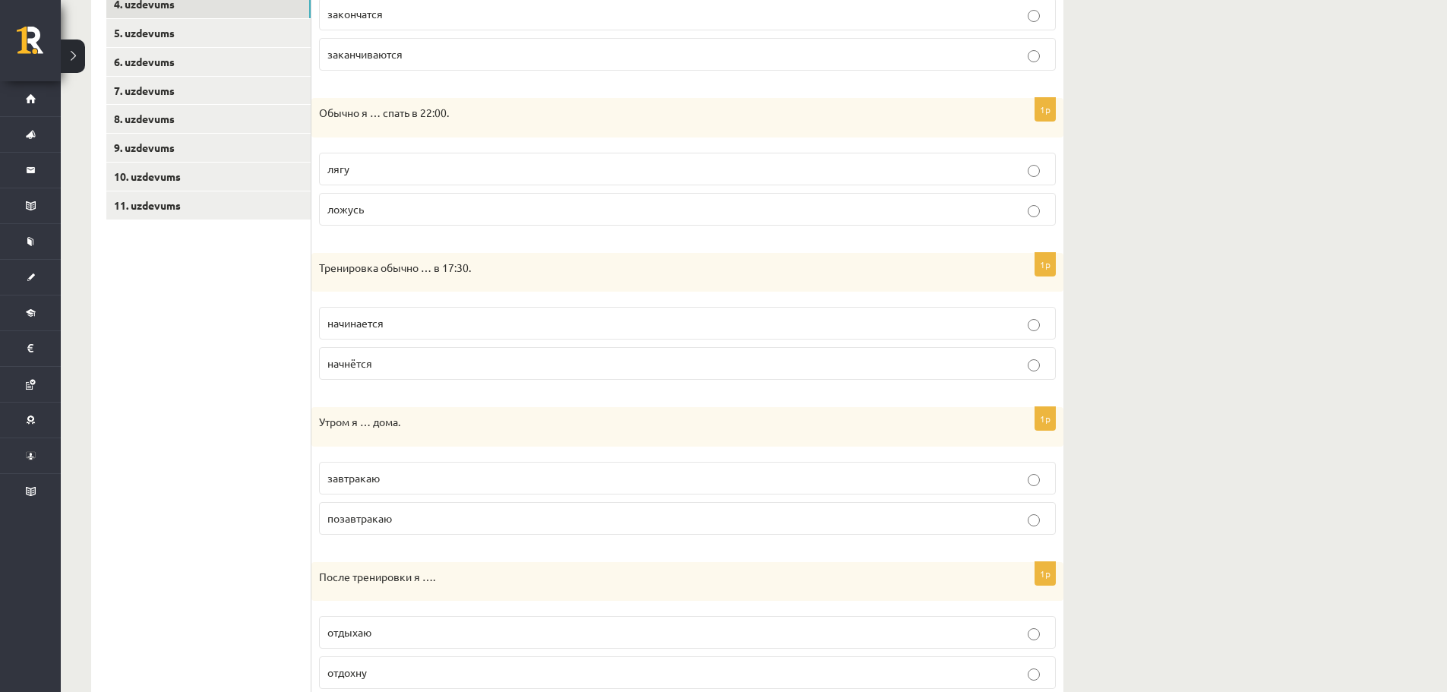
scroll to position [374, 0]
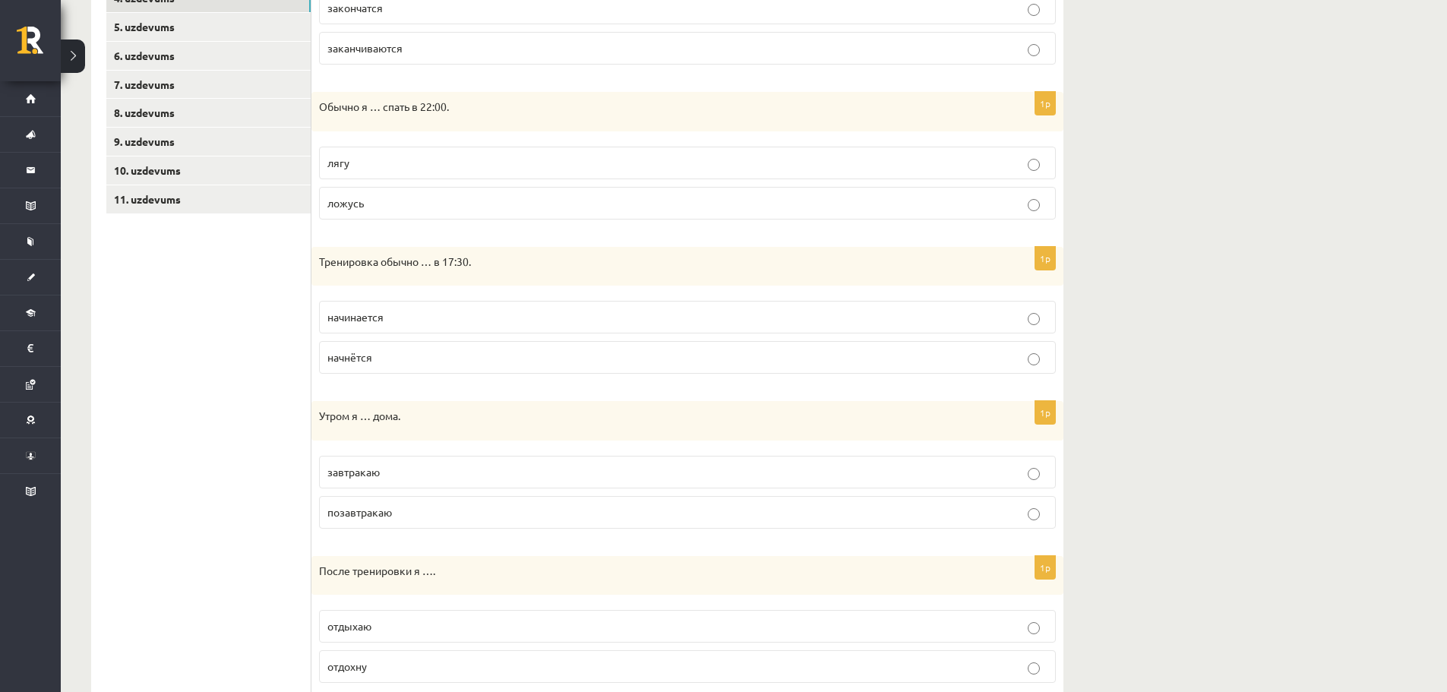
click at [402, 319] on p "начинается" at bounding box center [687, 317] width 720 height 16
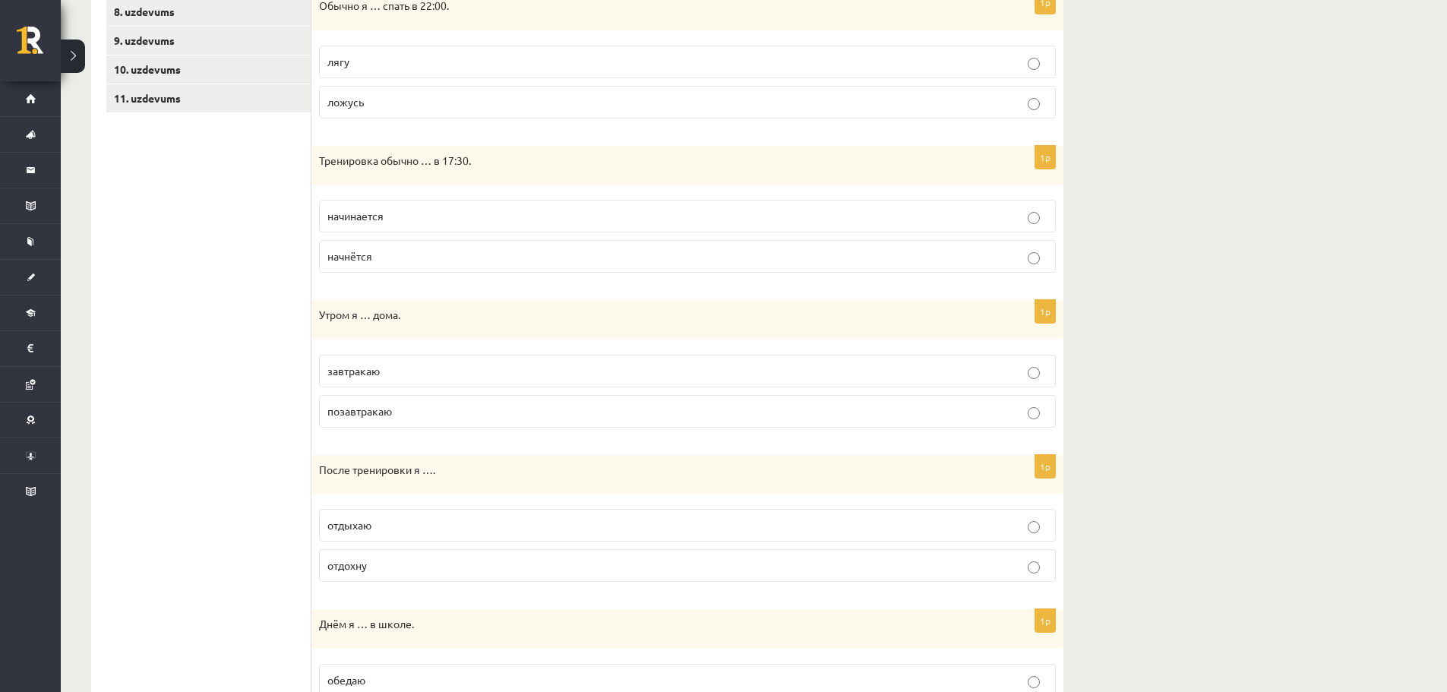
scroll to position [526, 0]
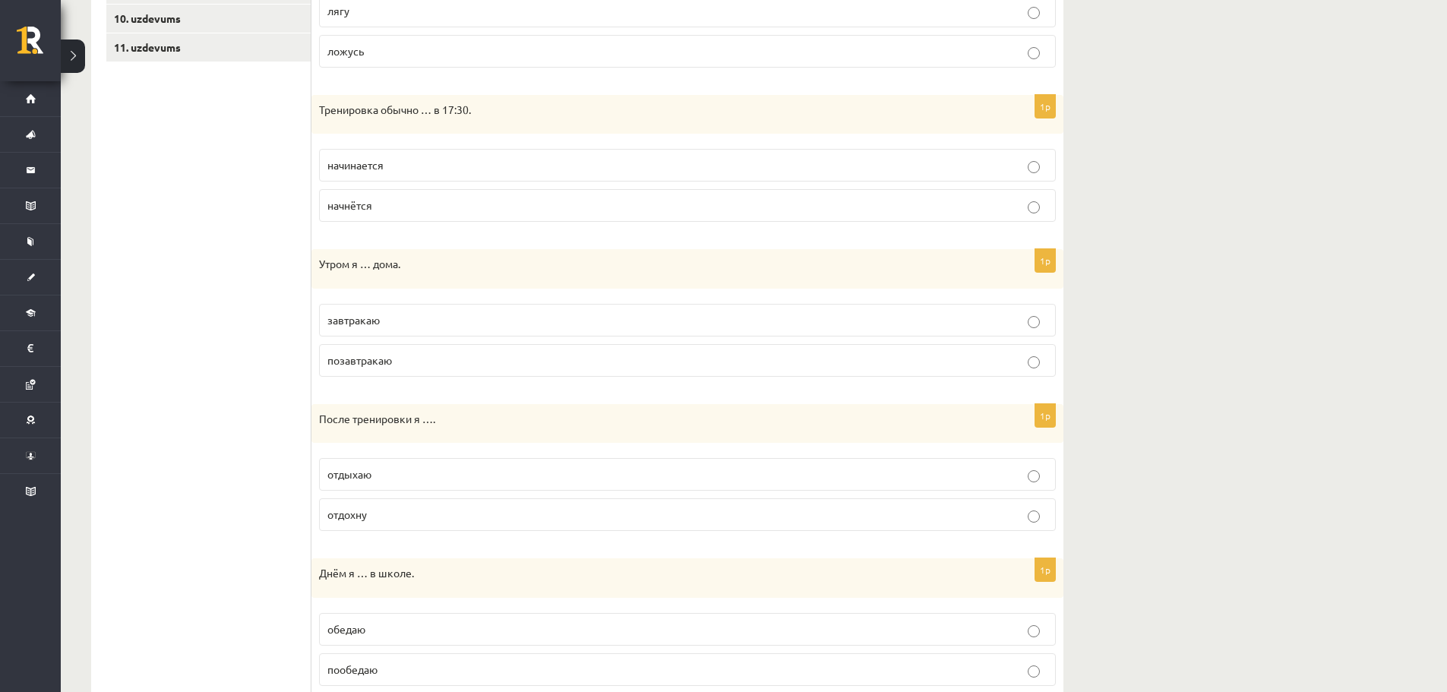
click at [400, 323] on p "завтракаю" at bounding box center [687, 320] width 720 height 16
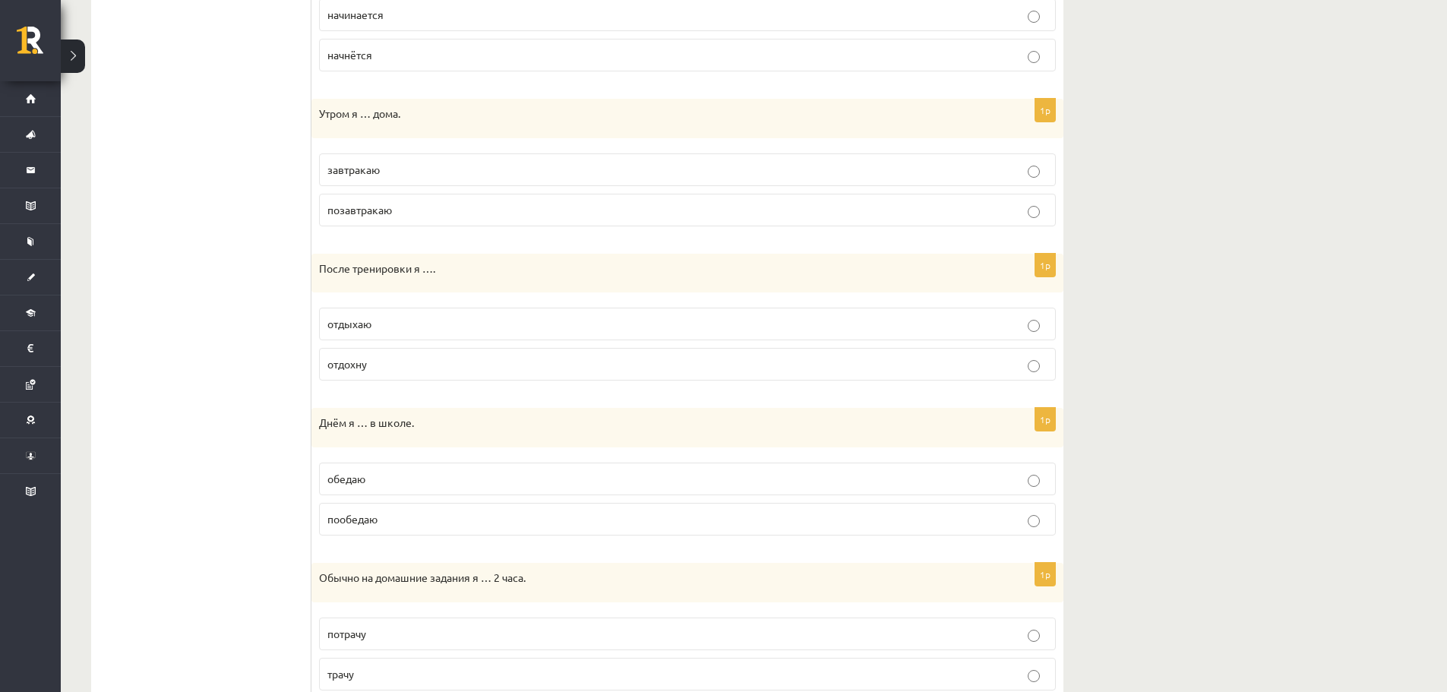
scroll to position [678, 0]
click at [395, 325] on p "отдыхаю" at bounding box center [687, 322] width 720 height 16
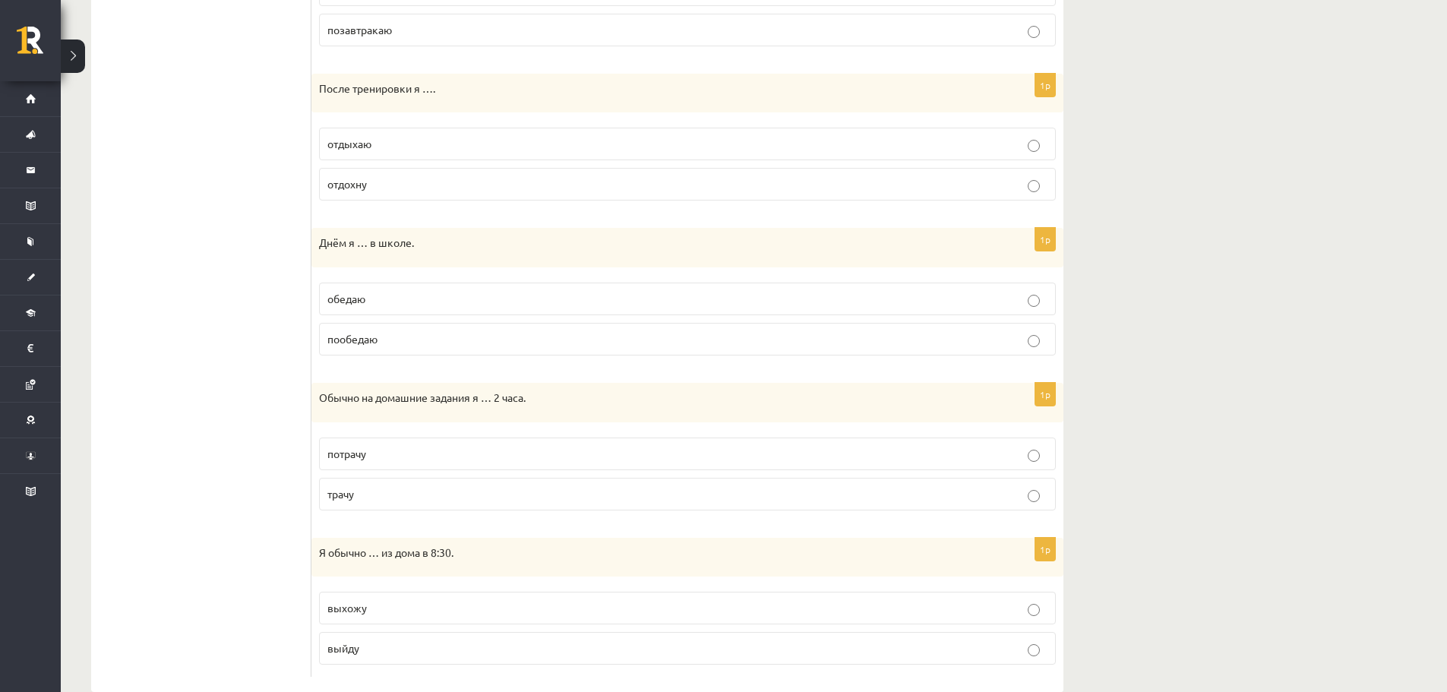
scroll to position [881, 0]
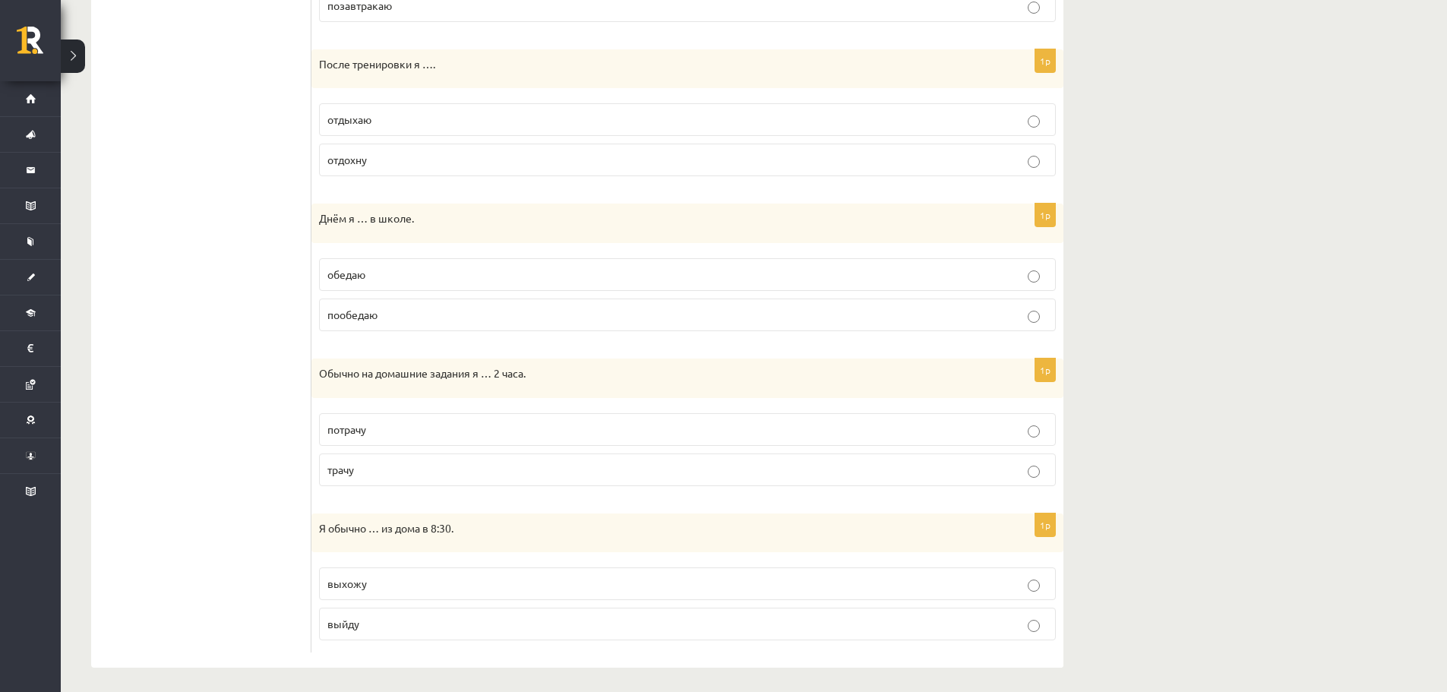
click at [377, 288] on label "обедаю" at bounding box center [687, 274] width 737 height 33
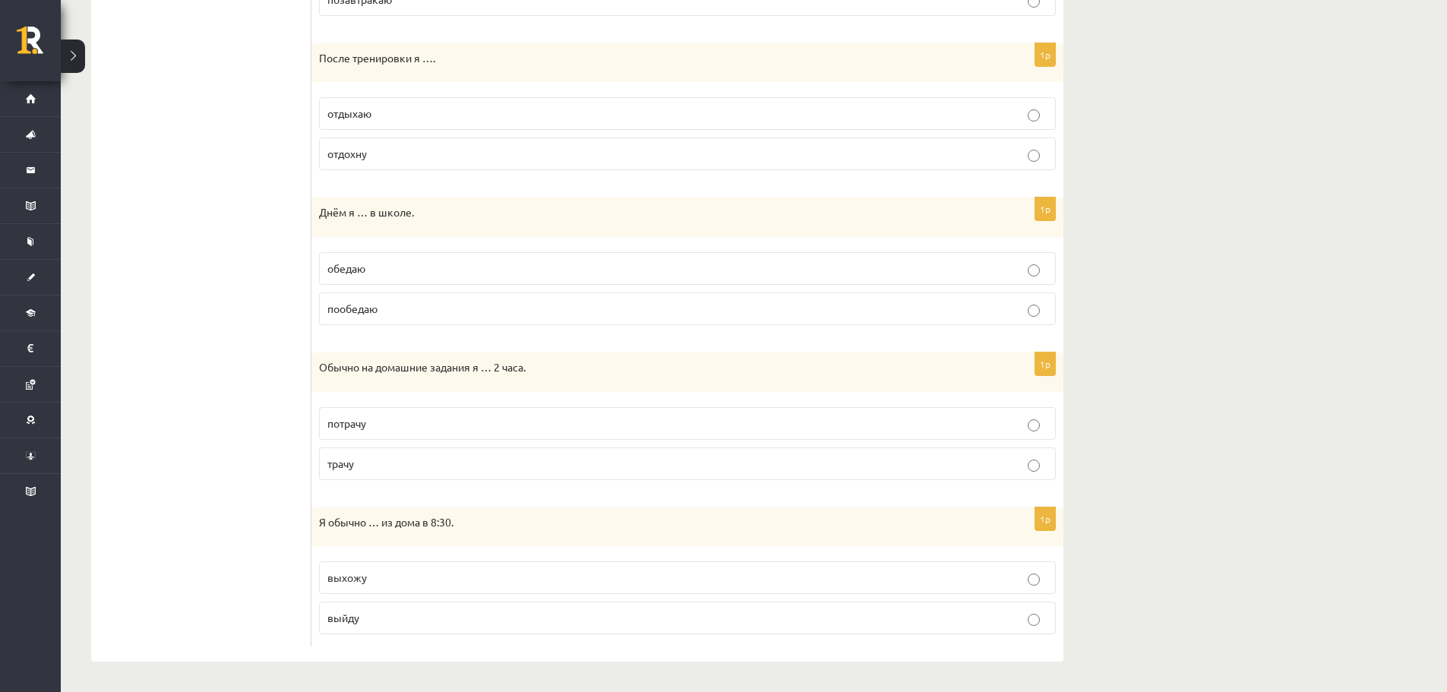
scroll to position [888, 0]
click at [374, 465] on p "трачу" at bounding box center [687, 464] width 720 height 16
click at [376, 583] on p "выхожу" at bounding box center [687, 578] width 720 height 16
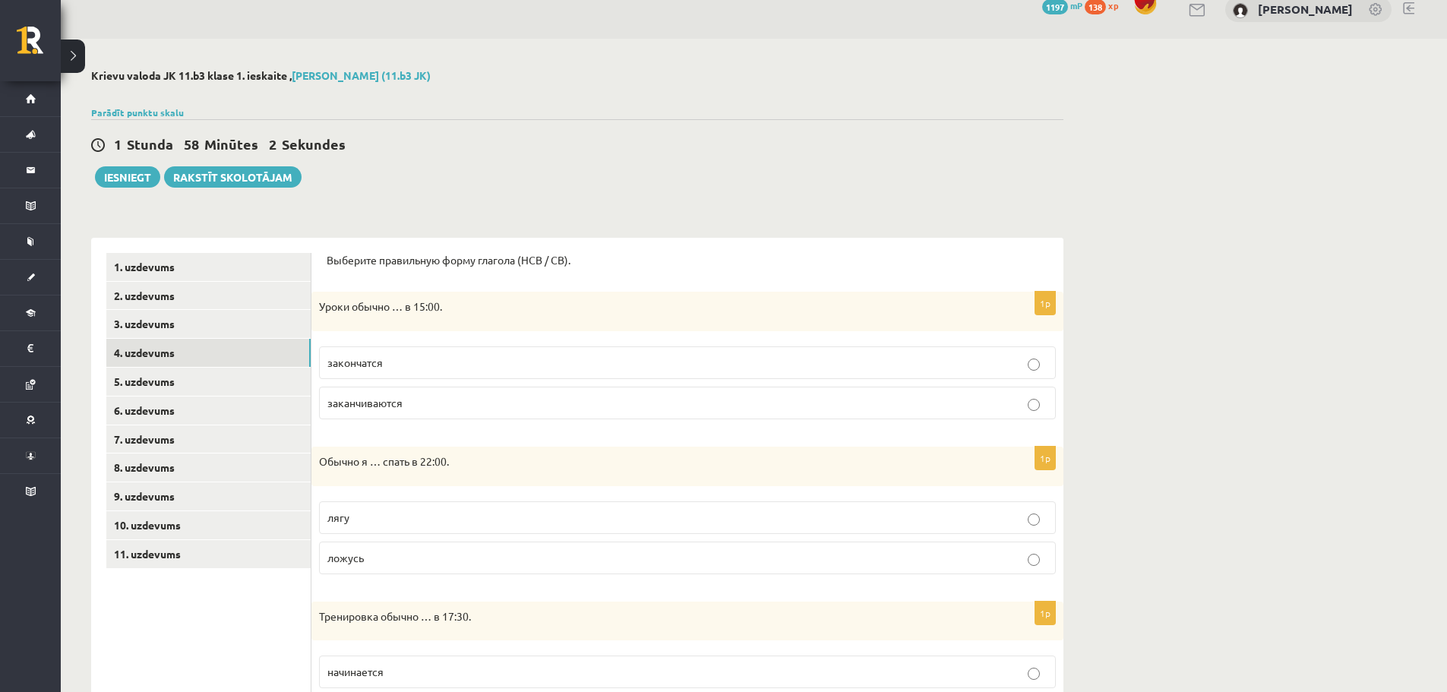
scroll to position [2, 0]
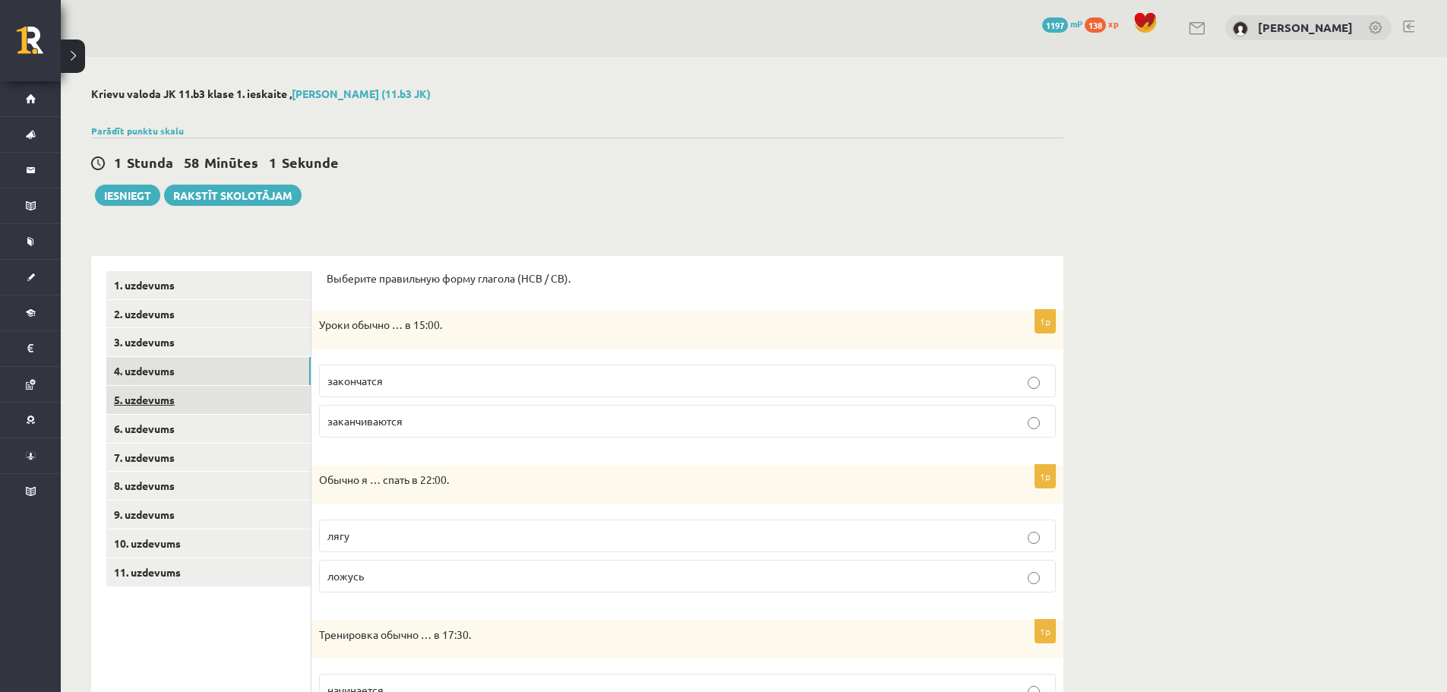
click at [168, 396] on link "5. uzdevums" at bounding box center [208, 400] width 204 height 28
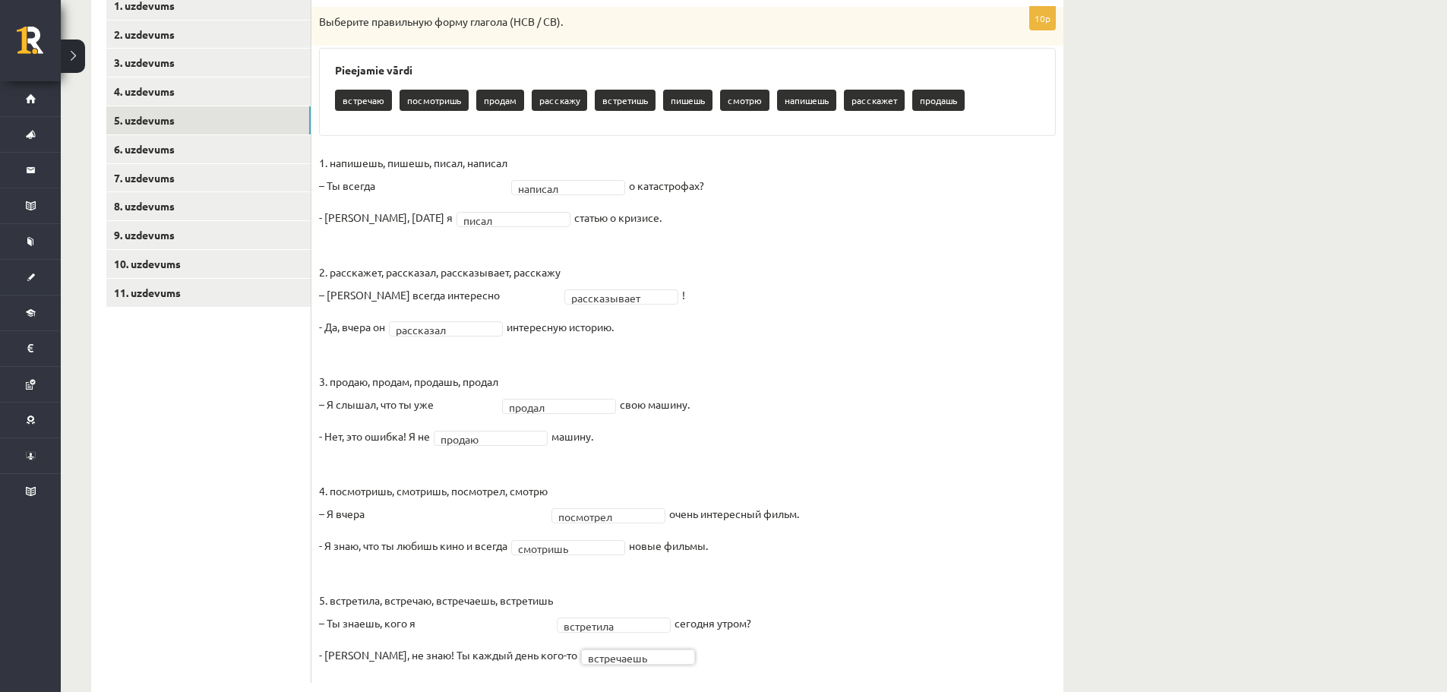
scroll to position [217, 0]
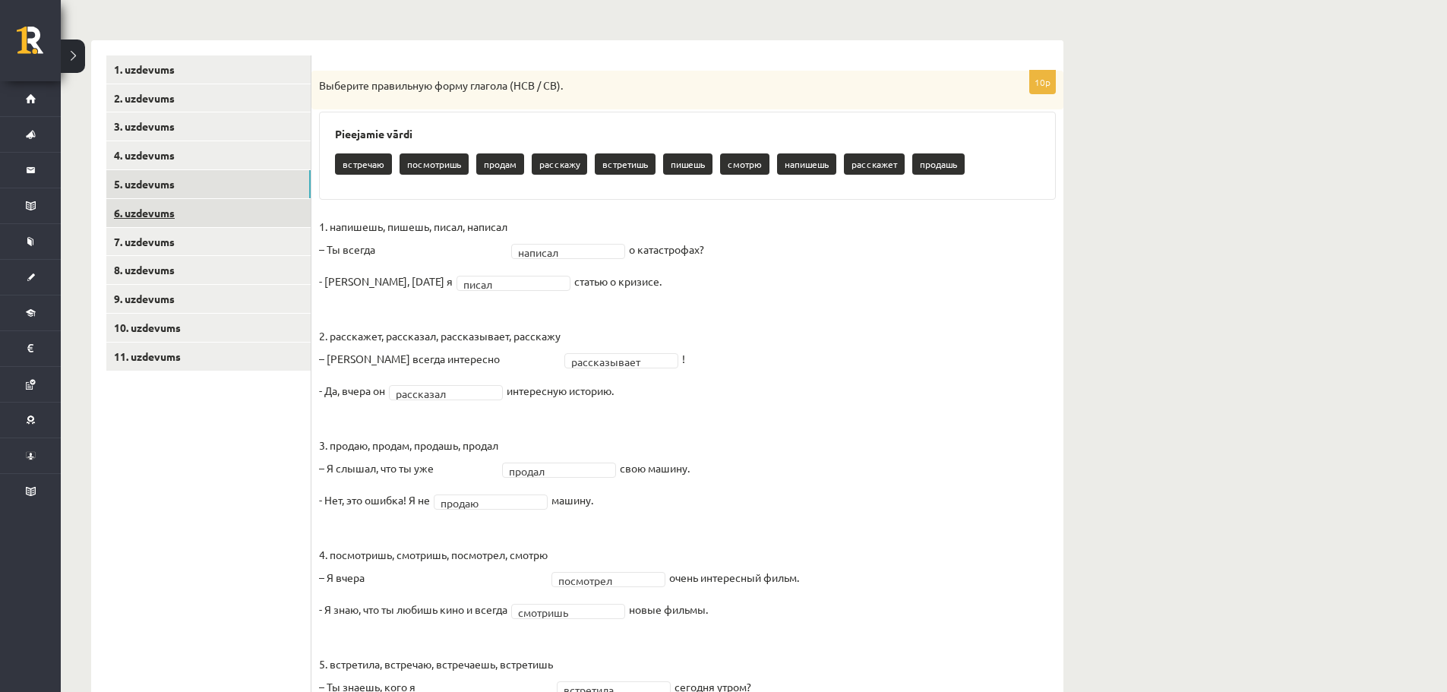
click at [224, 209] on link "6. uzdevums" at bounding box center [208, 213] width 204 height 28
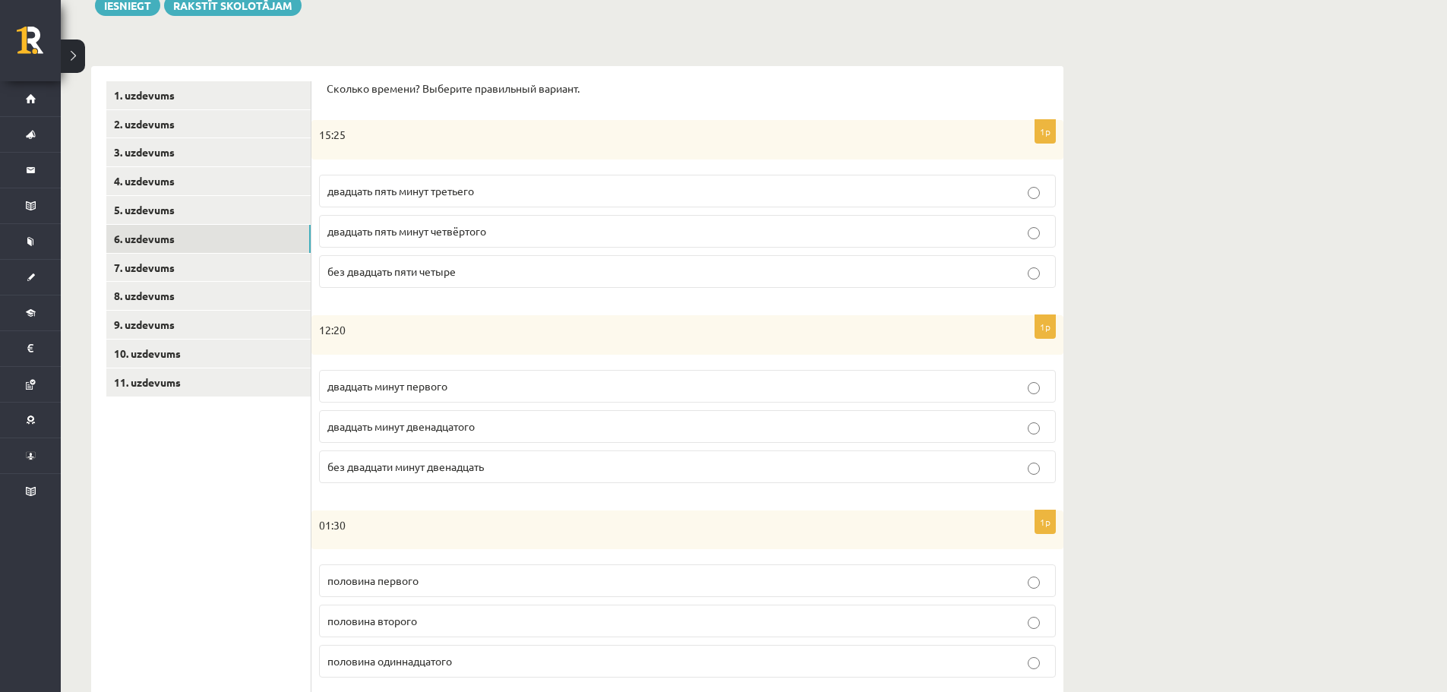
scroll to position [166, 0]
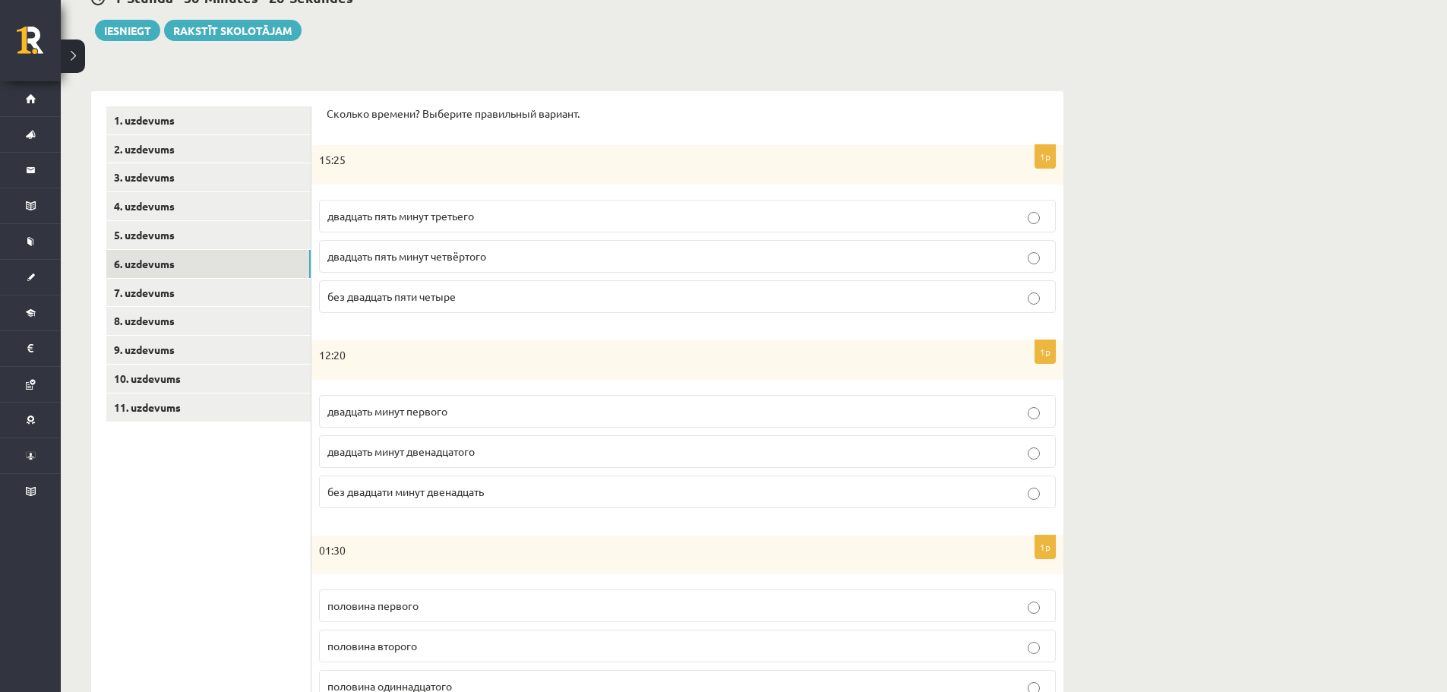
click at [467, 261] on span "двадцать пять минут четвёртого" at bounding box center [406, 256] width 159 height 14
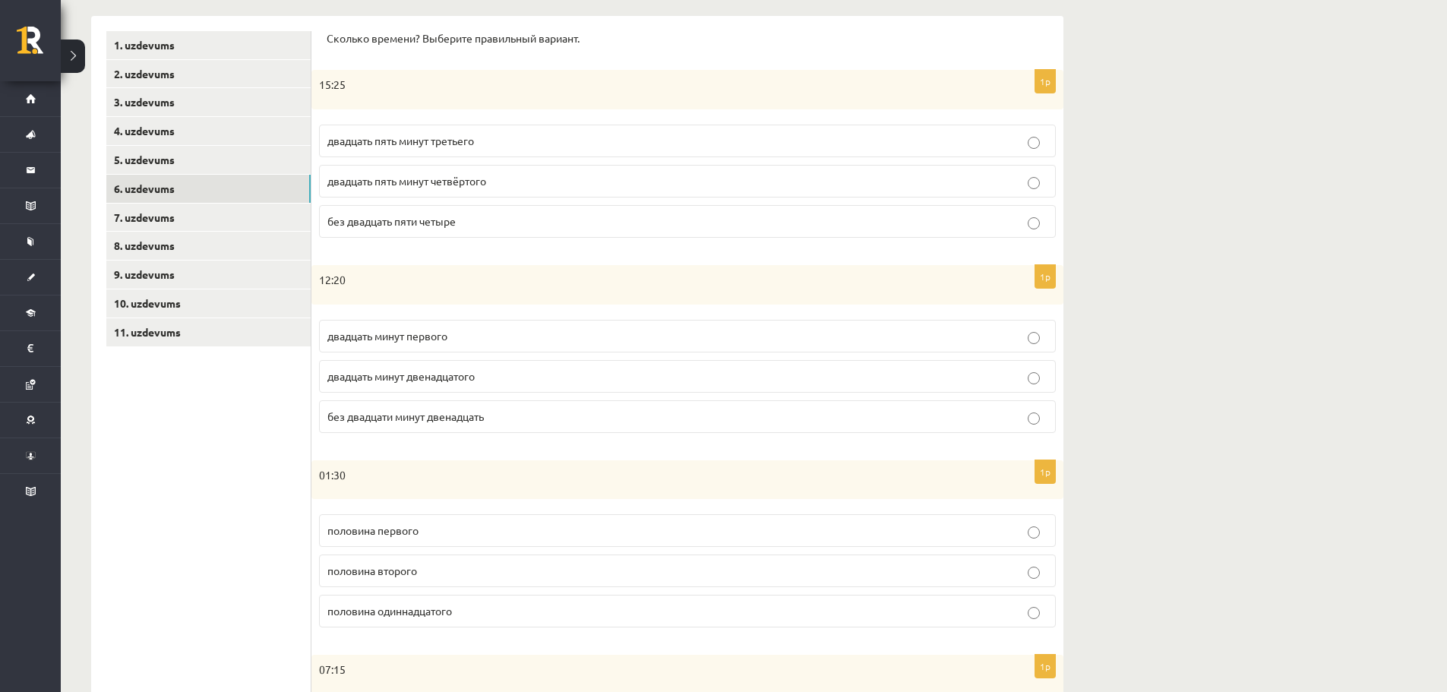
scroll to position [242, 0]
click at [491, 345] on label "двадцать минут первого" at bounding box center [687, 335] width 737 height 33
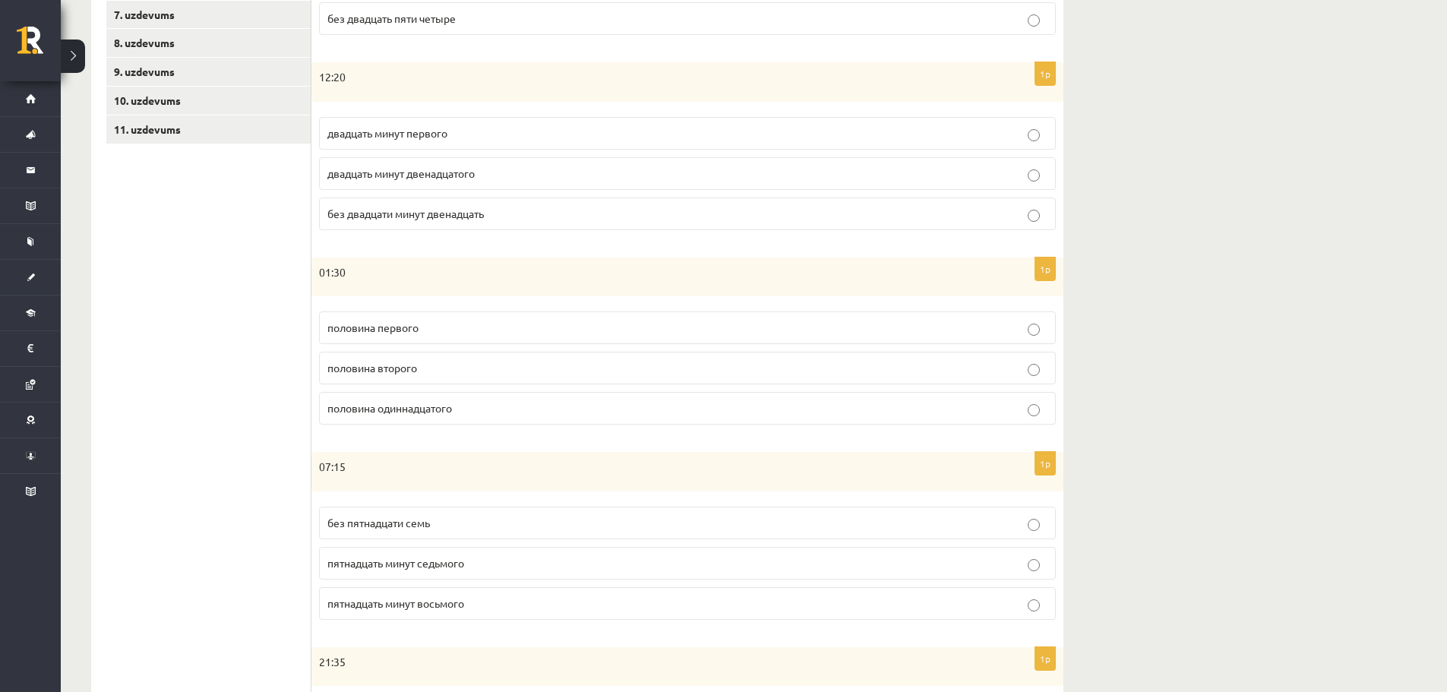
scroll to position [445, 0]
click at [432, 367] on p "половина второго" at bounding box center [687, 367] width 720 height 16
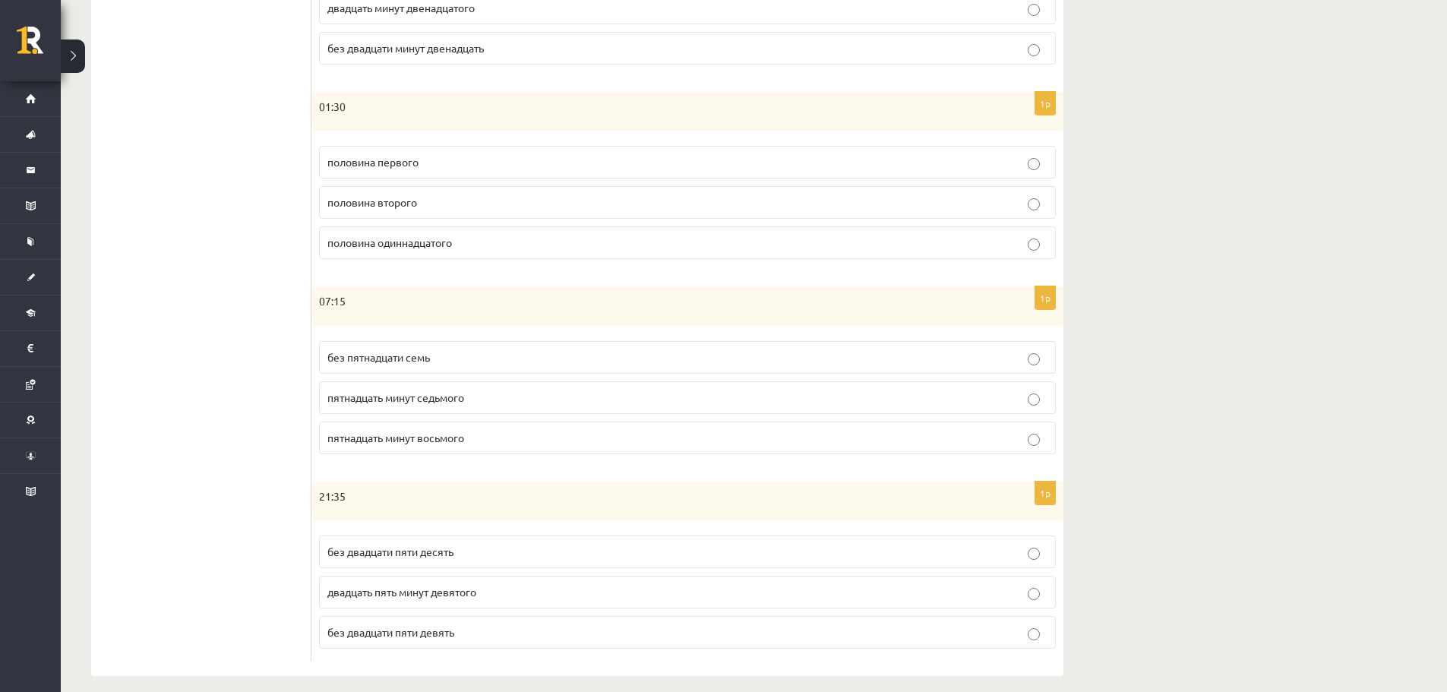
scroll to position [622, 0]
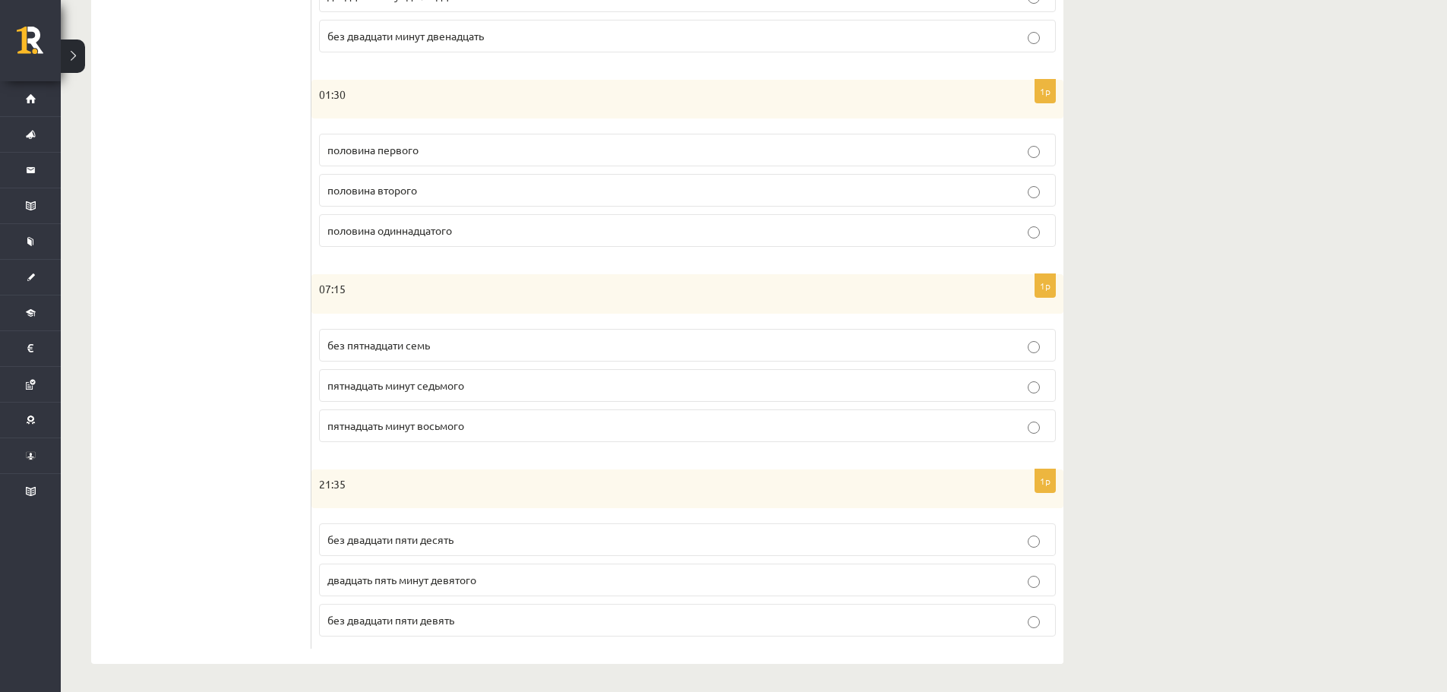
click at [455, 431] on span "пятнадцать минут восьмого" at bounding box center [395, 425] width 137 height 14
click at [419, 545] on p "без двадцати пяти десять" at bounding box center [687, 537] width 720 height 16
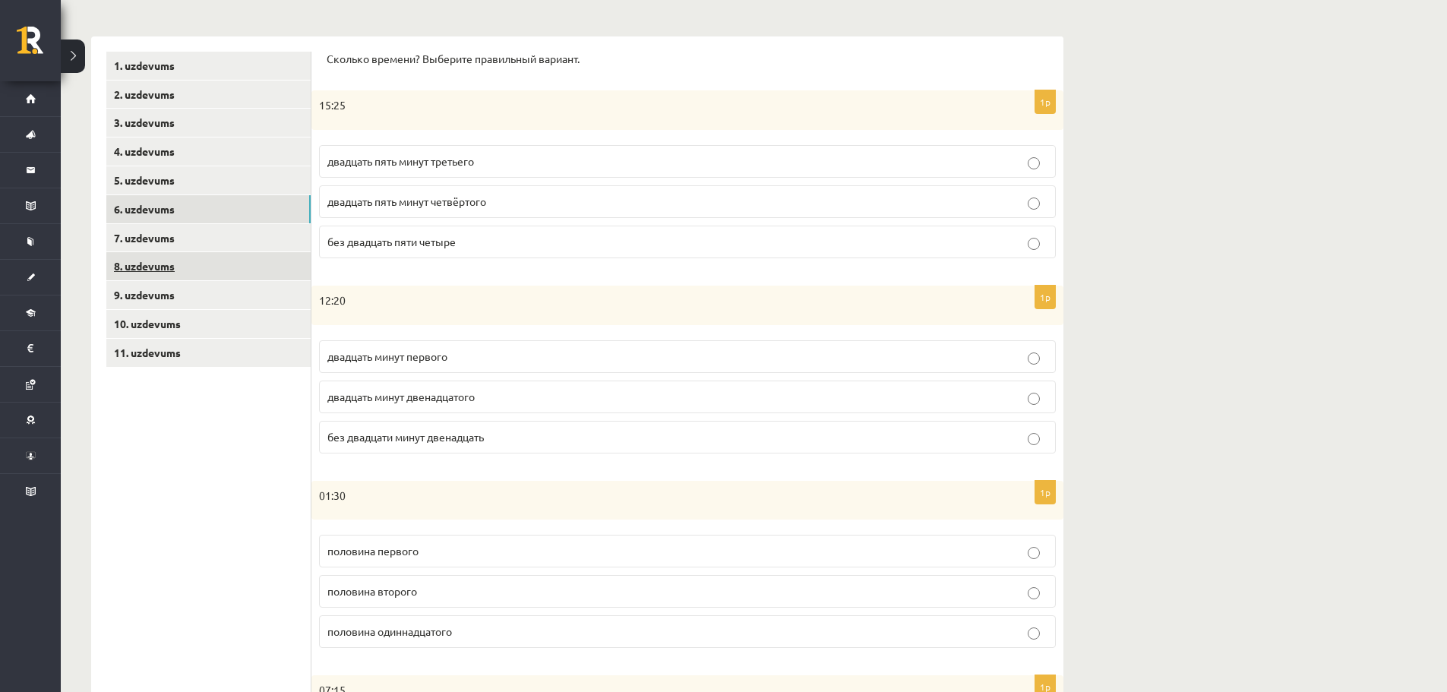
scroll to position [194, 0]
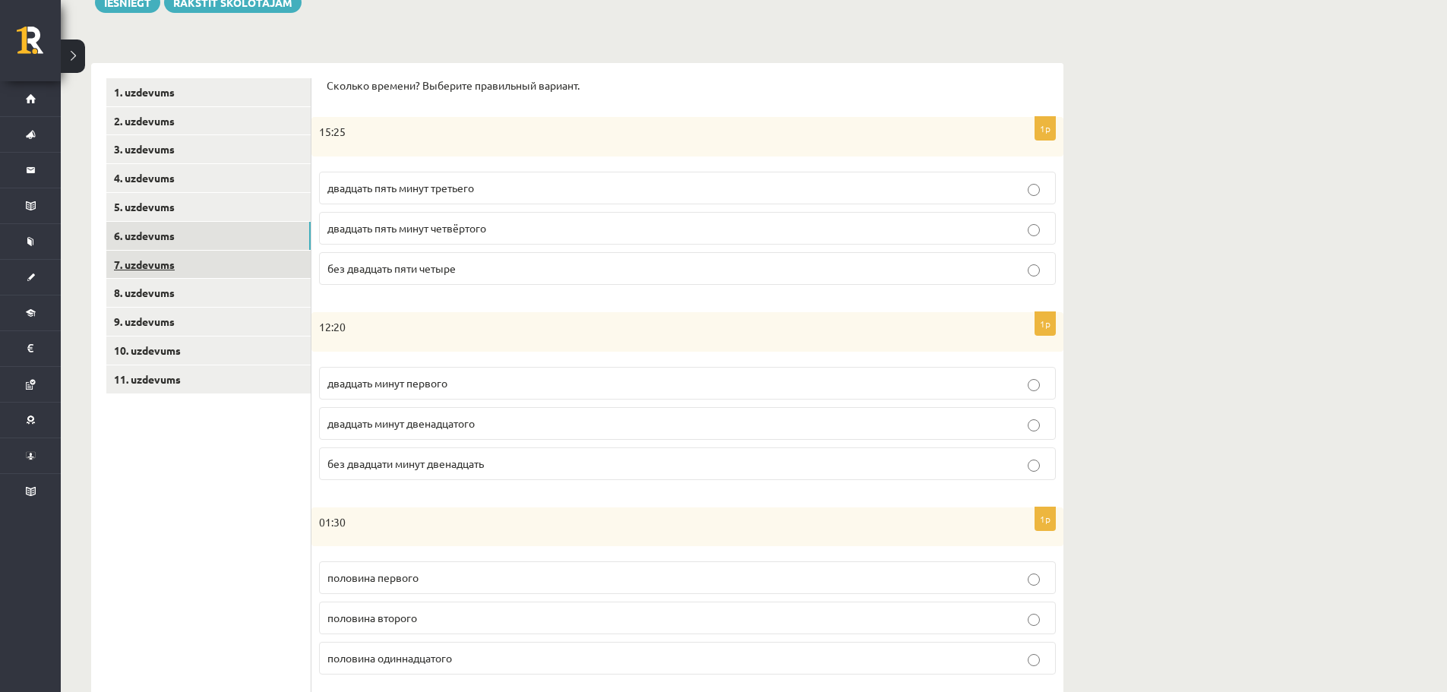
click at [242, 264] on link "7. uzdevums" at bounding box center [208, 265] width 204 height 28
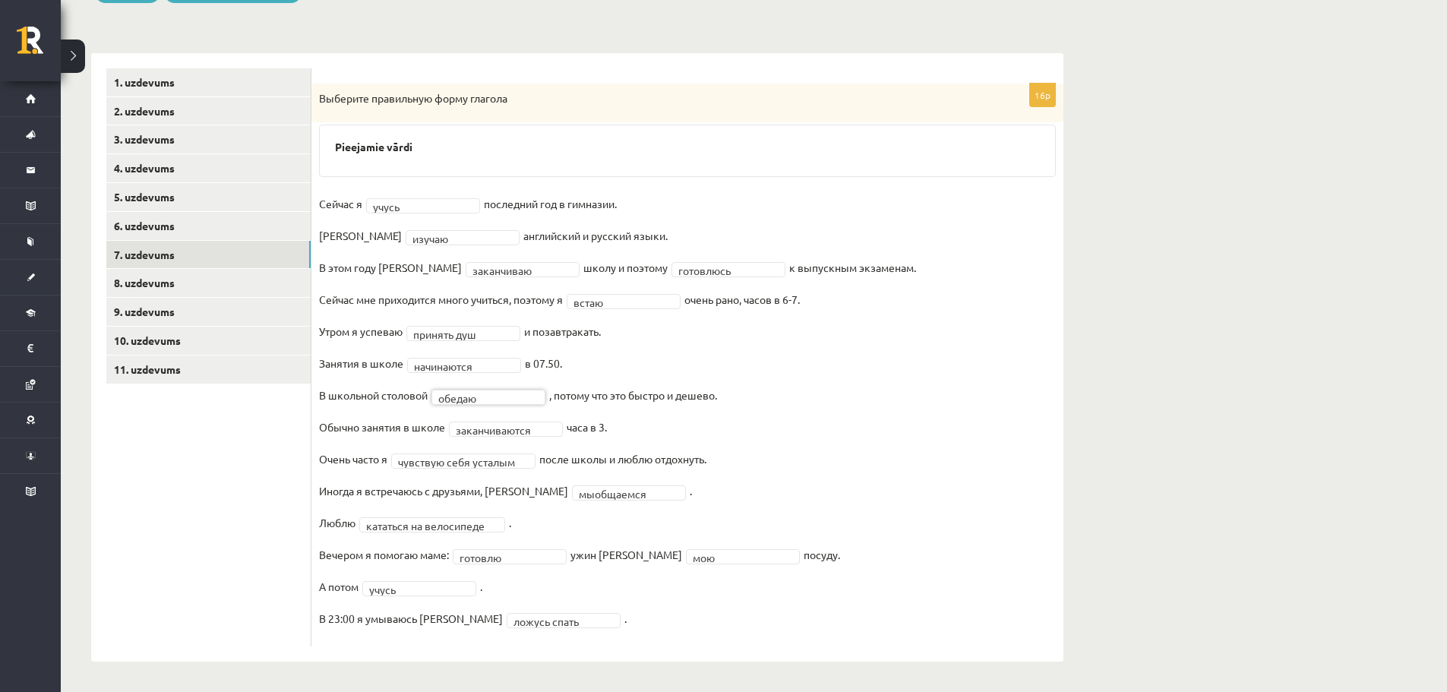
scroll to position [205, 0]
click at [137, 281] on link "8. uzdevums" at bounding box center [208, 283] width 204 height 28
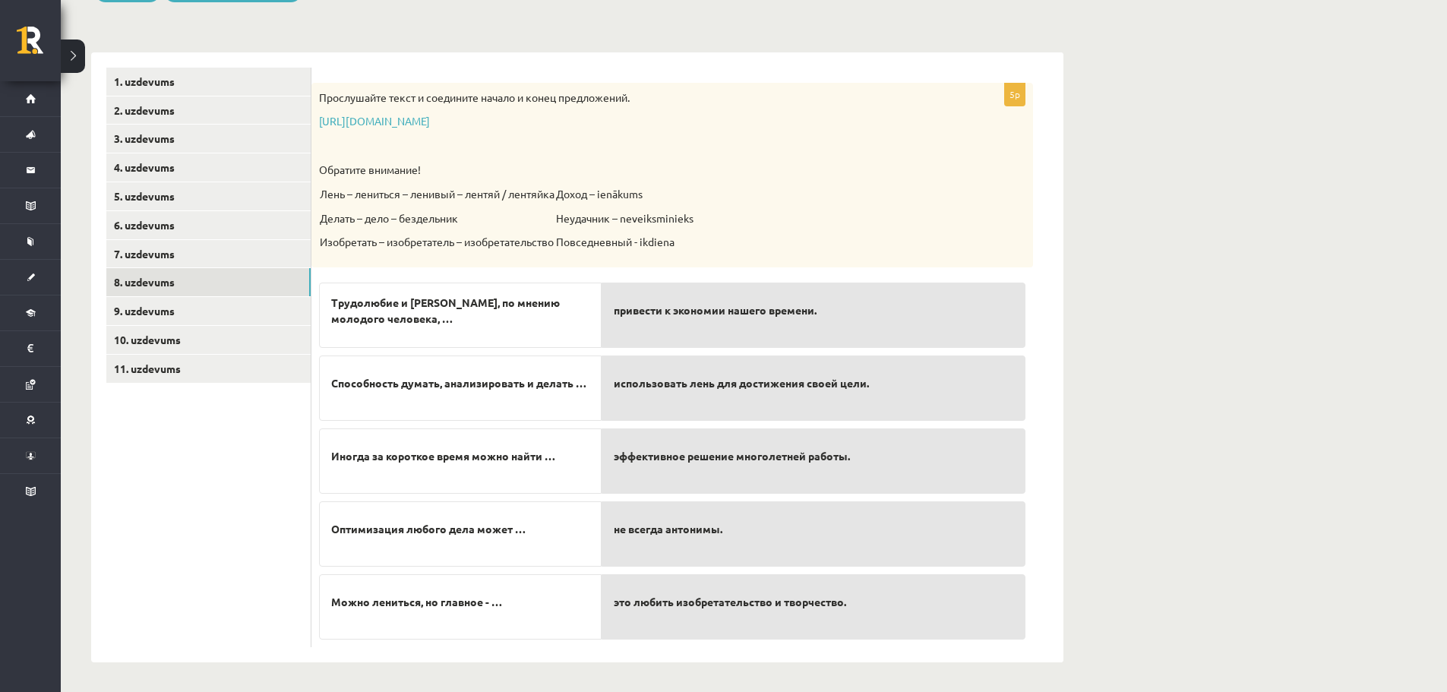
scroll to position [207, 0]
click at [430, 118] on link "https://www.zvaigzne.lv/upload/audio/100Urokov/2/49%202.mp3" at bounding box center [374, 120] width 111 height 14
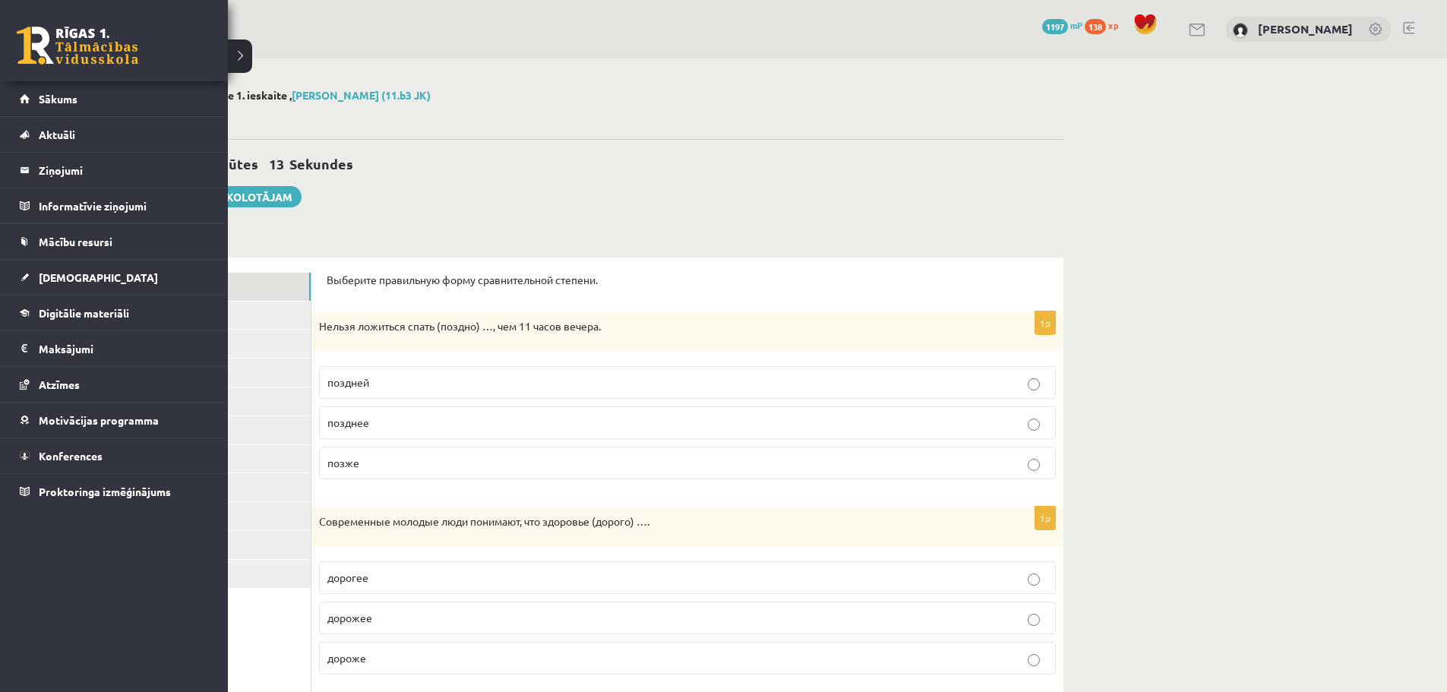
scroll to position [207, 0]
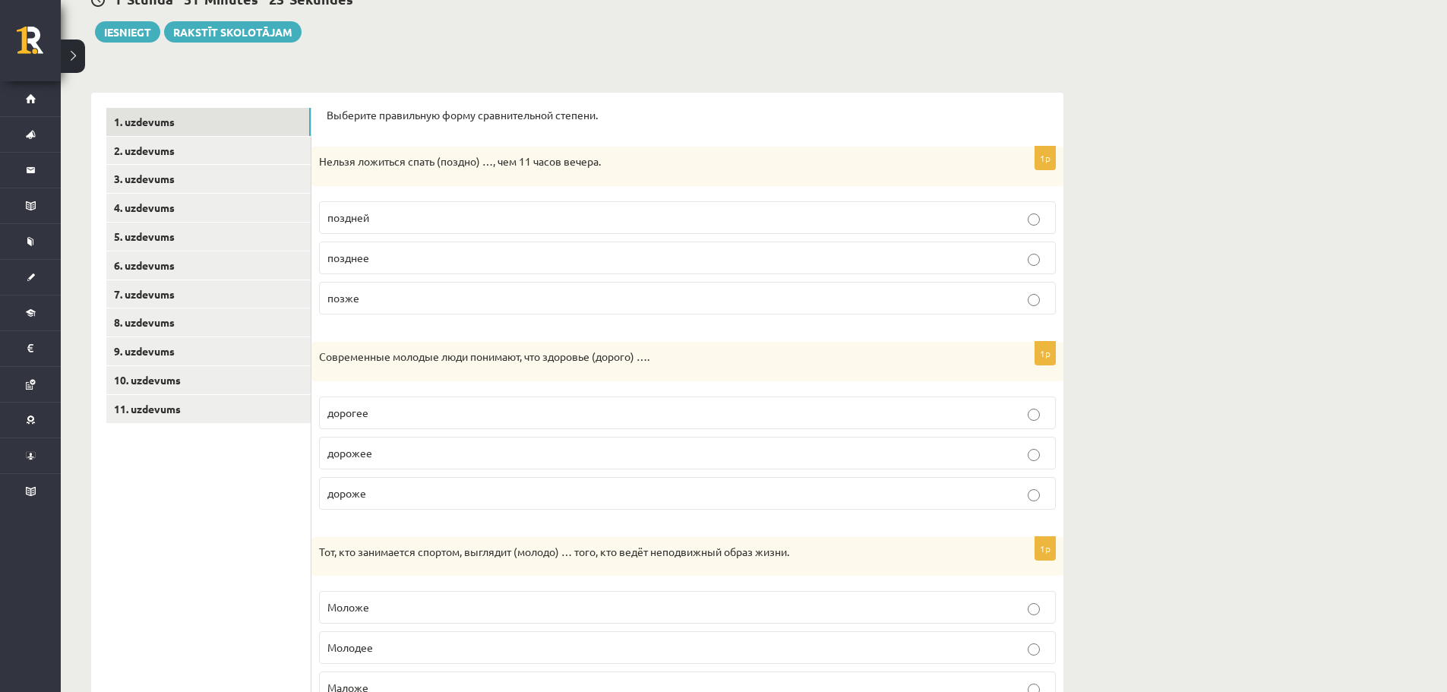
scroll to position [156, 0]
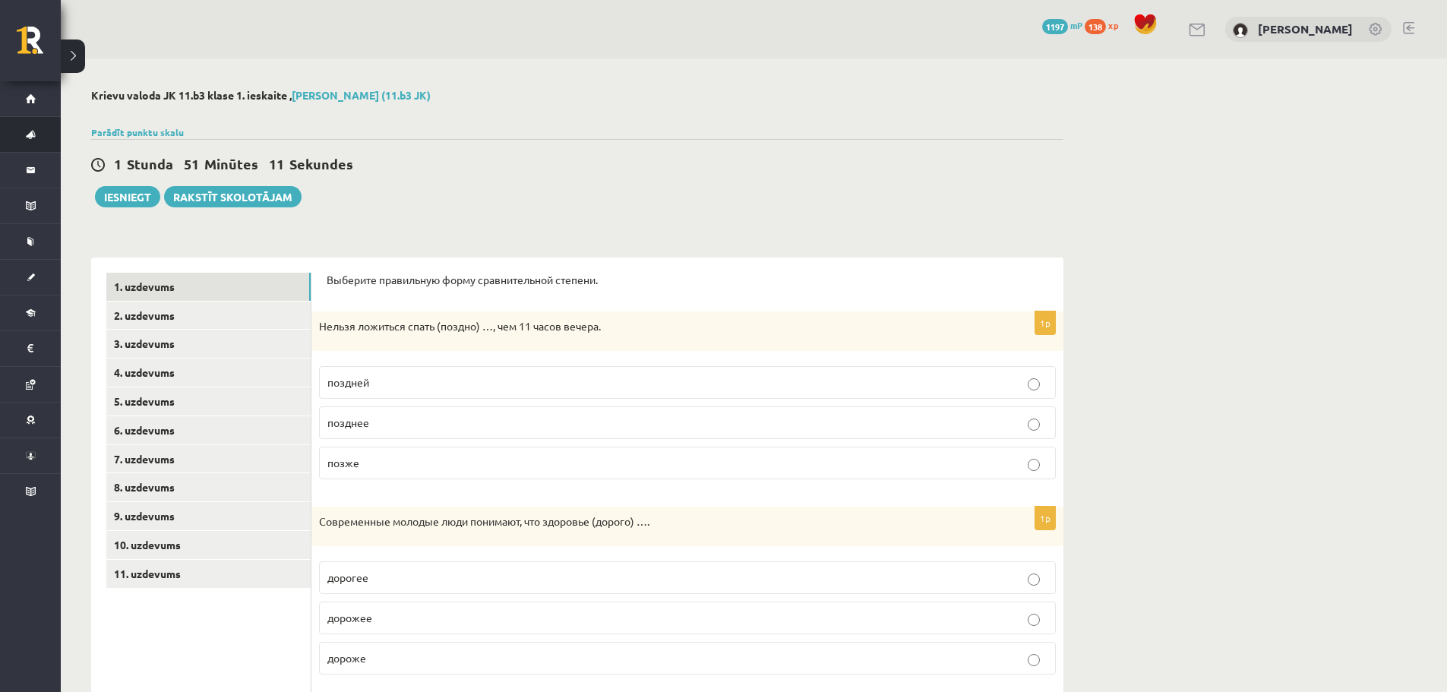
scroll to position [176, 0]
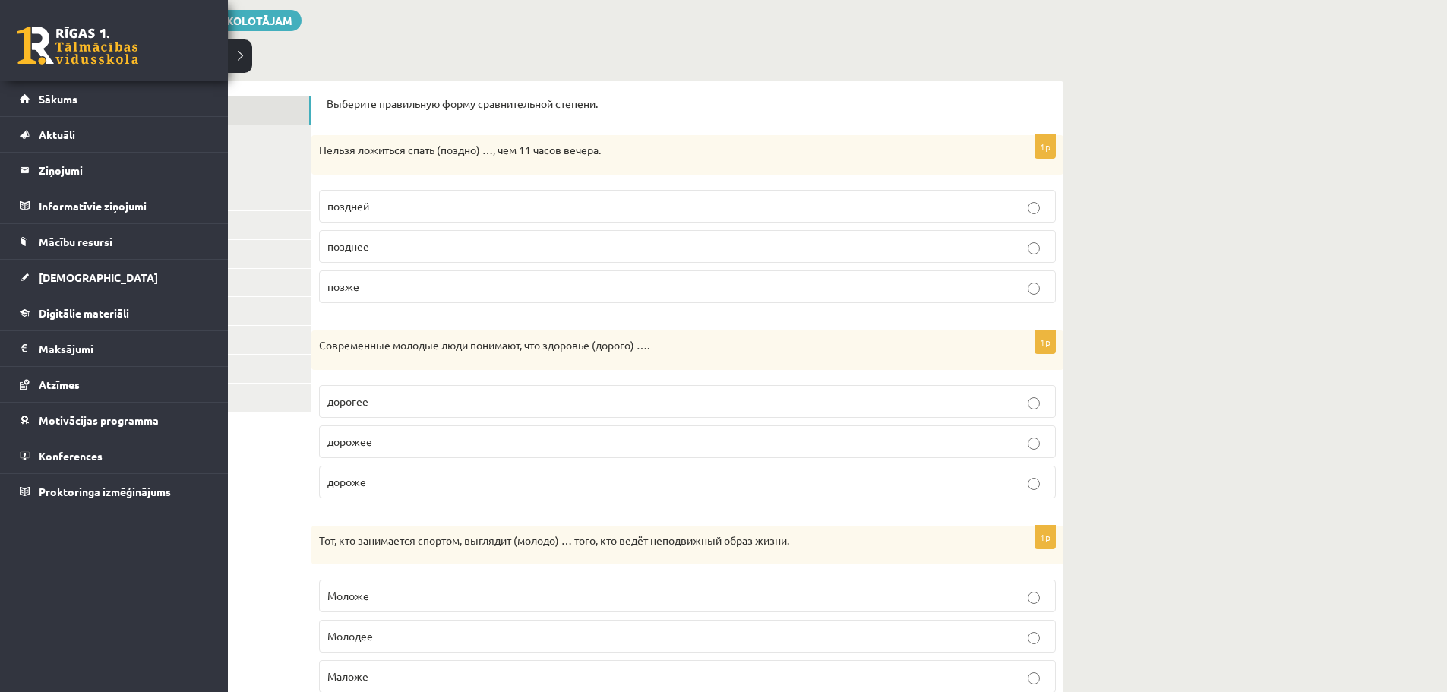
click at [72, 51] on link at bounding box center [78, 46] width 122 height 38
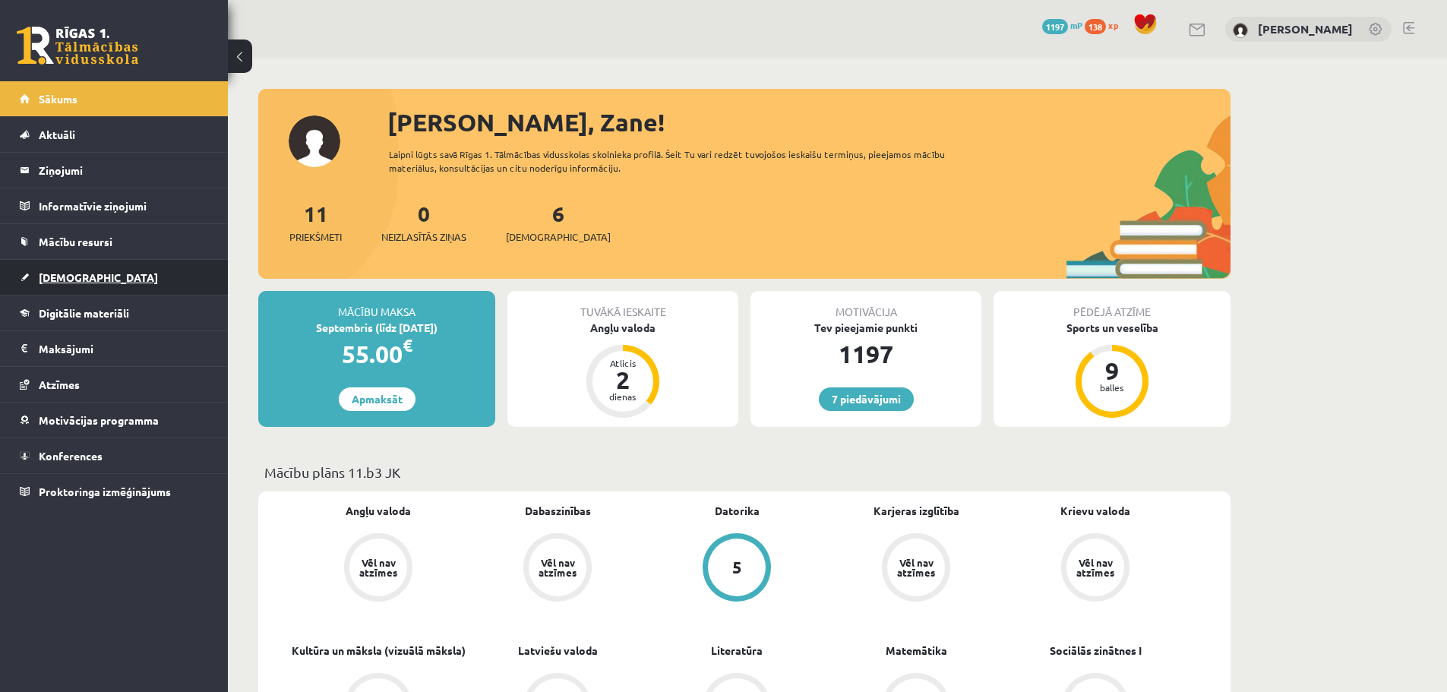
click at [101, 284] on link "[DEMOGRAPHIC_DATA]" at bounding box center [114, 277] width 189 height 35
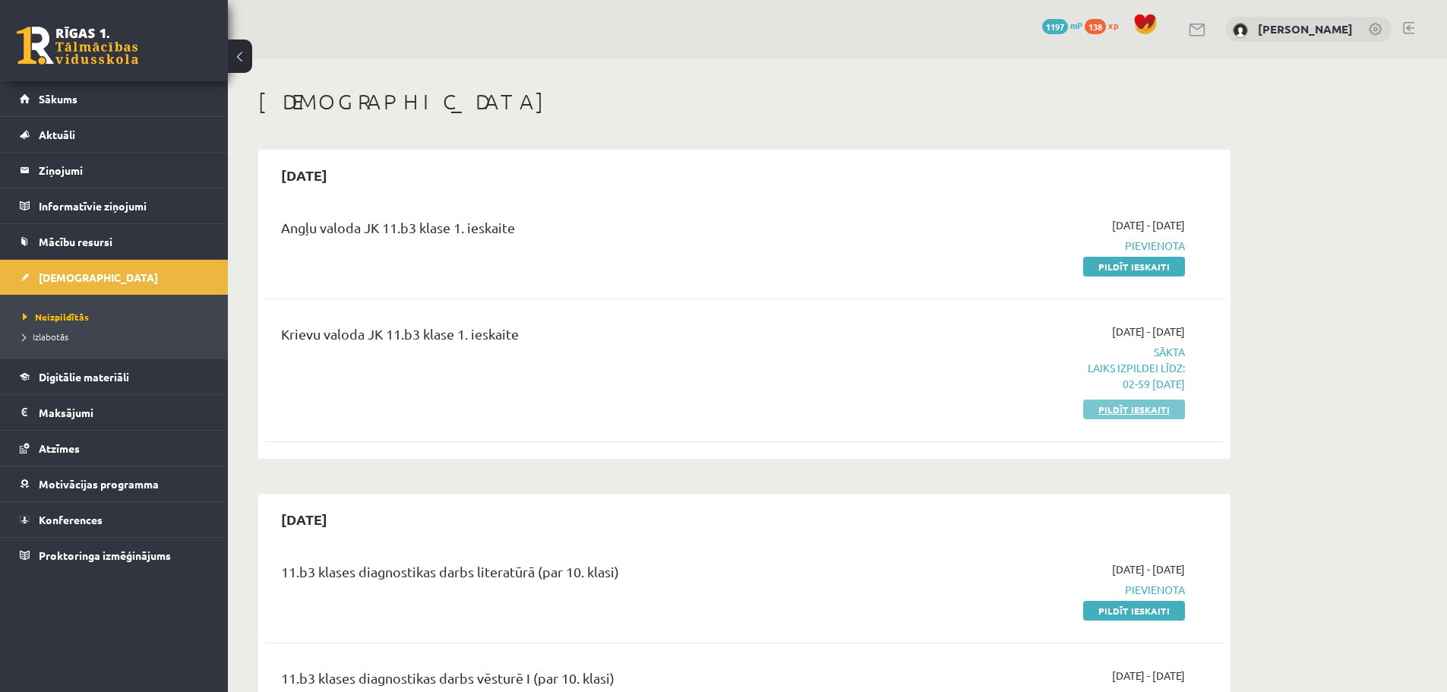
click at [1147, 409] on link "Pildīt ieskaiti" at bounding box center [1134, 409] width 102 height 20
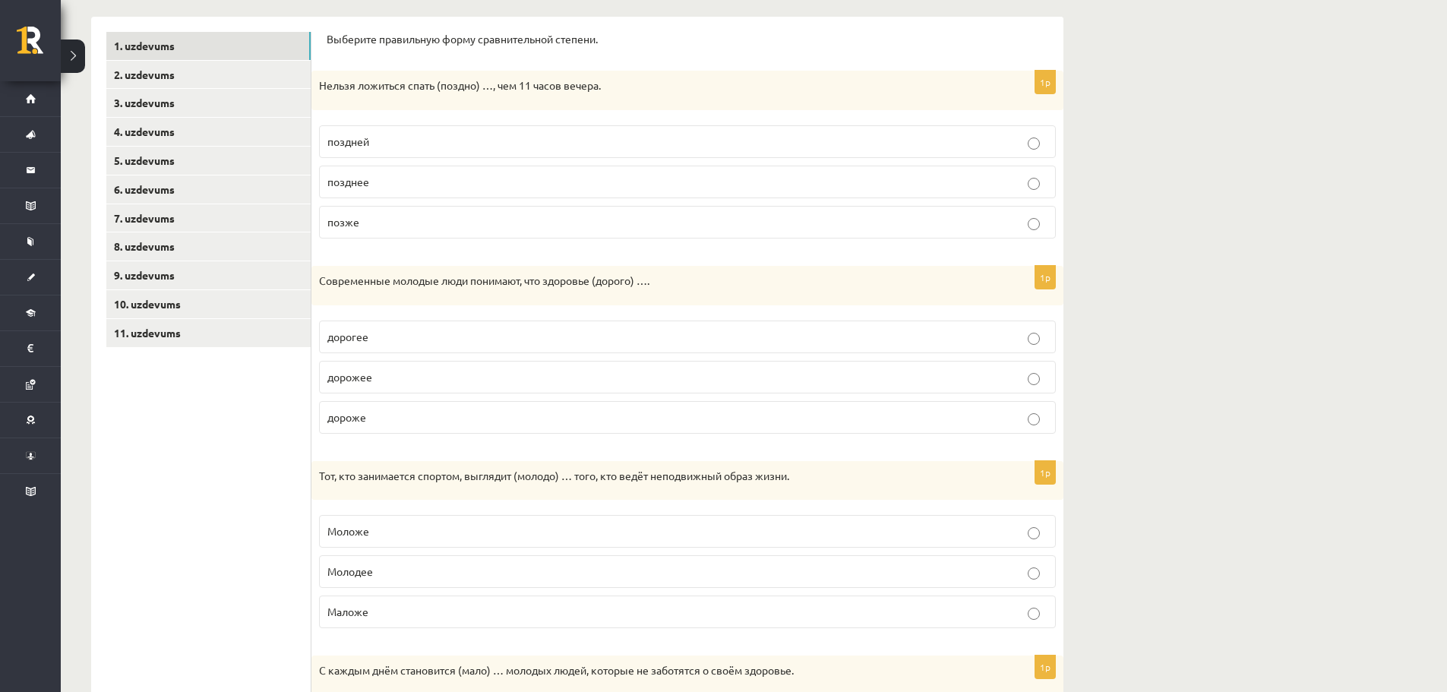
scroll to position [144, 0]
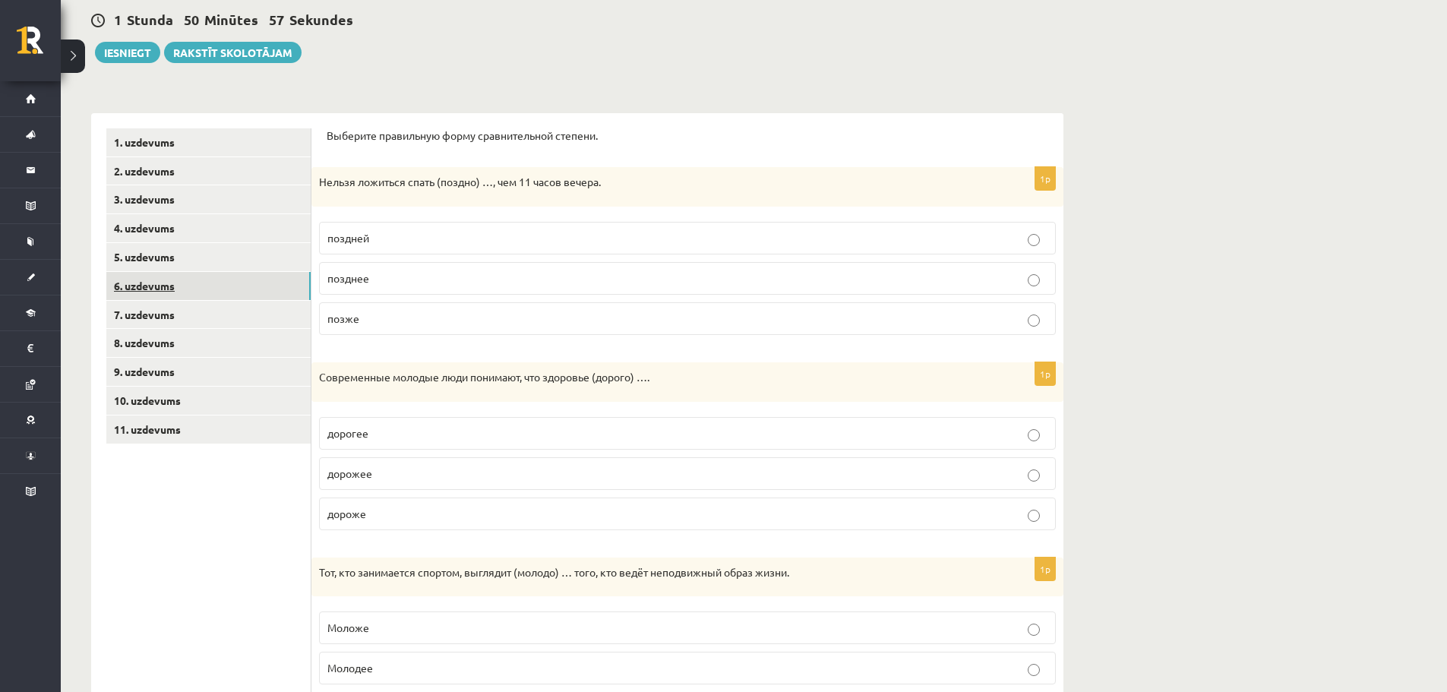
click at [190, 277] on link "6. uzdevums" at bounding box center [208, 286] width 204 height 28
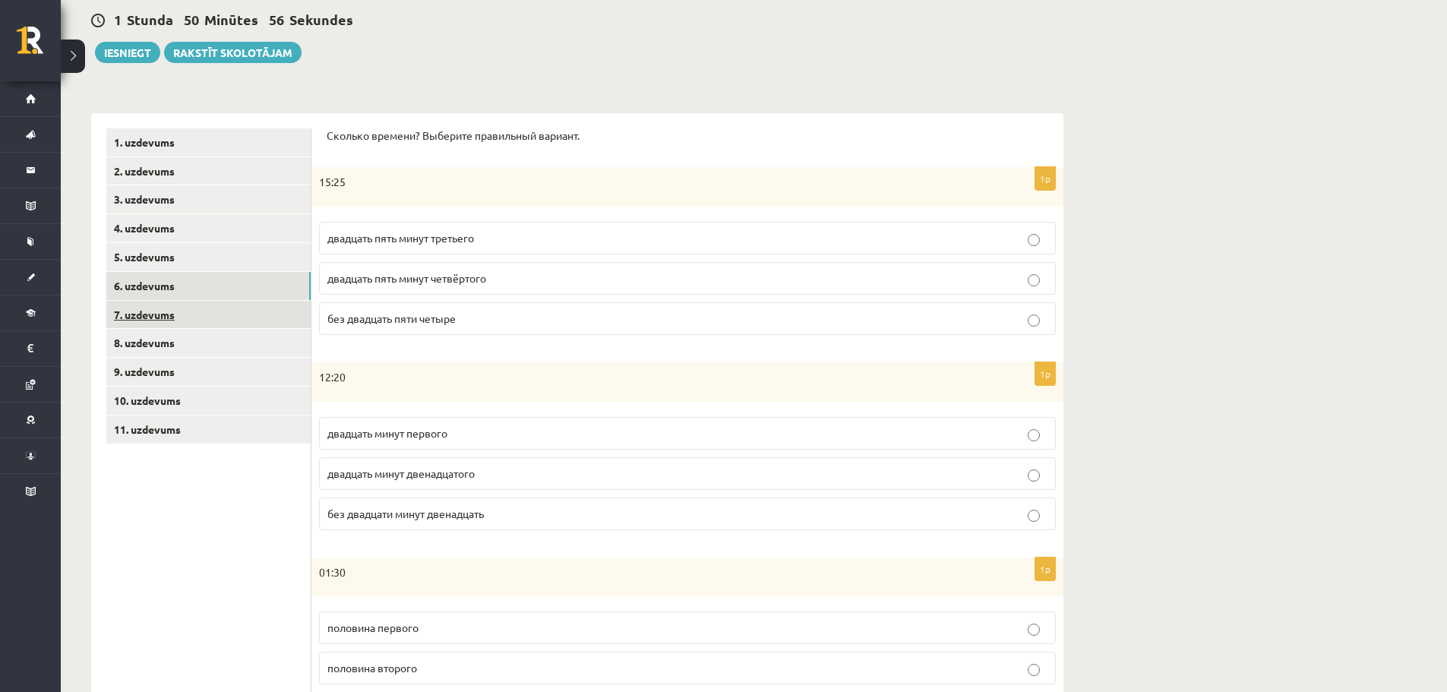
click at [241, 308] on link "7. uzdevums" at bounding box center [208, 315] width 204 height 28
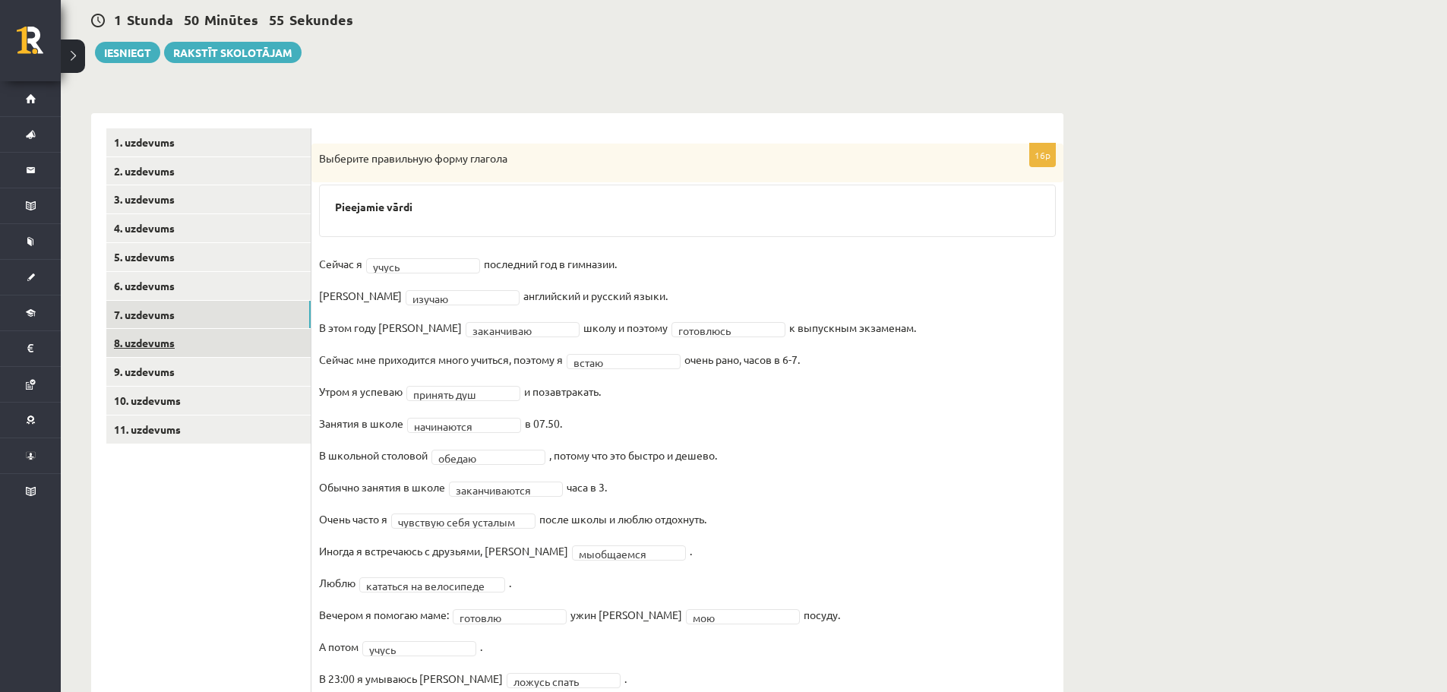
click at [129, 343] on link "8. uzdevums" at bounding box center [208, 343] width 204 height 28
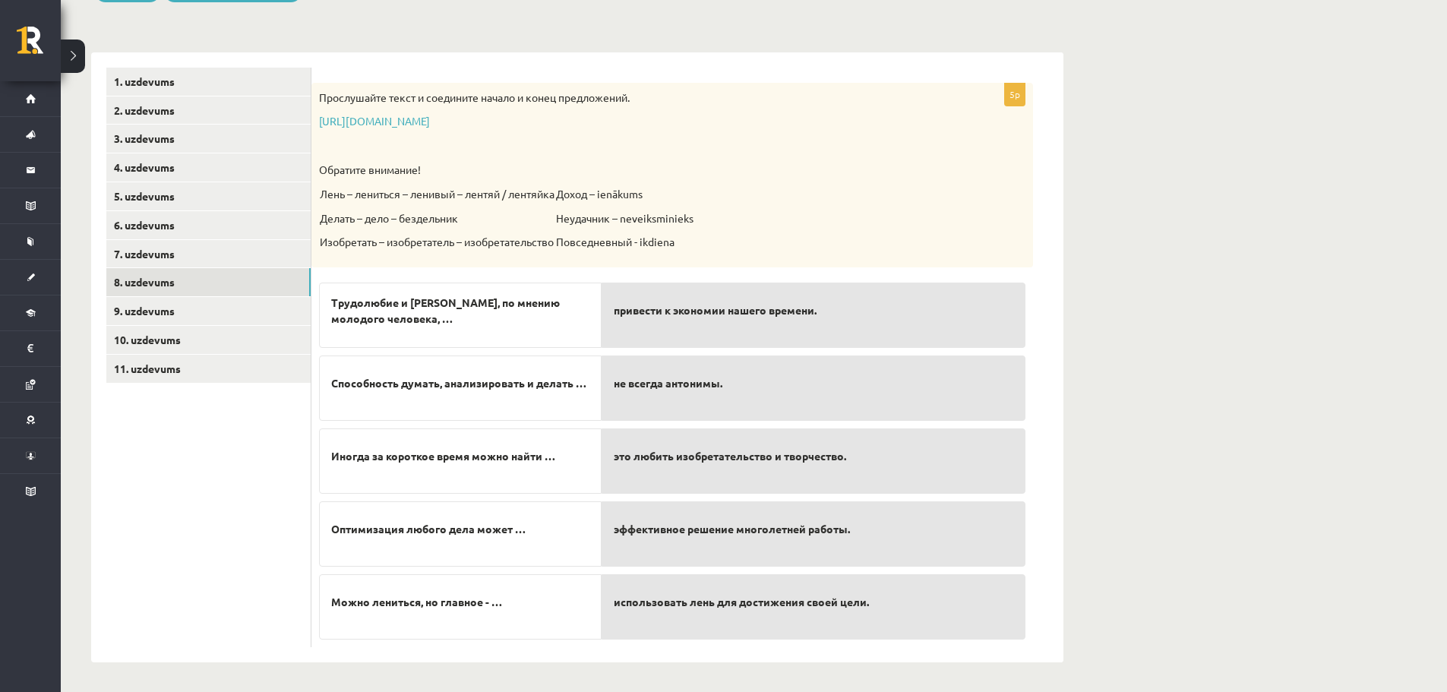
scroll to position [207, 0]
click at [210, 310] on link "9. uzdevums" at bounding box center [208, 310] width 204 height 28
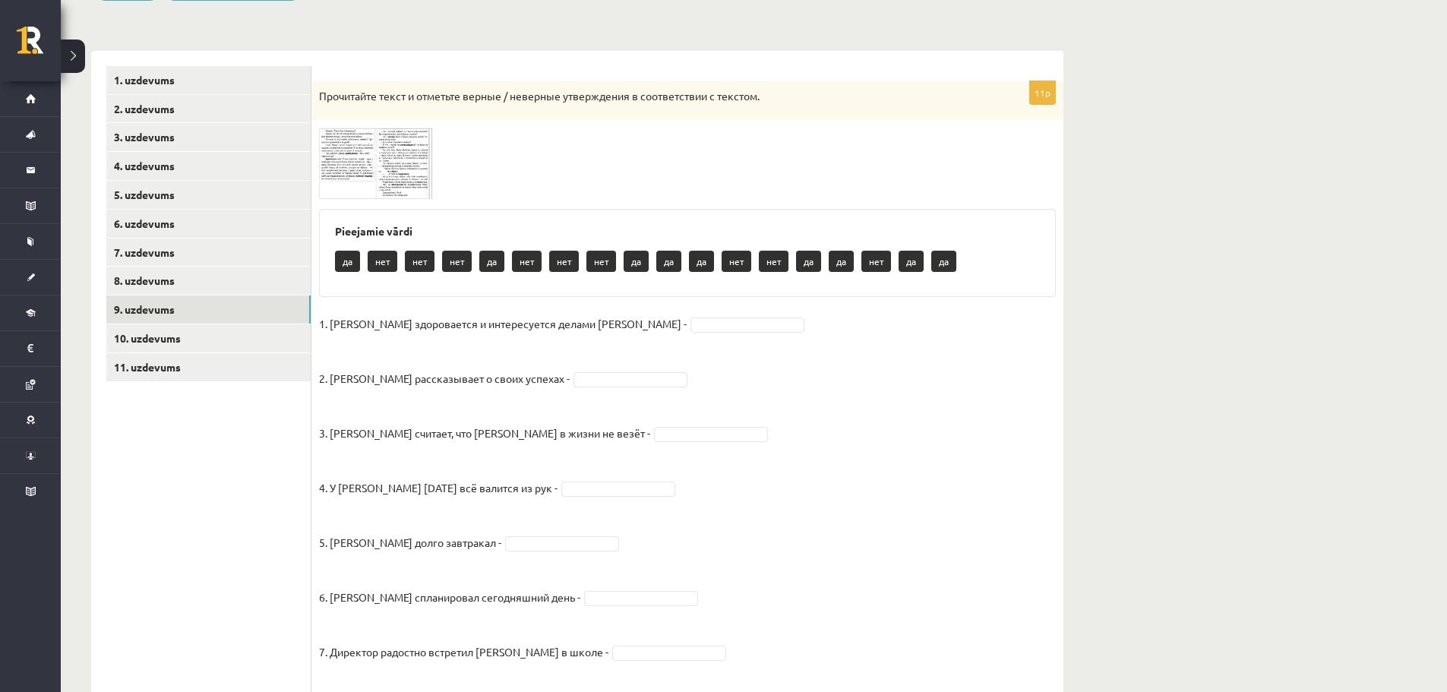
click at [354, 166] on img at bounding box center [376, 163] width 114 height 71
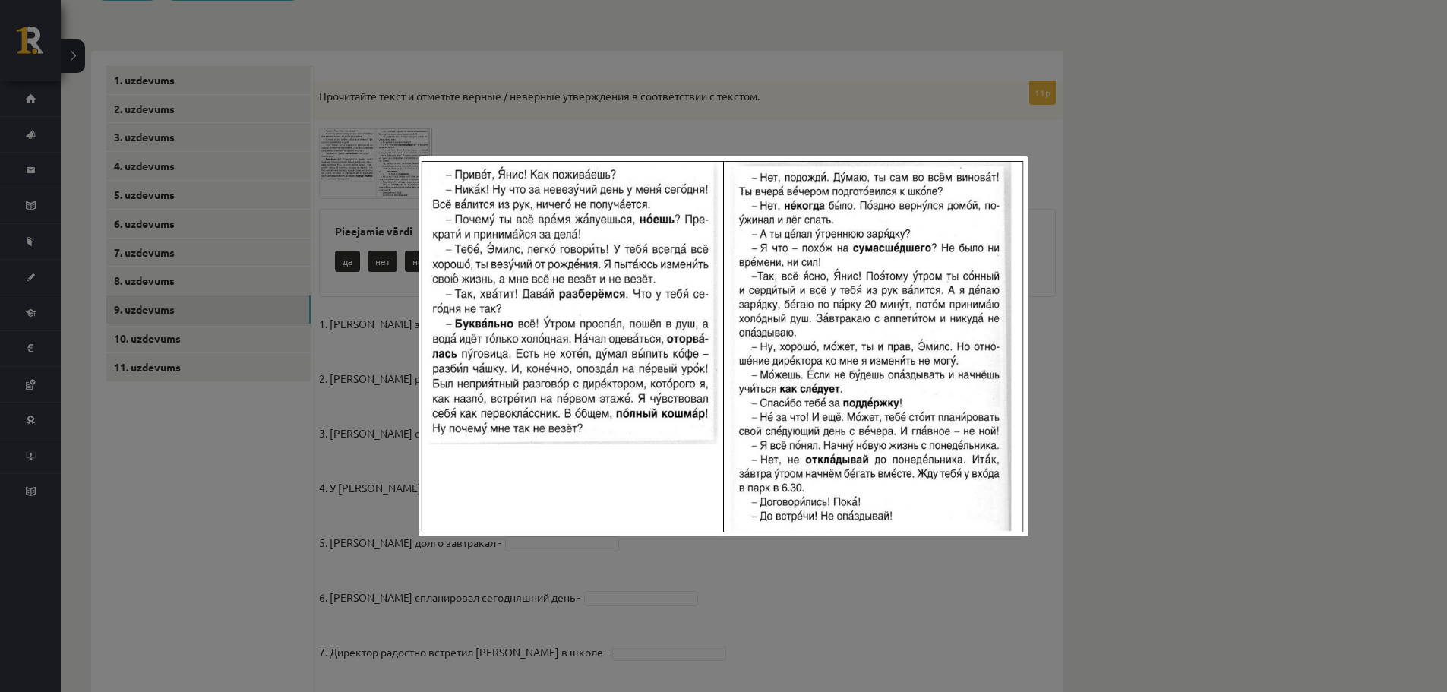
click at [737, 124] on div at bounding box center [723, 346] width 1447 height 692
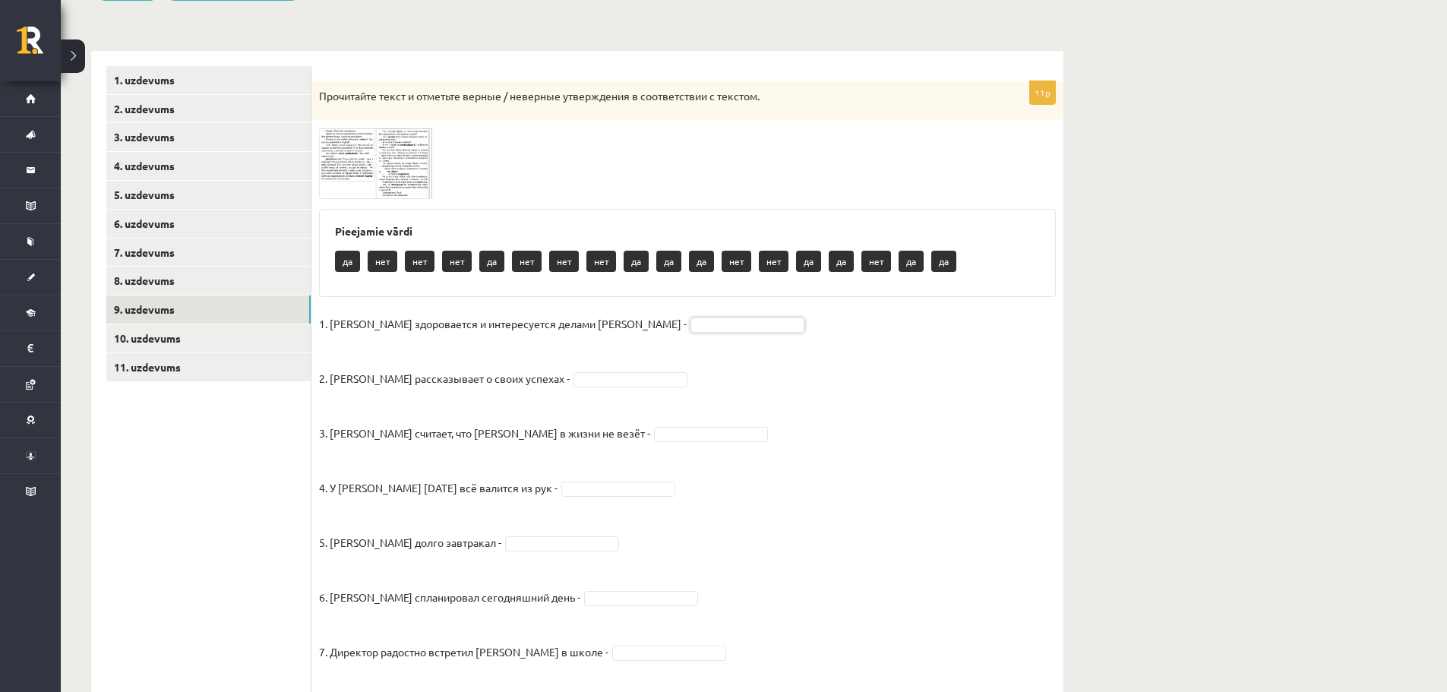
click at [370, 181] on img at bounding box center [376, 163] width 114 height 71
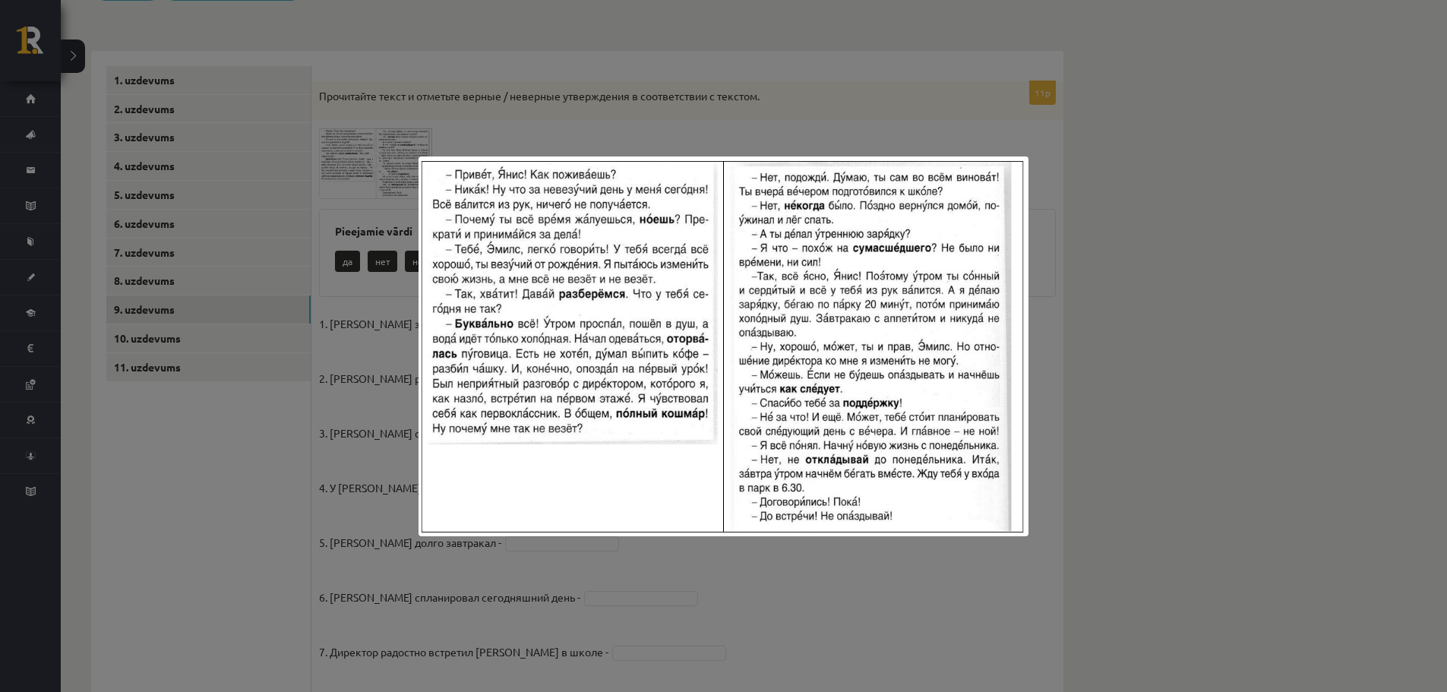
click at [603, 92] on div at bounding box center [723, 346] width 1447 height 692
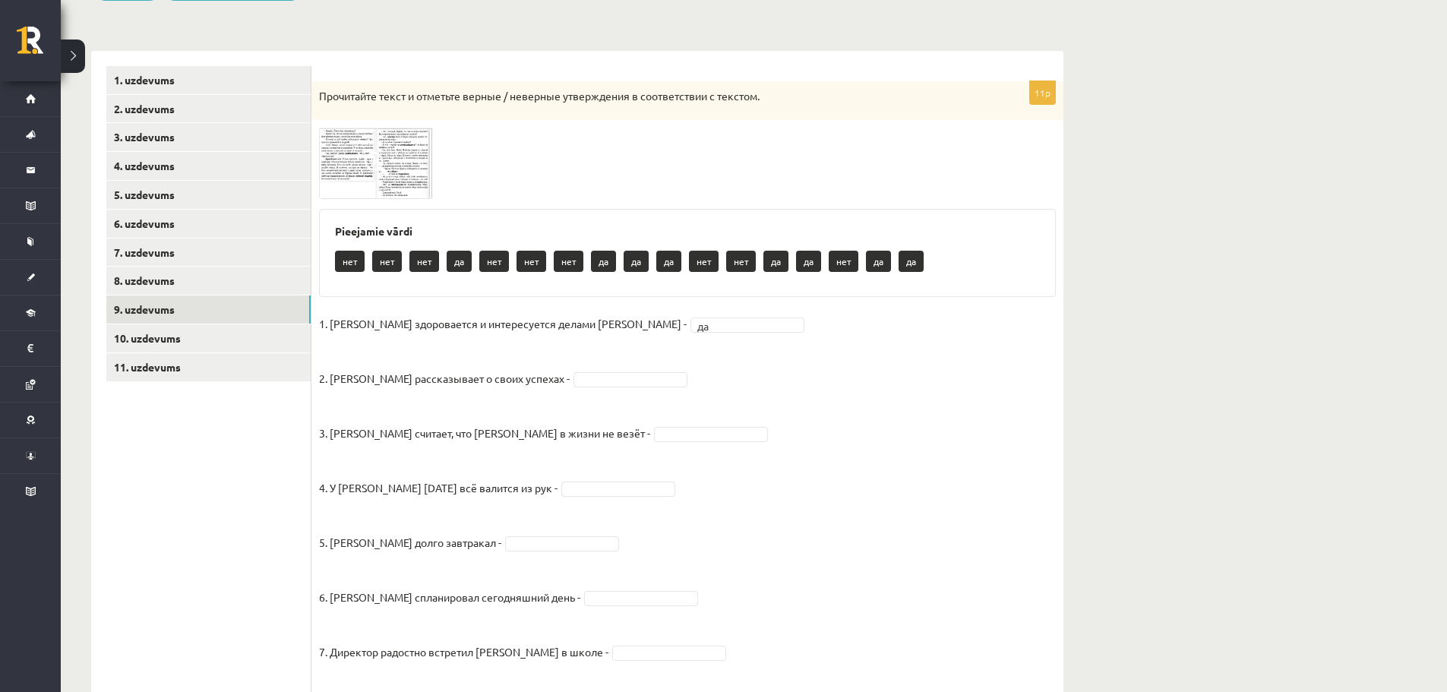
click at [355, 172] on img at bounding box center [376, 163] width 114 height 71
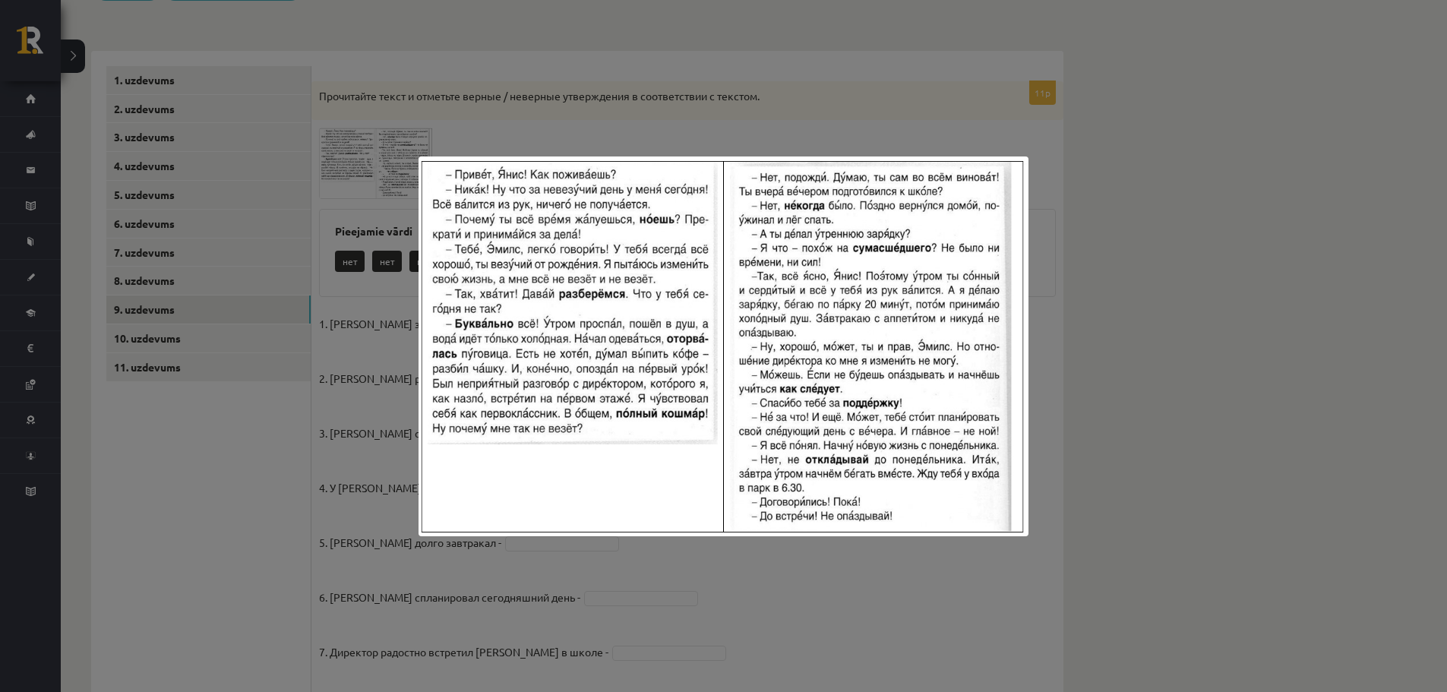
click at [653, 99] on div at bounding box center [723, 346] width 1447 height 692
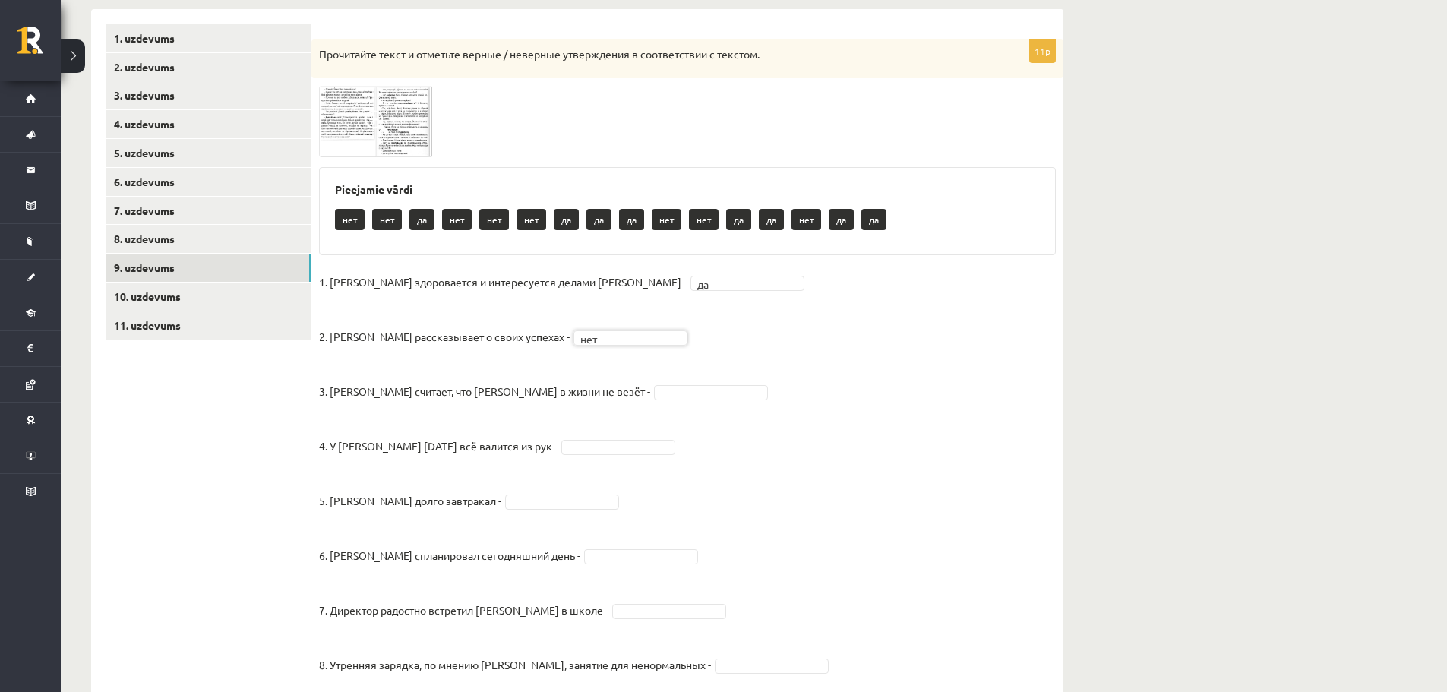
scroll to position [257, 0]
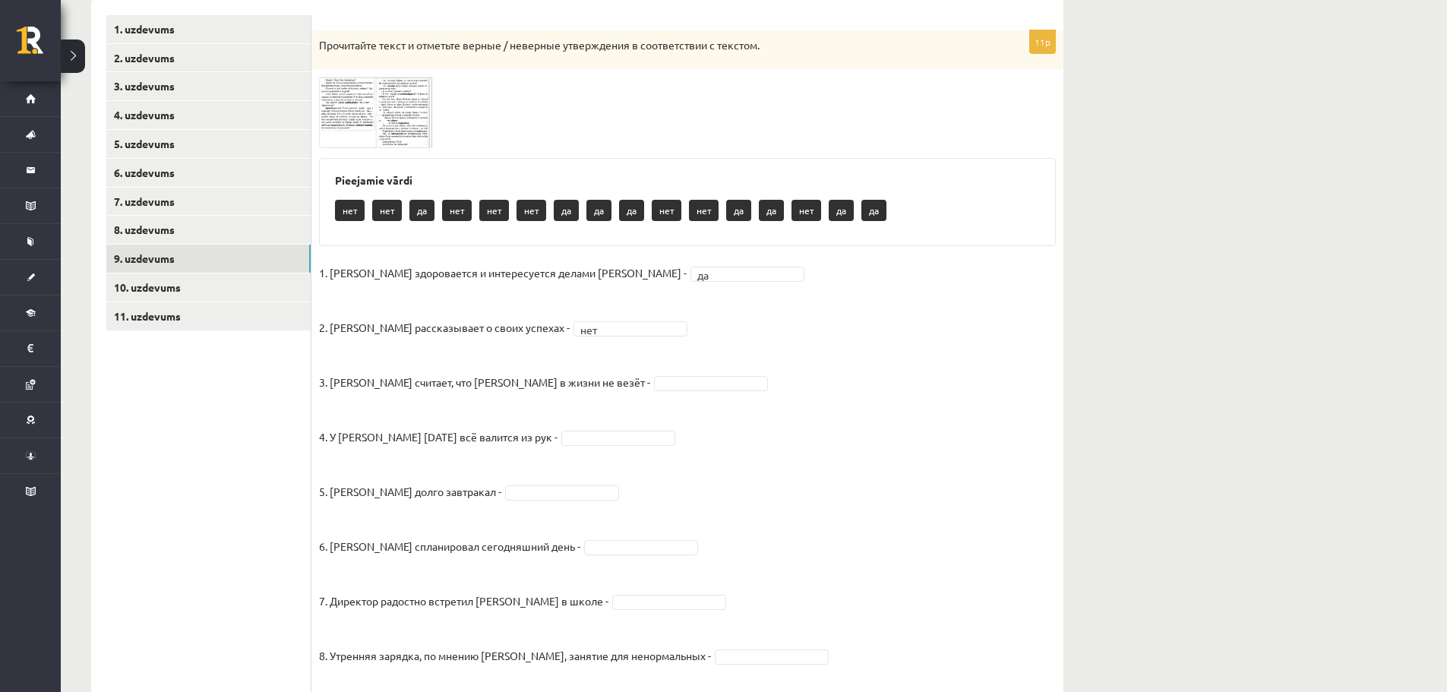
click at [355, 104] on img at bounding box center [376, 112] width 114 height 71
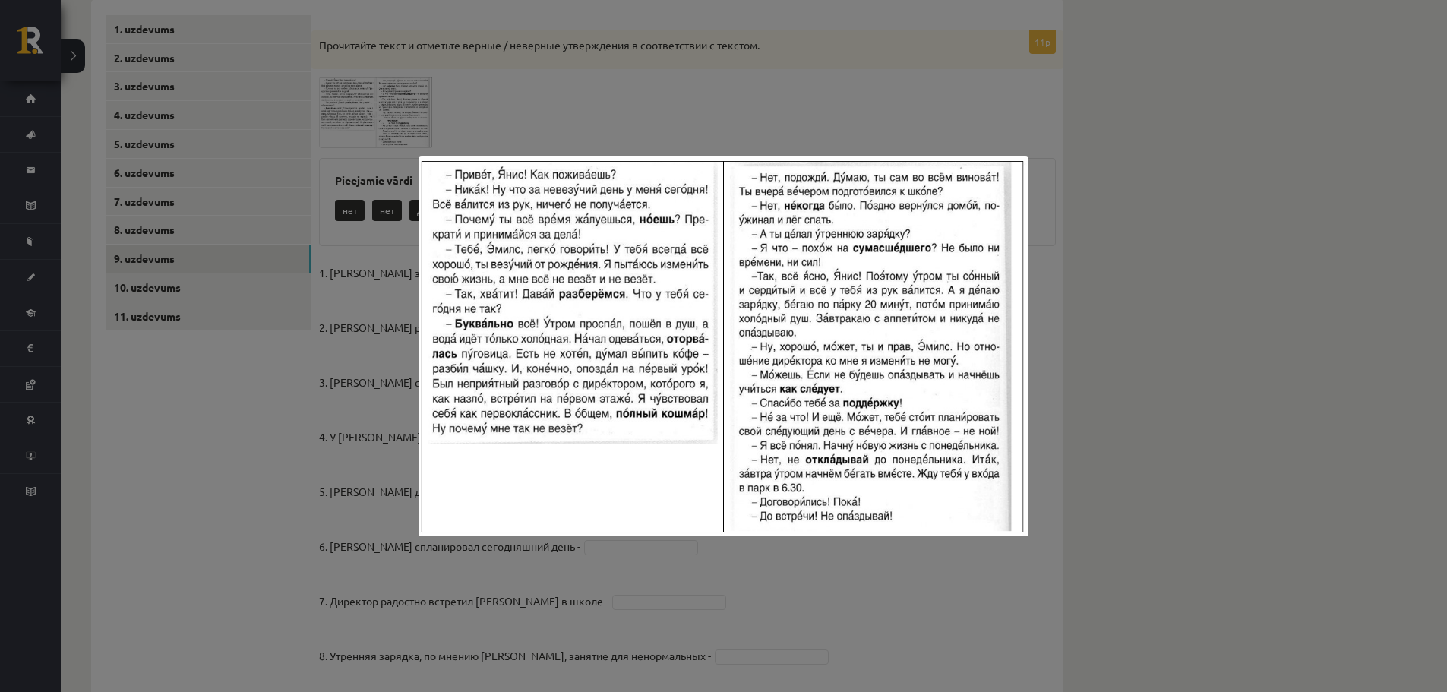
click at [662, 82] on div at bounding box center [723, 346] width 1447 height 692
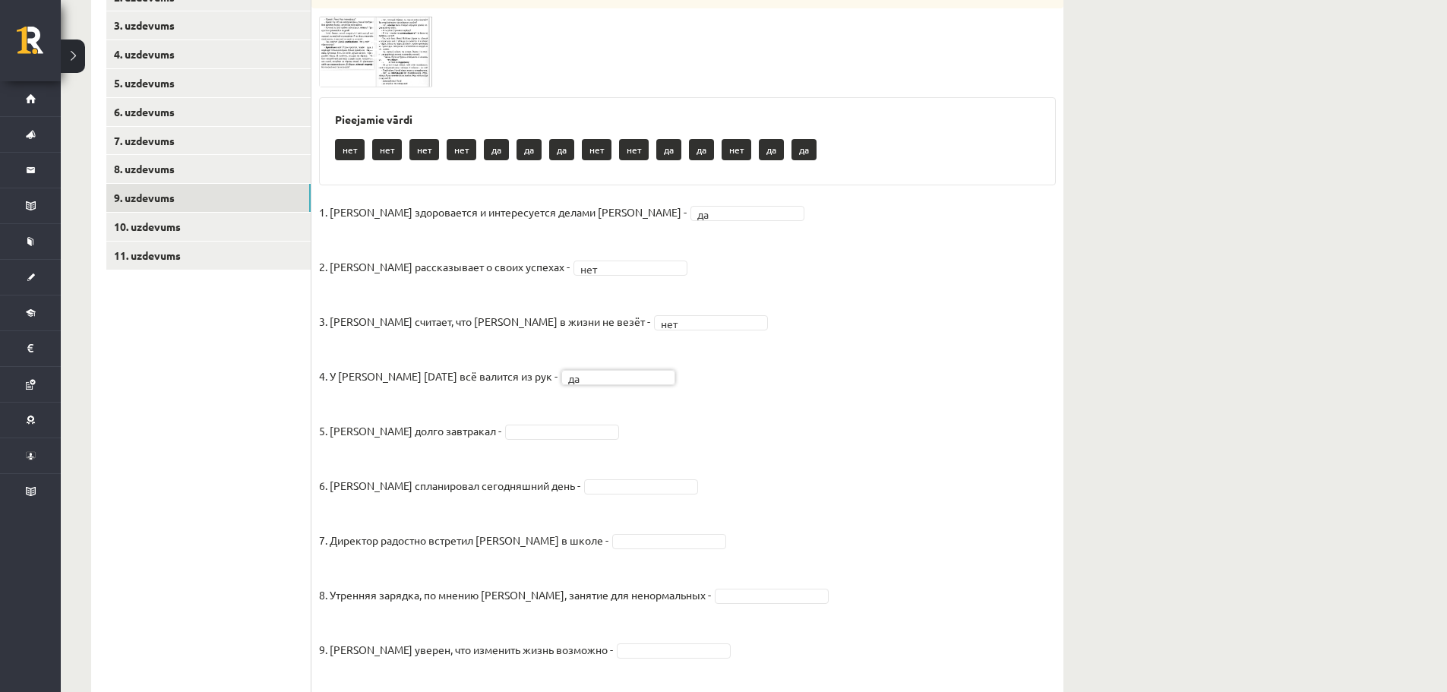
scroll to position [333, 0]
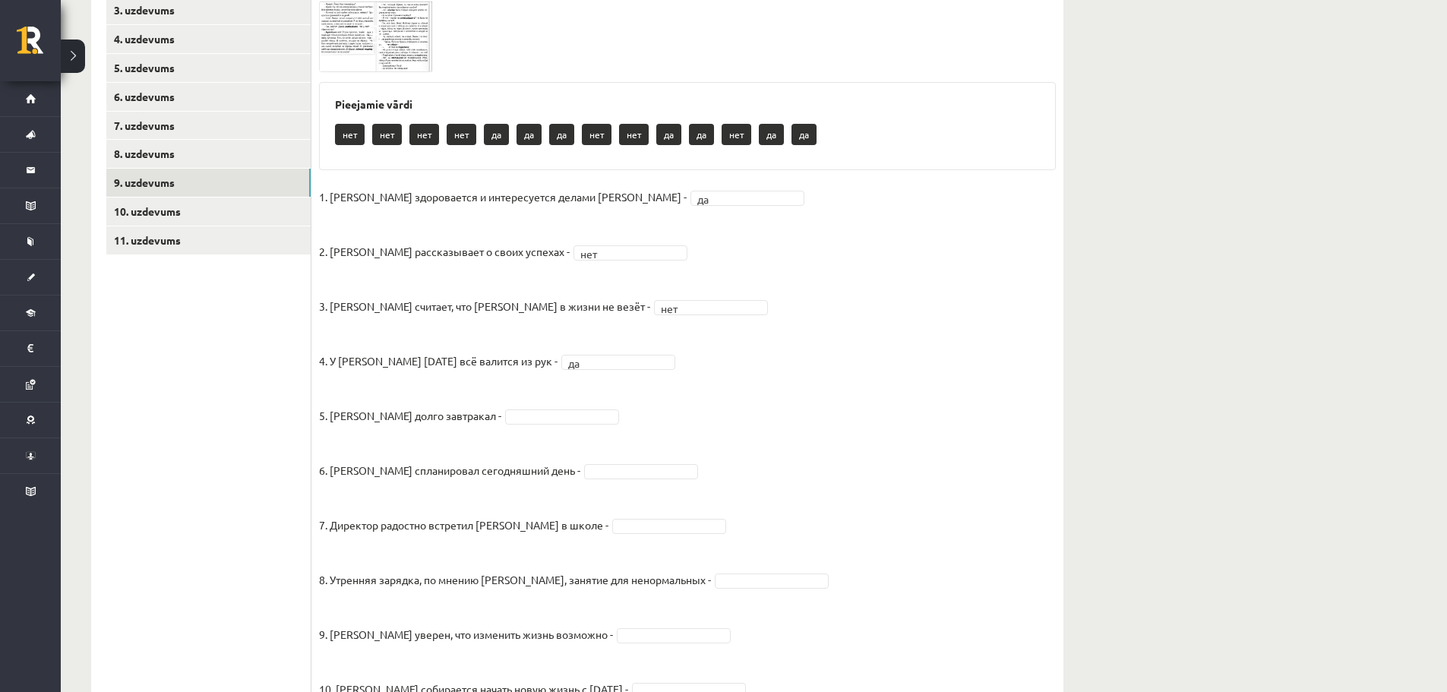
click at [396, 48] on img at bounding box center [376, 36] width 114 height 71
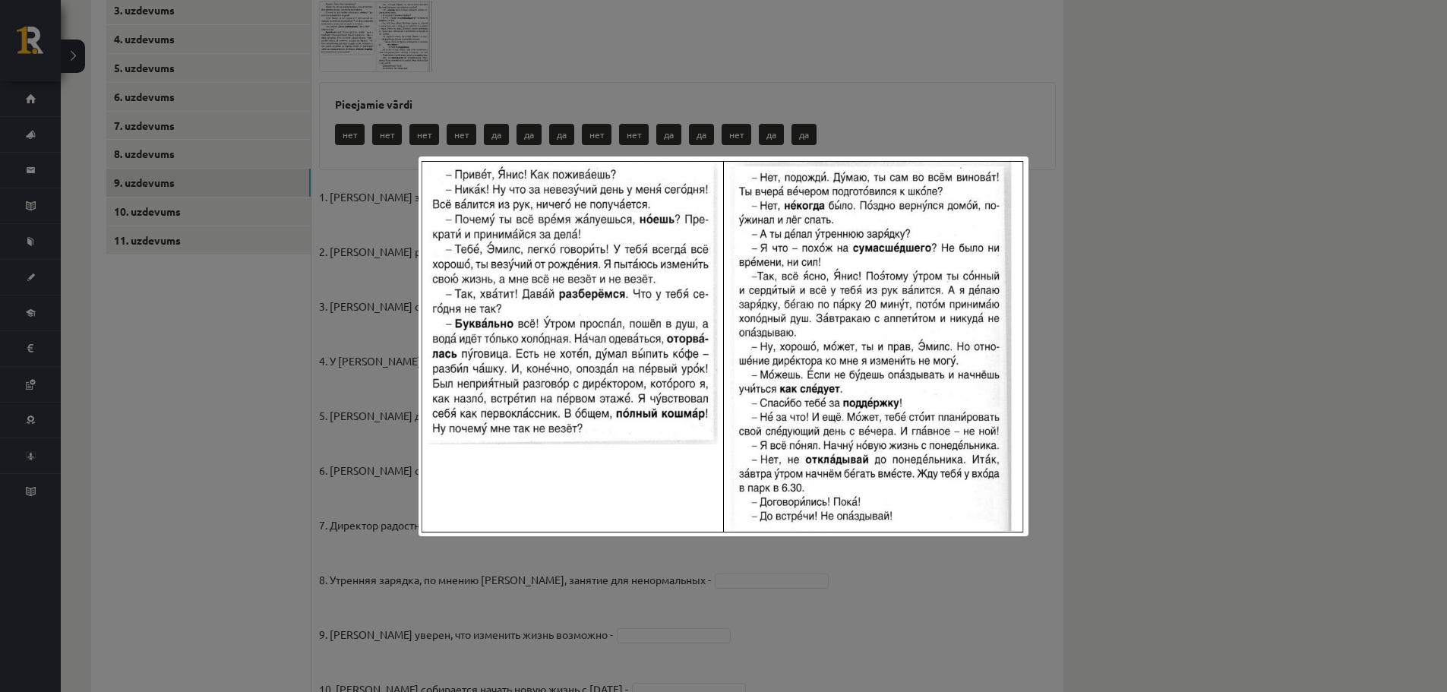
click at [739, 82] on div at bounding box center [723, 346] width 1447 height 692
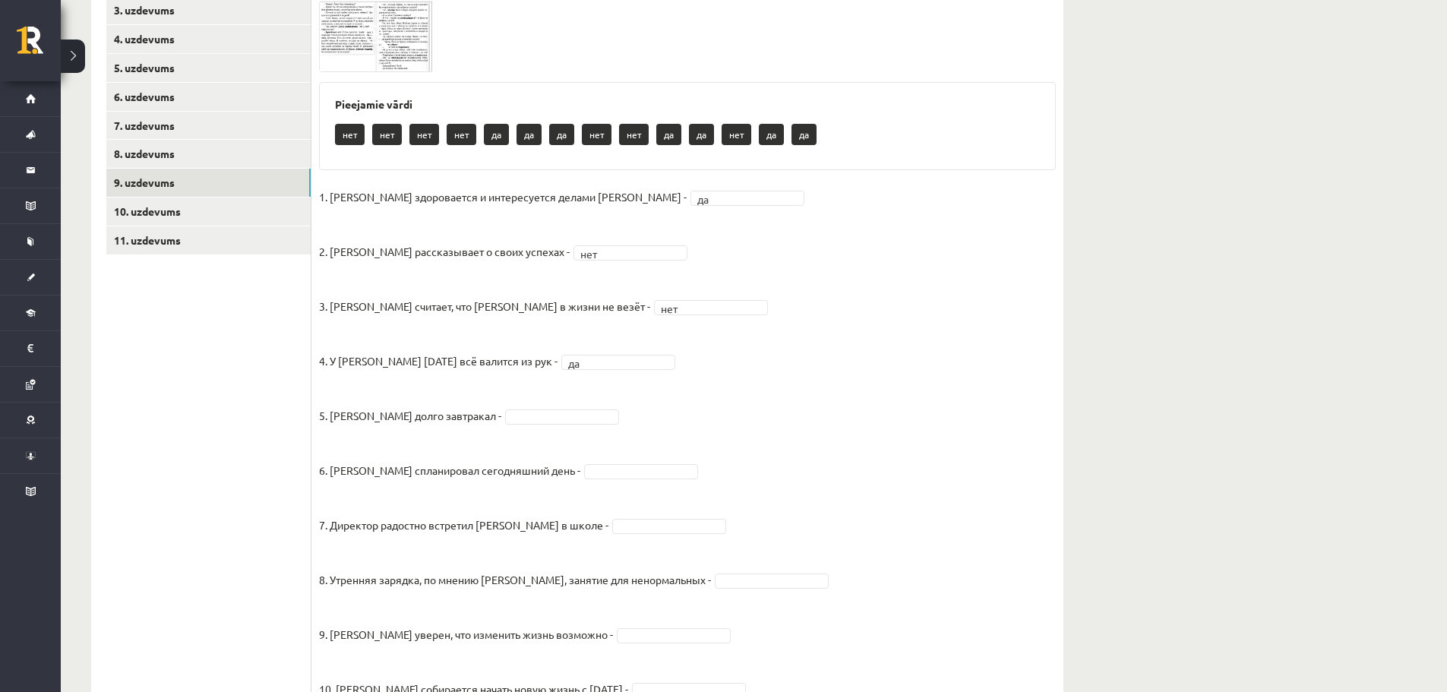
click at [500, 407] on fieldset "1. [PERSON_NAME] здоровается и интересуется делами [PERSON_NAME] - да ** 2. [PE…" at bounding box center [687, 486] width 737 height 602
click at [367, 25] on img at bounding box center [376, 36] width 114 height 71
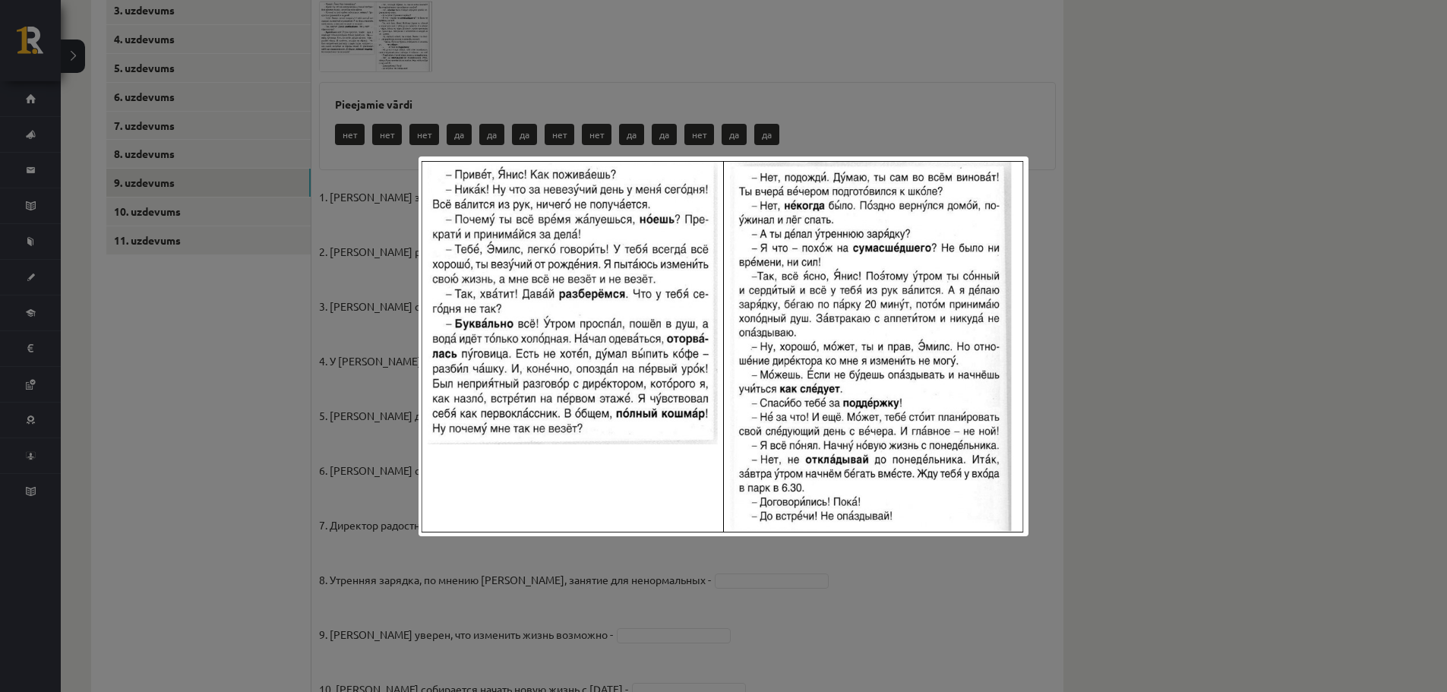
click at [959, 97] on div at bounding box center [723, 346] width 1447 height 692
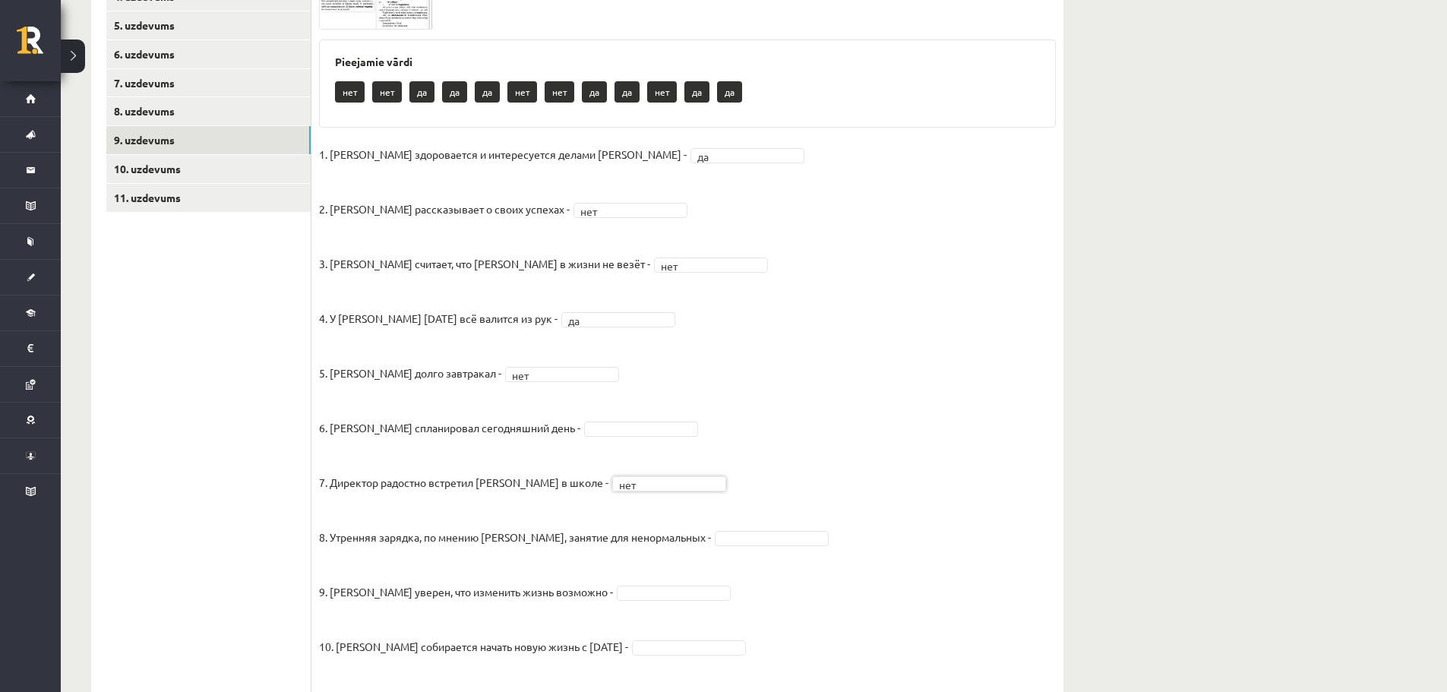
scroll to position [457, 0]
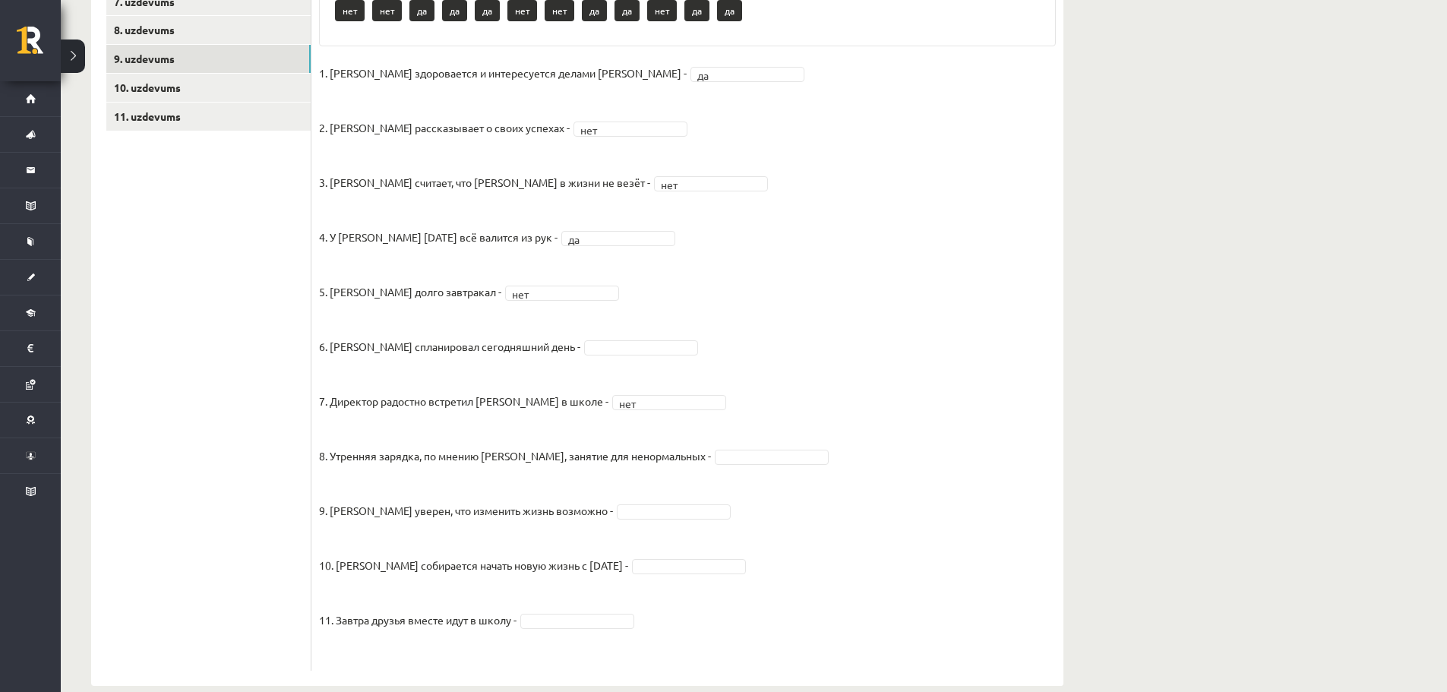
click at [736, 466] on fieldset "1. [PERSON_NAME] здоровается и интересуется делами [PERSON_NAME] - да ** 2. [PE…" at bounding box center [687, 363] width 737 height 602
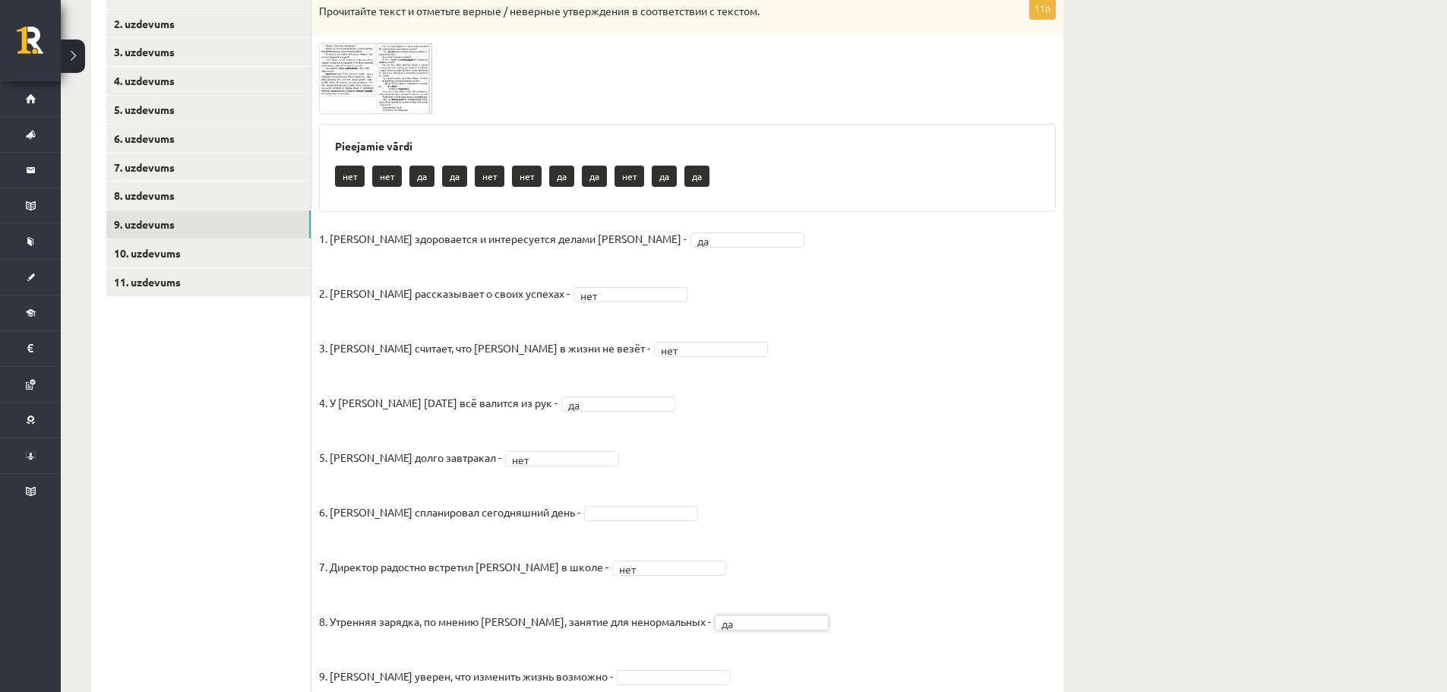
scroll to position [229, 0]
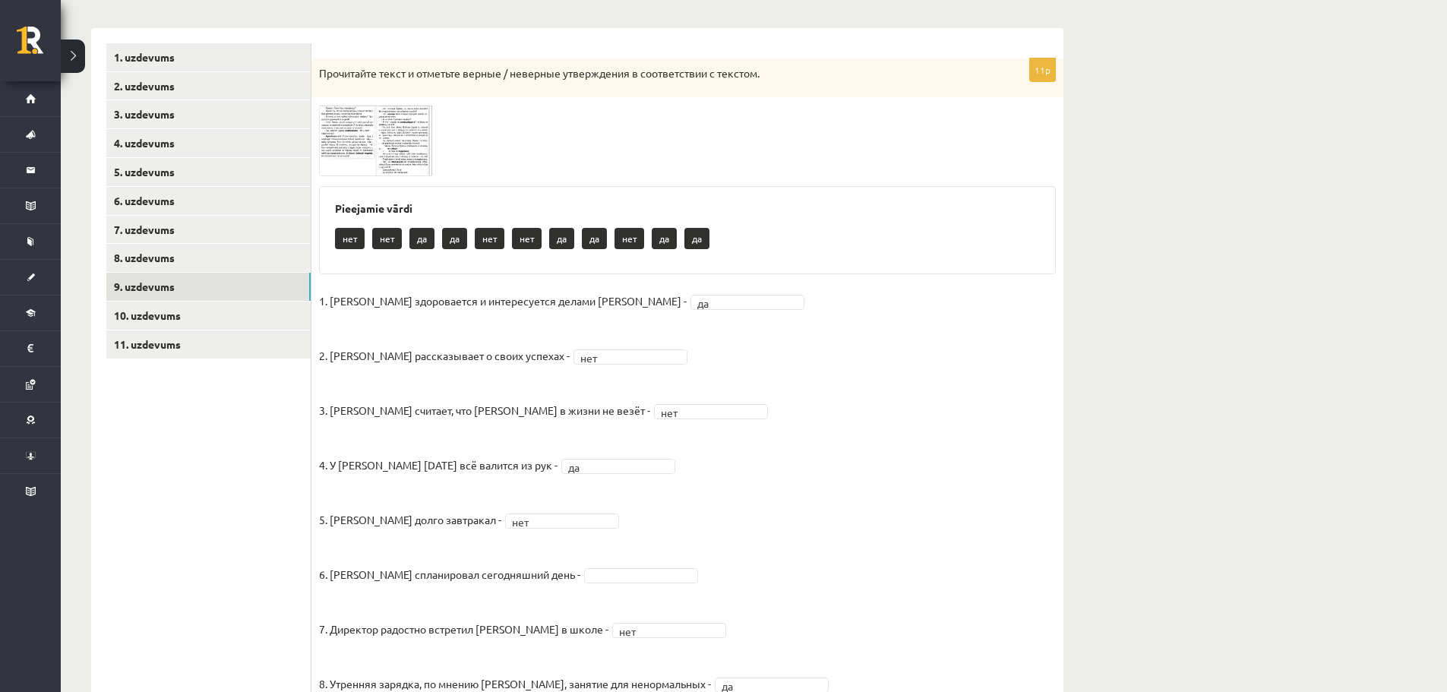
click at [390, 106] on img at bounding box center [376, 140] width 114 height 71
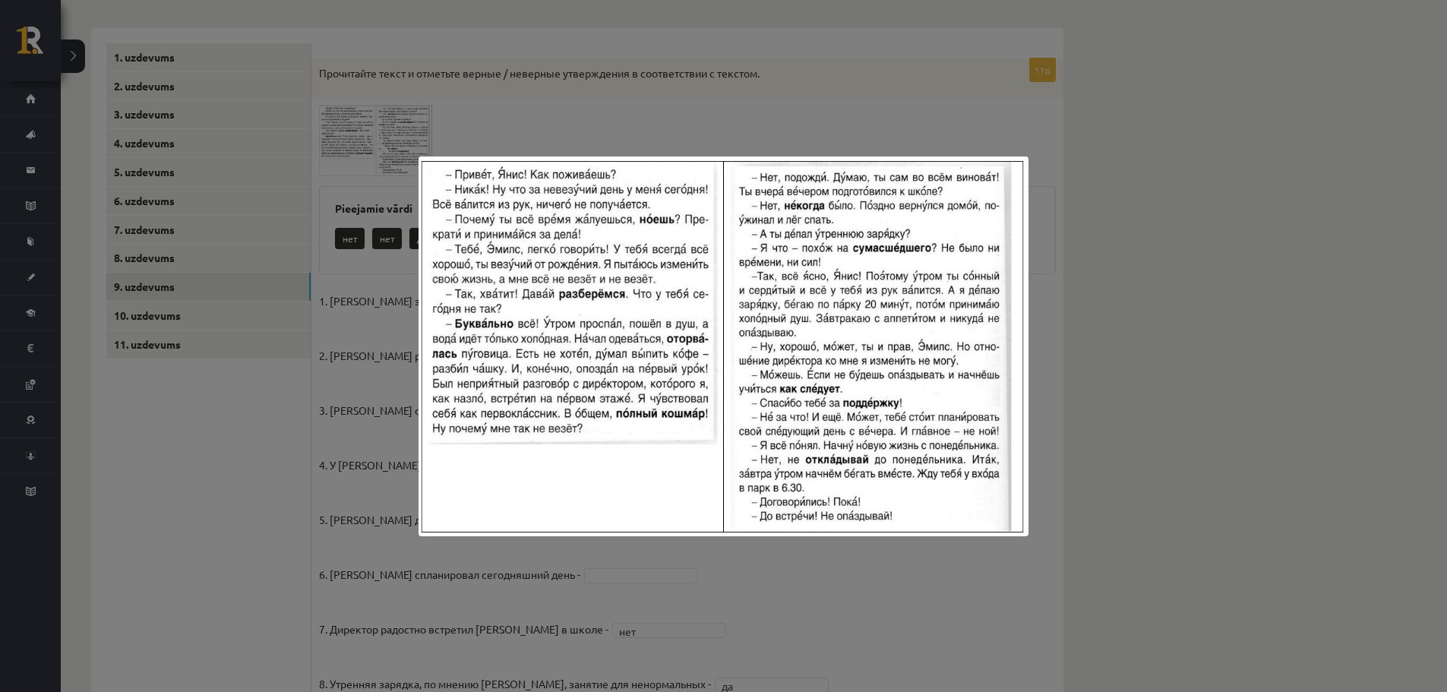
click at [1028, 453] on img at bounding box center [722, 346] width 609 height 380
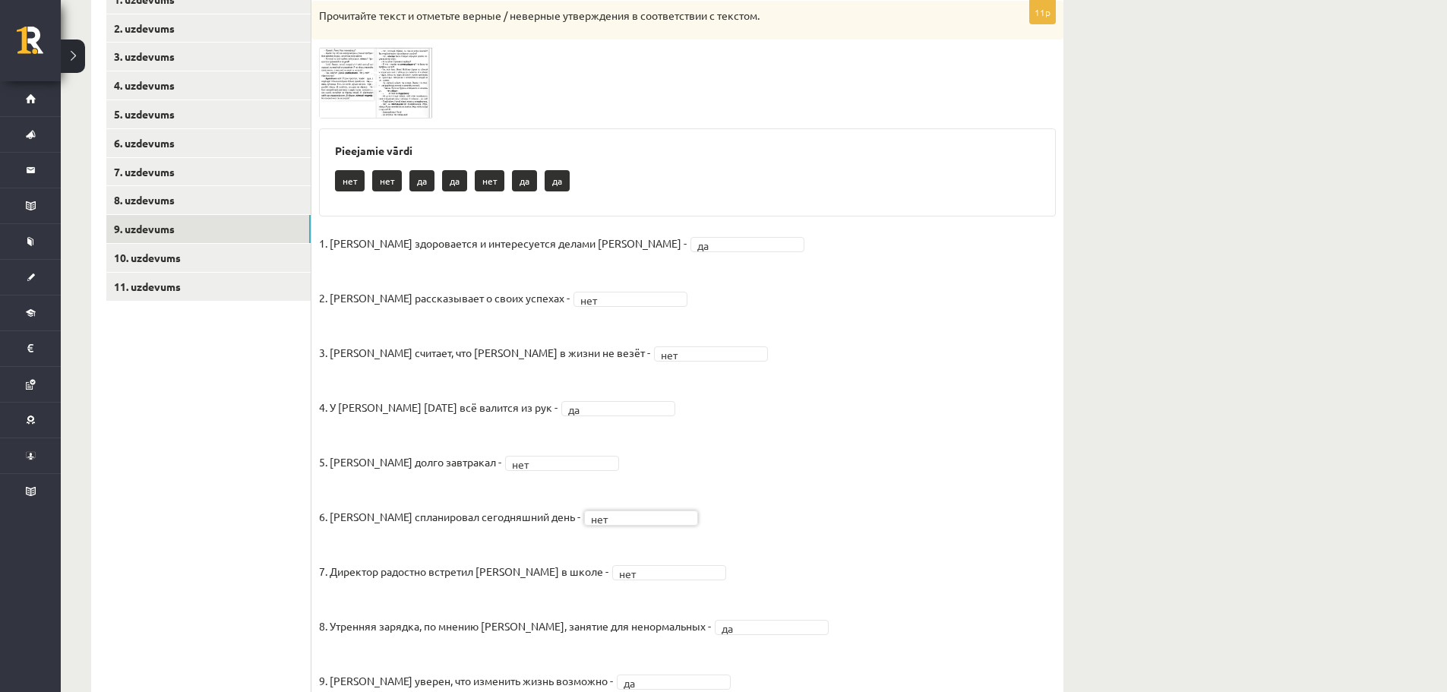
scroll to position [279, 0]
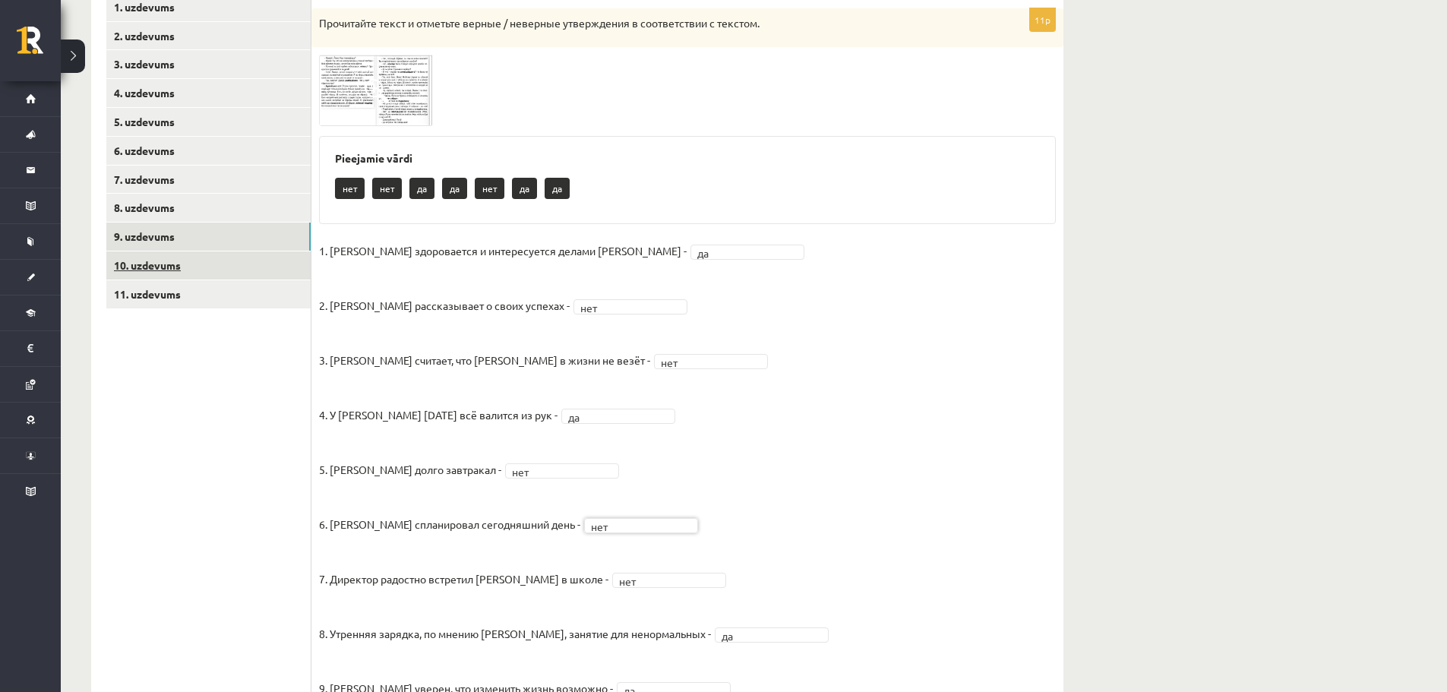
click at [257, 260] on link "10. uzdevums" at bounding box center [208, 265] width 204 height 28
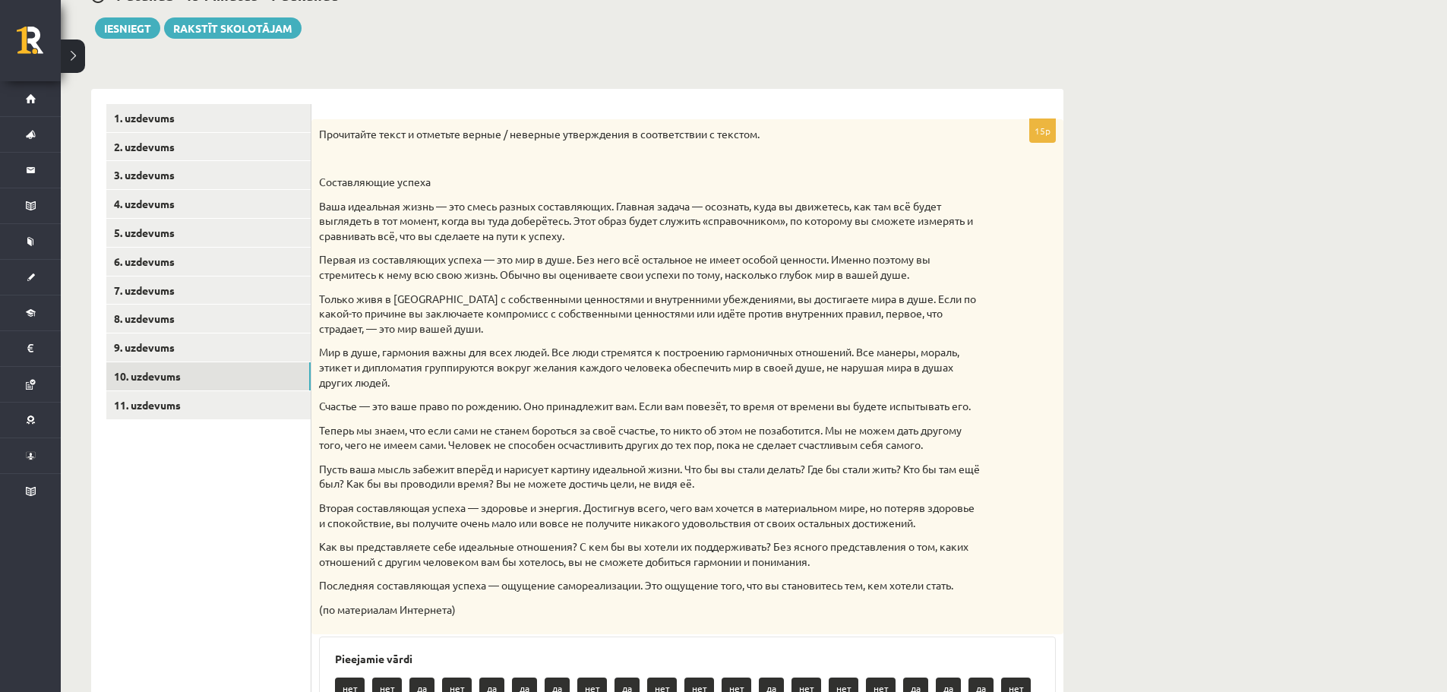
scroll to position [156, 0]
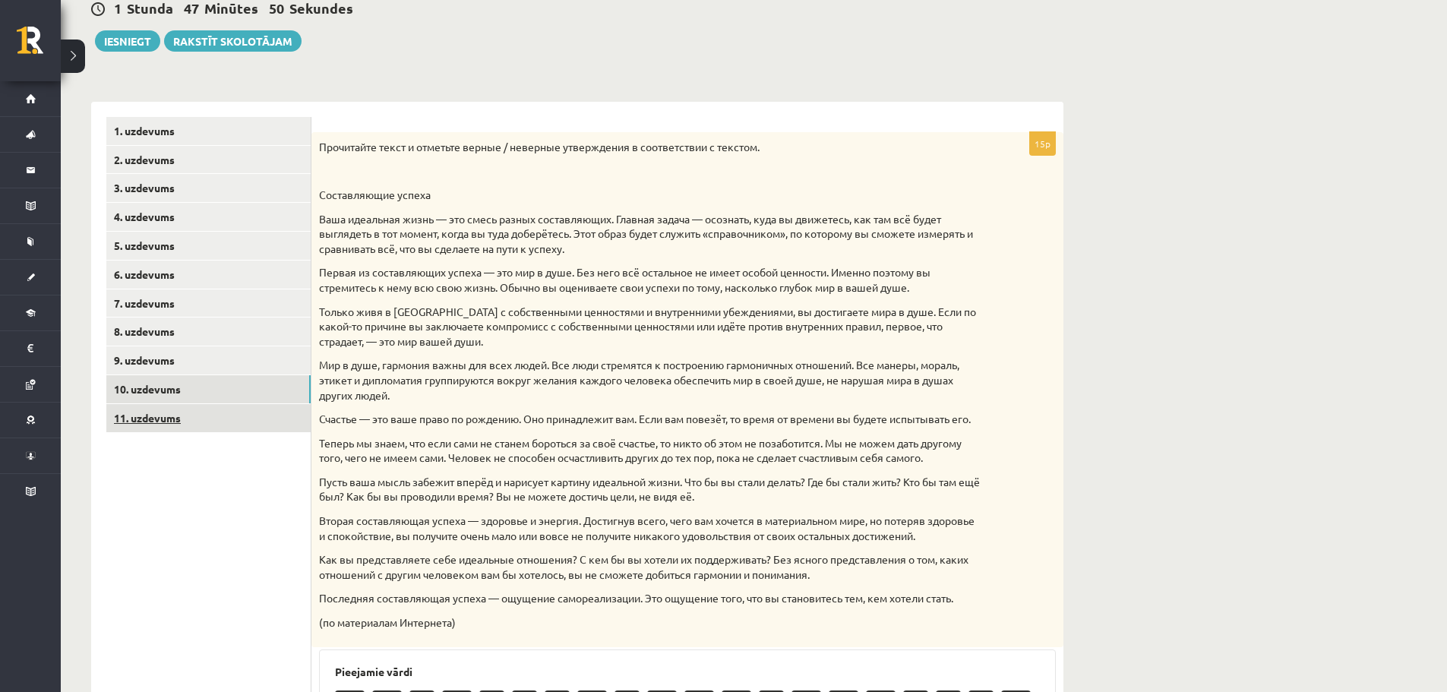
click at [215, 418] on link "11. uzdevums" at bounding box center [208, 418] width 204 height 28
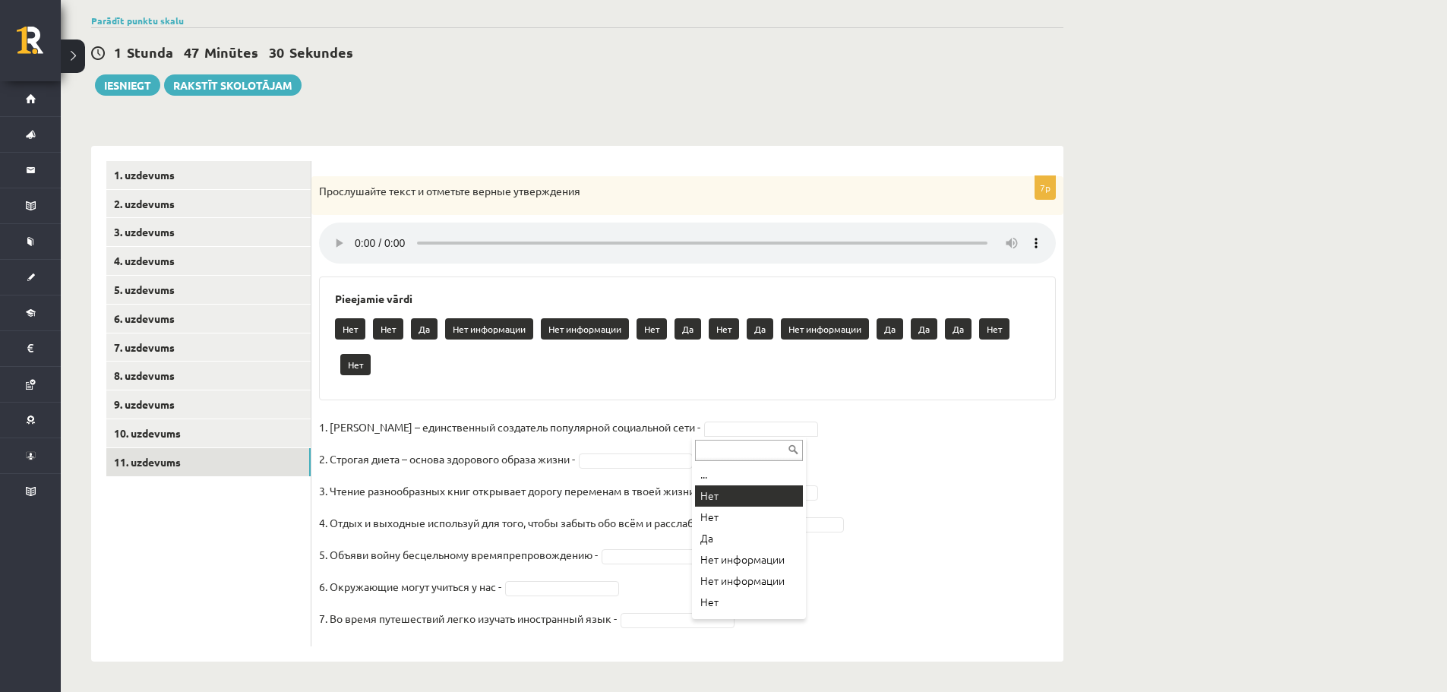
scroll to position [77, 0]
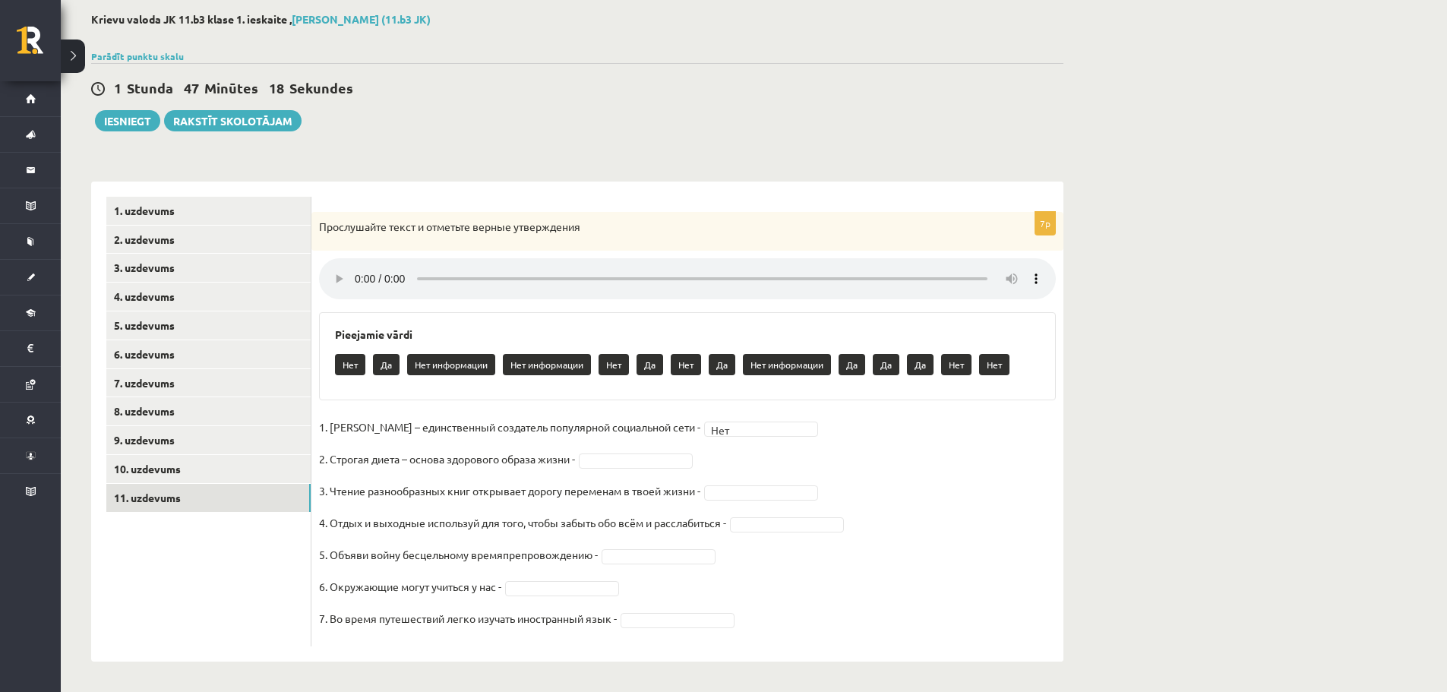
click at [1053, 347] on div "Pieejamie vārdi Нет Да Нет информации Нет информации Нет Да Нет Да Нет информац…" at bounding box center [687, 356] width 737 height 88
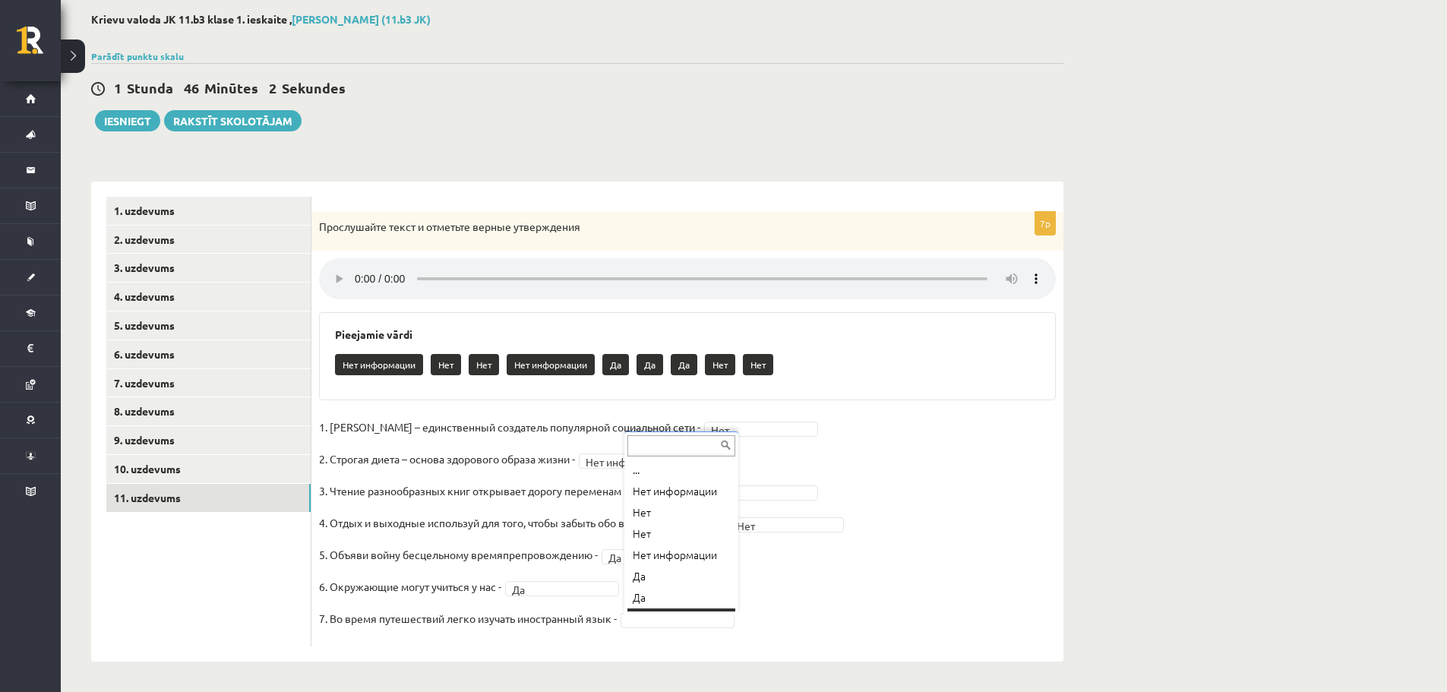
scroll to position [18, 0]
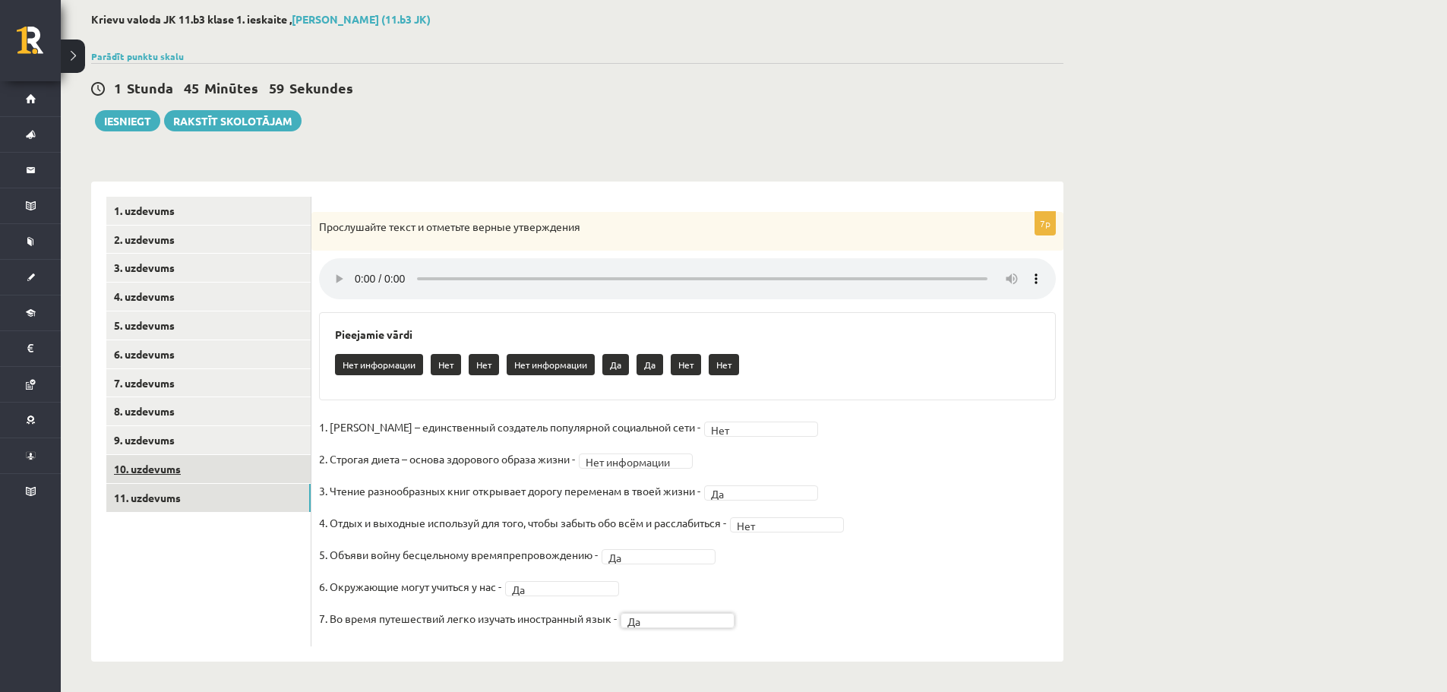
click at [132, 455] on link "10. uzdevums" at bounding box center [208, 469] width 204 height 28
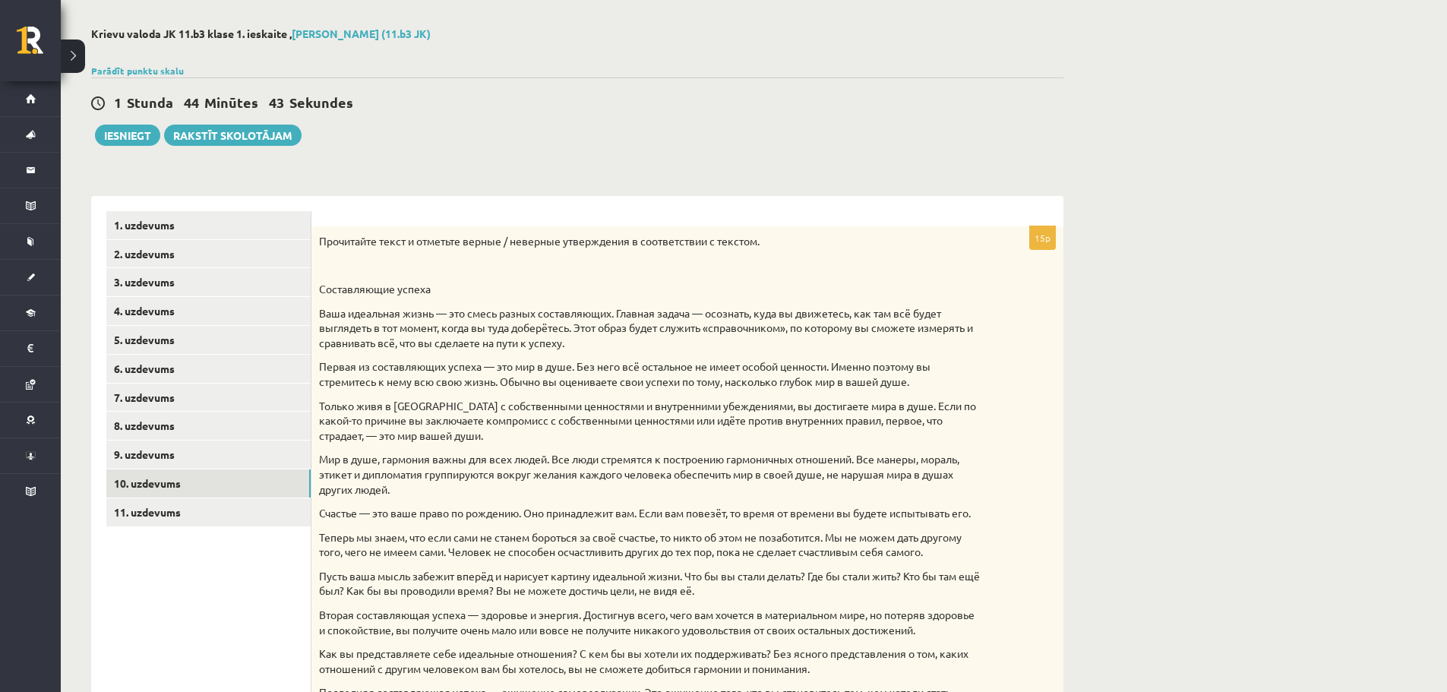
scroll to position [44, 0]
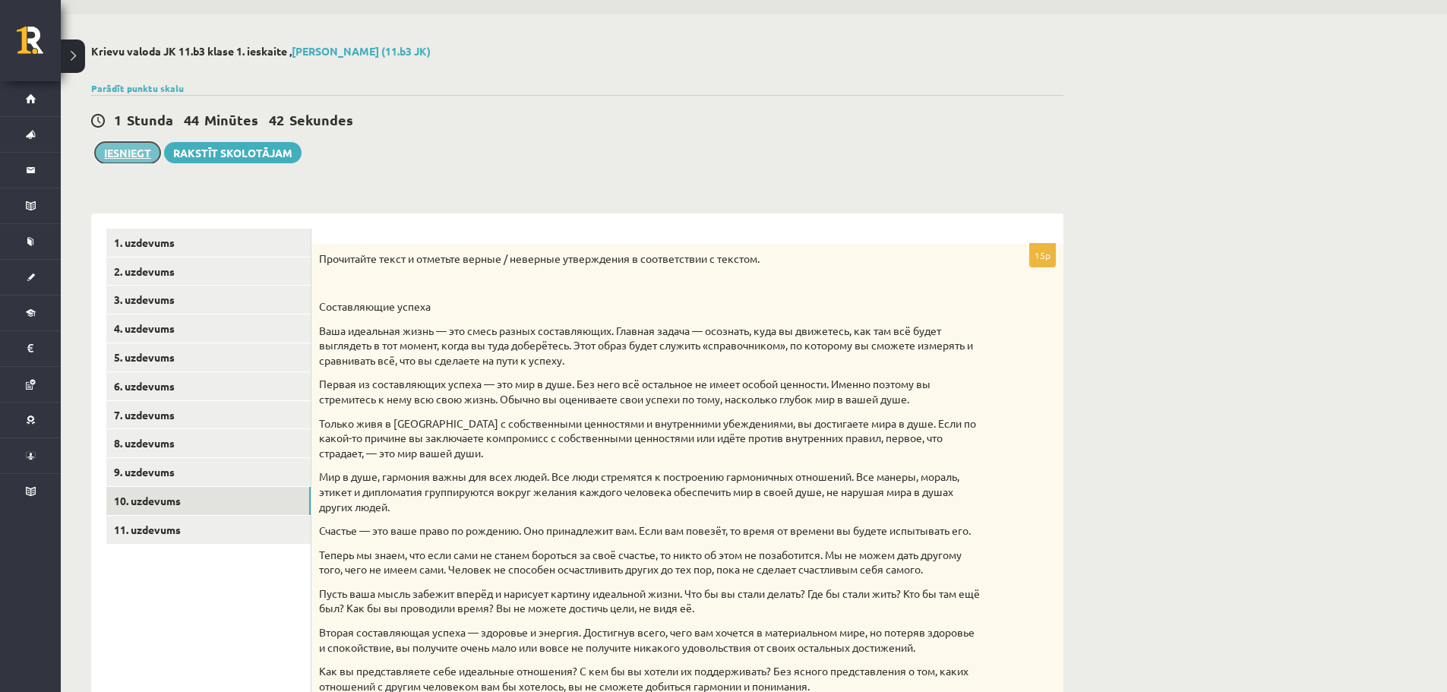
click at [116, 143] on button "Iesniegt" at bounding box center [127, 152] width 65 height 21
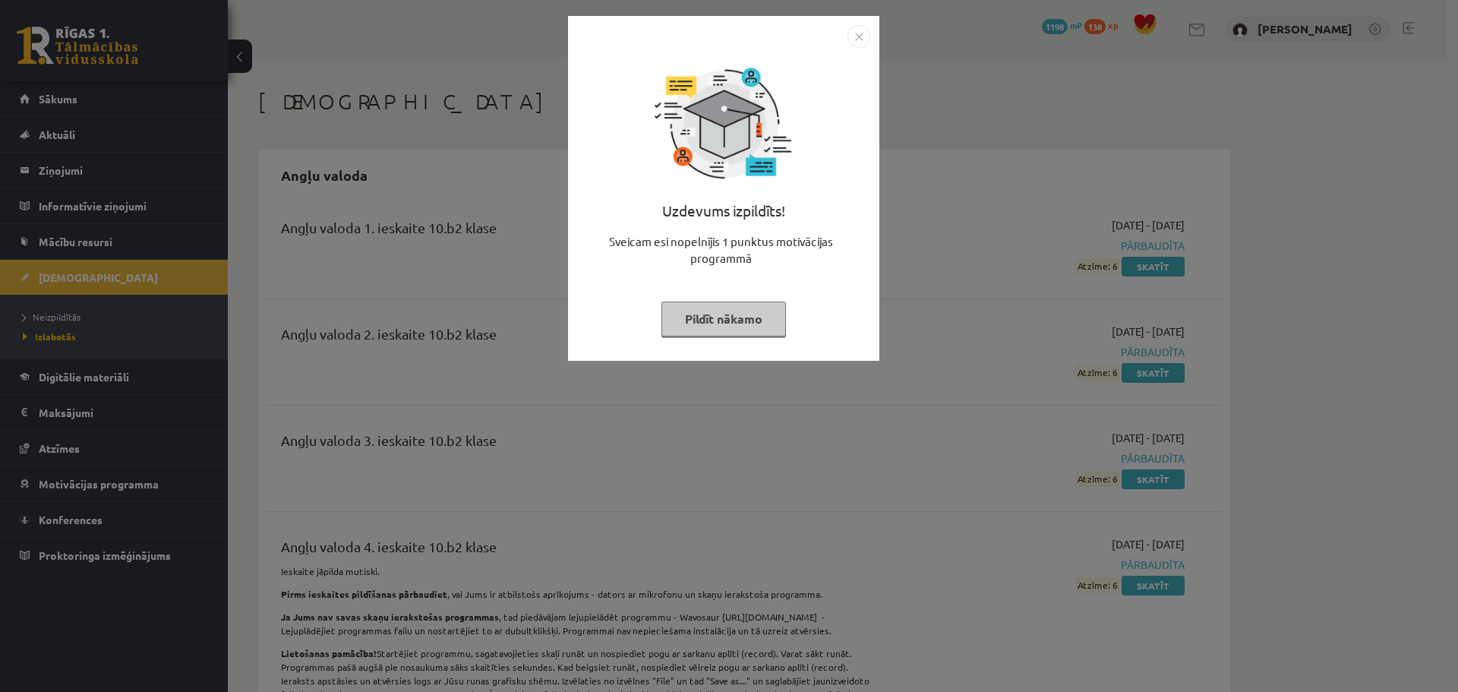
click at [750, 327] on button "Pildīt nākamo" at bounding box center [724, 319] width 125 height 35
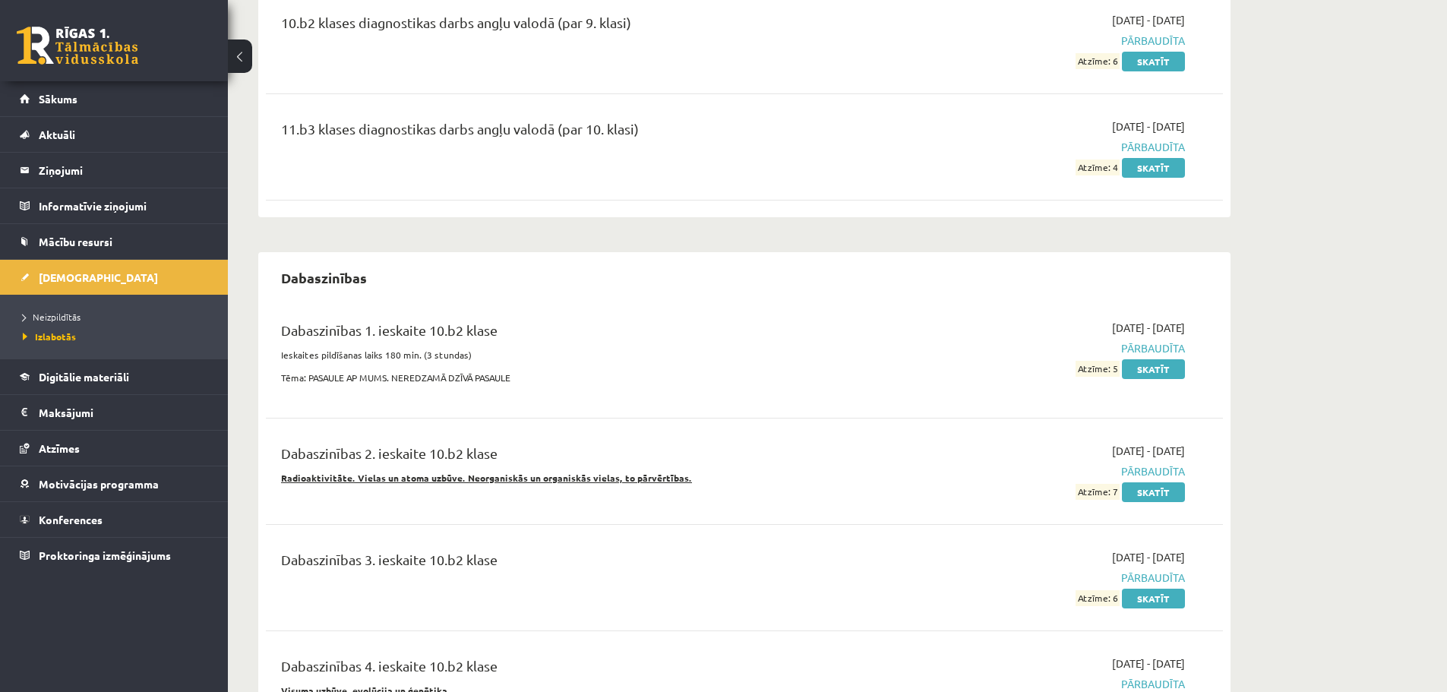
scroll to position [785, 0]
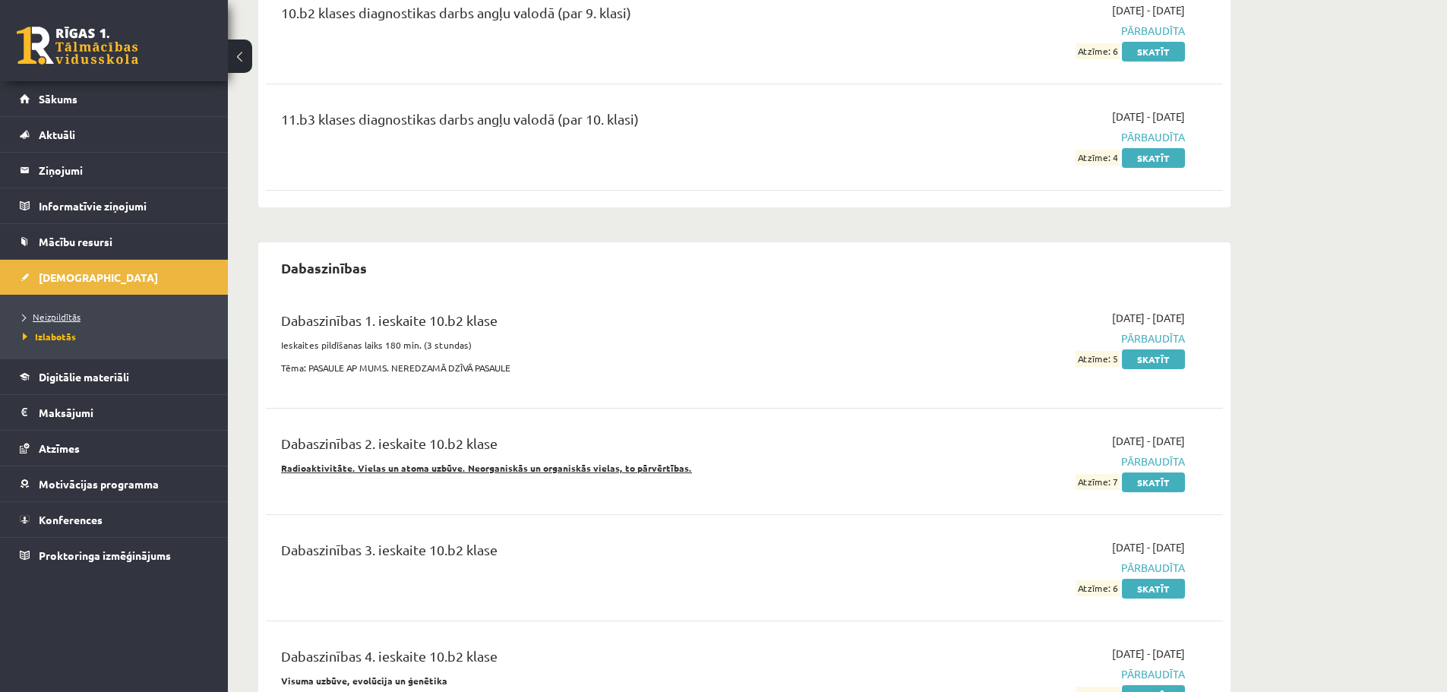
click at [71, 316] on span "Neizpildītās" at bounding box center [52, 317] width 58 height 12
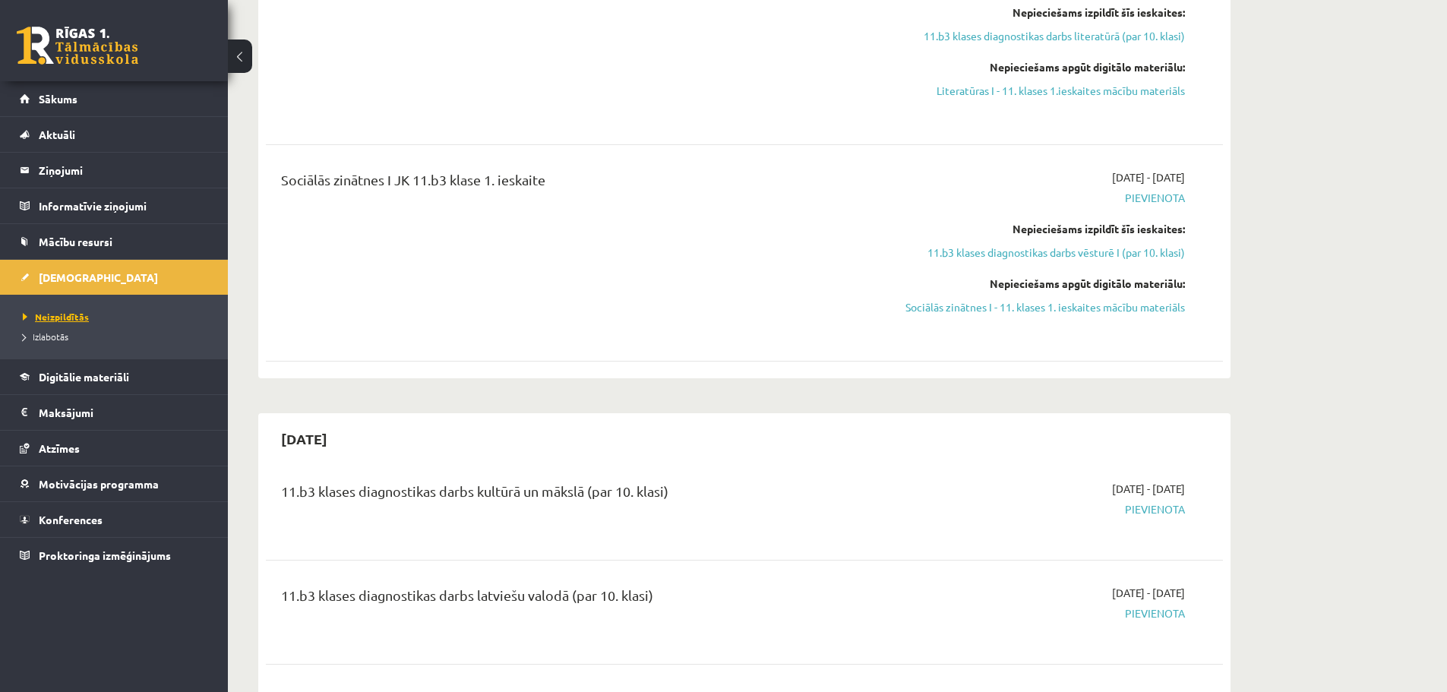
click at [58, 318] on span "Neizpildītās" at bounding box center [56, 317] width 66 height 12
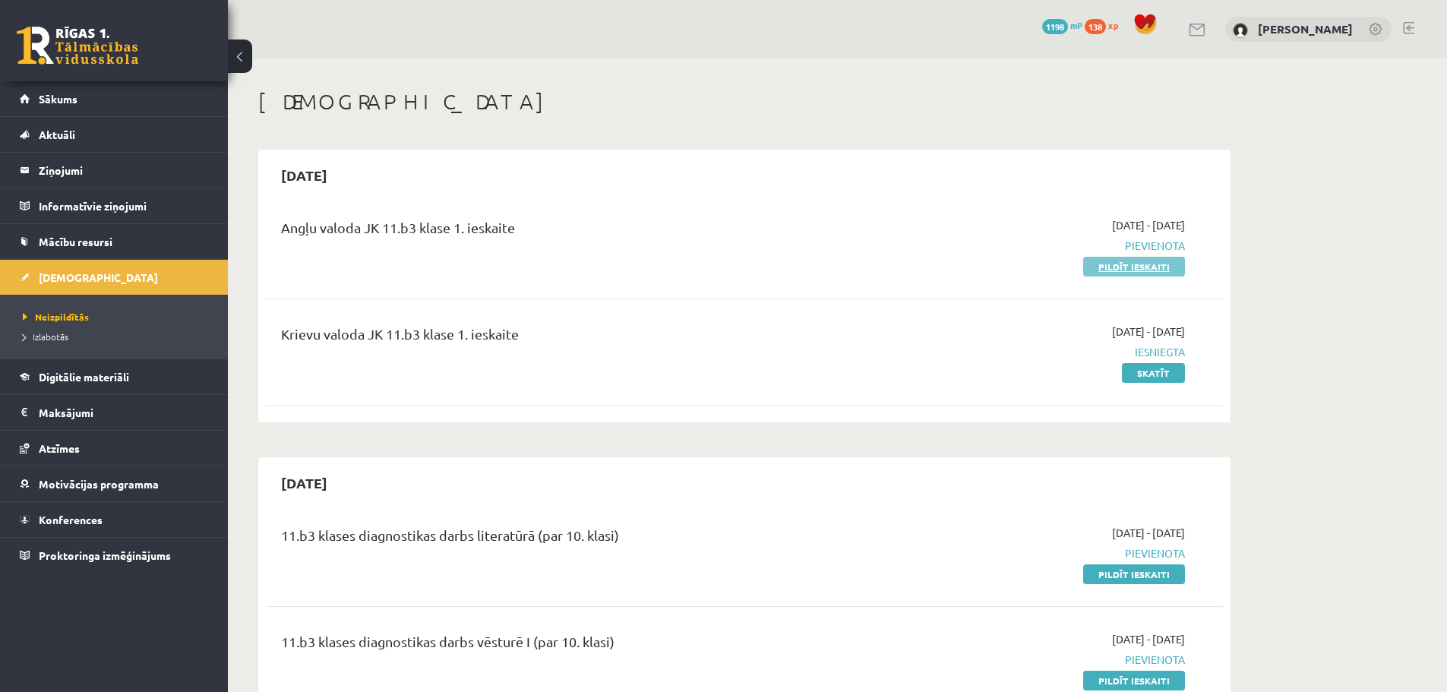
click at [1104, 264] on link "Pildīt ieskaiti" at bounding box center [1134, 267] width 102 height 20
